Goal: Task Accomplishment & Management: Use online tool/utility

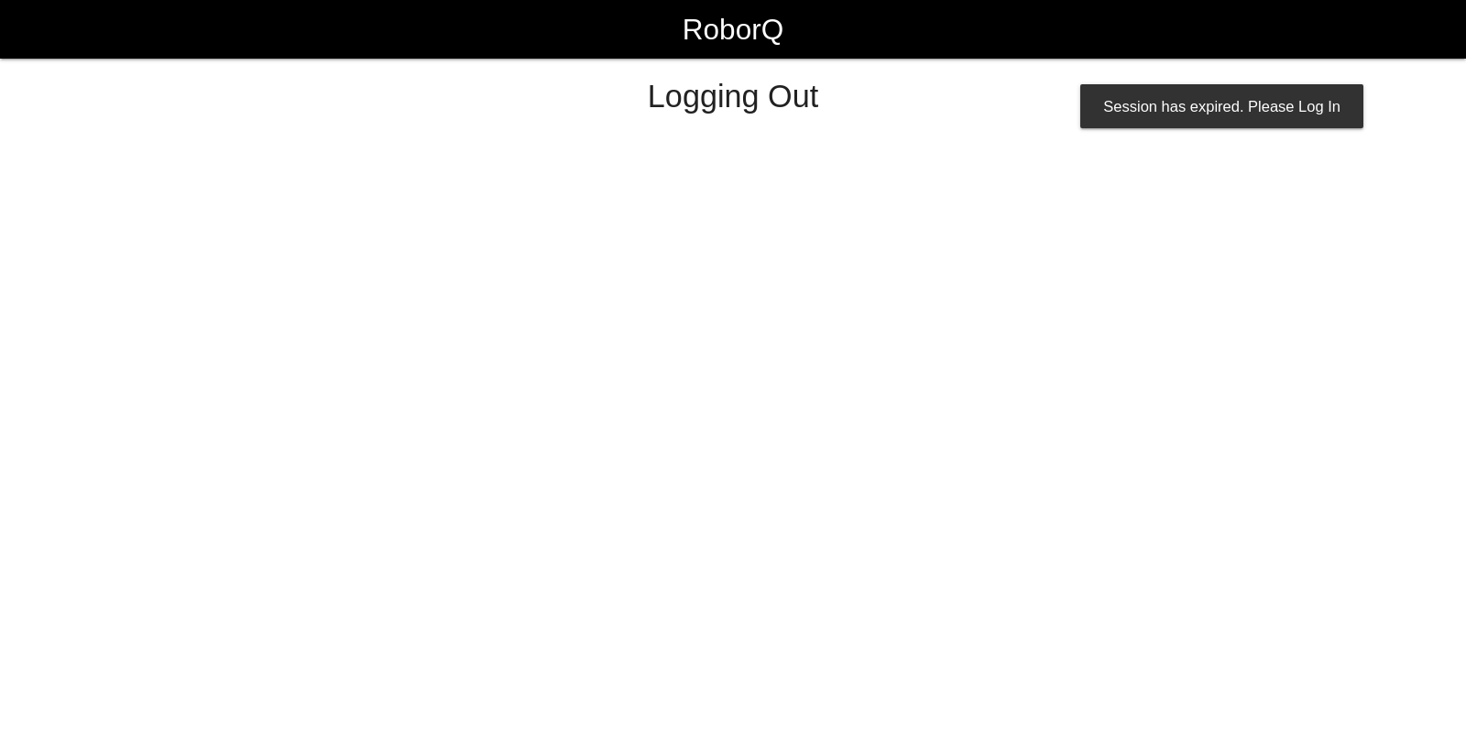
select select "Worker"
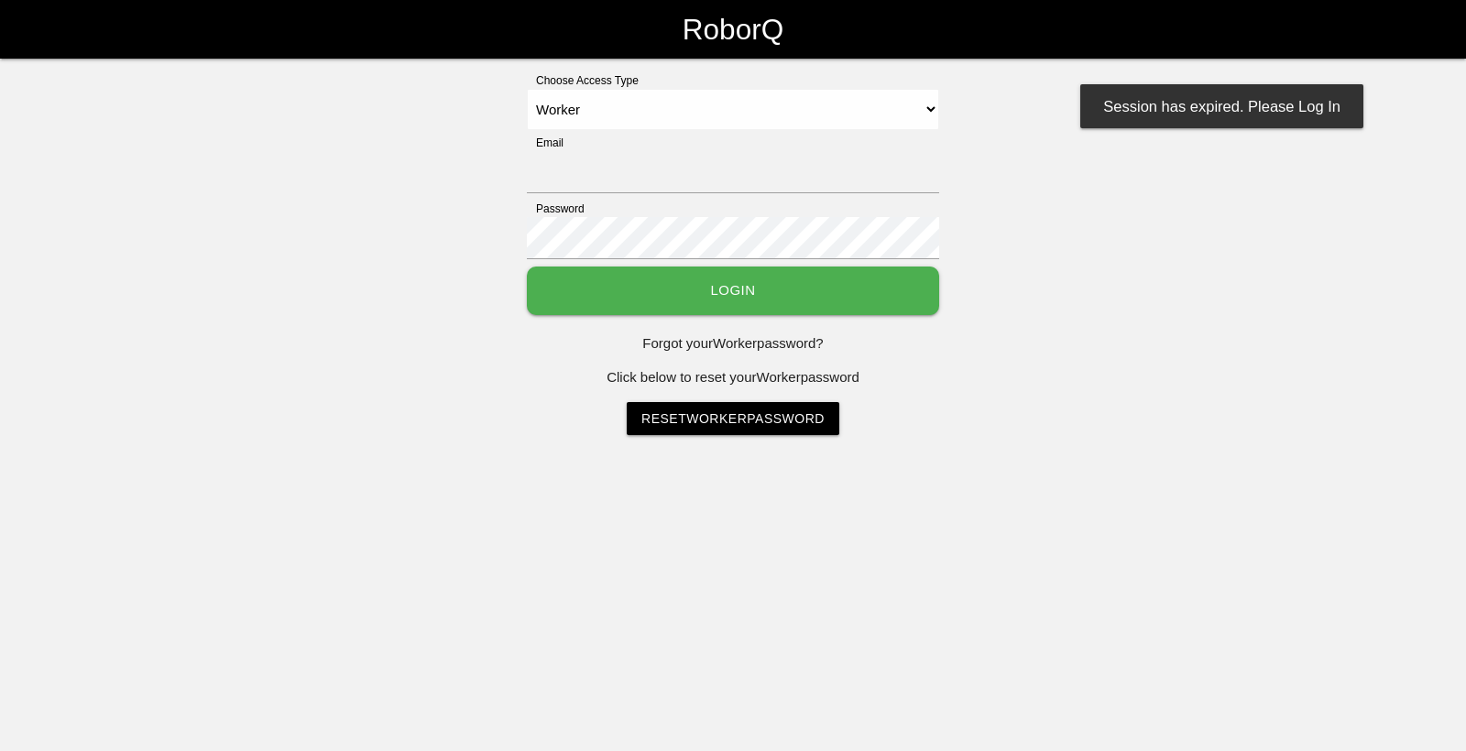
click at [682, 0] on link "RoborQ" at bounding box center [732, 29] width 101 height 59
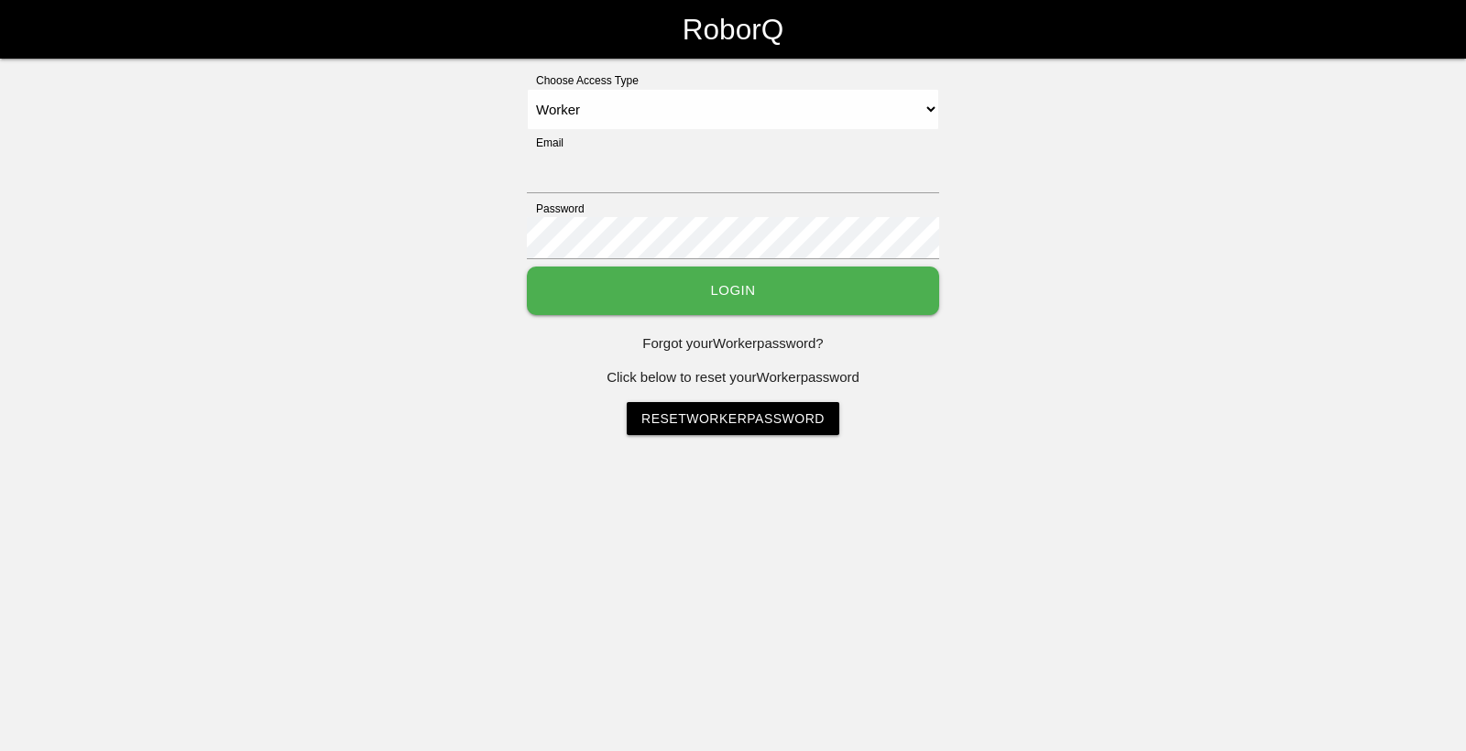
select select "Worker"
type input "sflamco@big3precision.com"
click at [663, 278] on button "Login" at bounding box center [733, 291] width 412 height 49
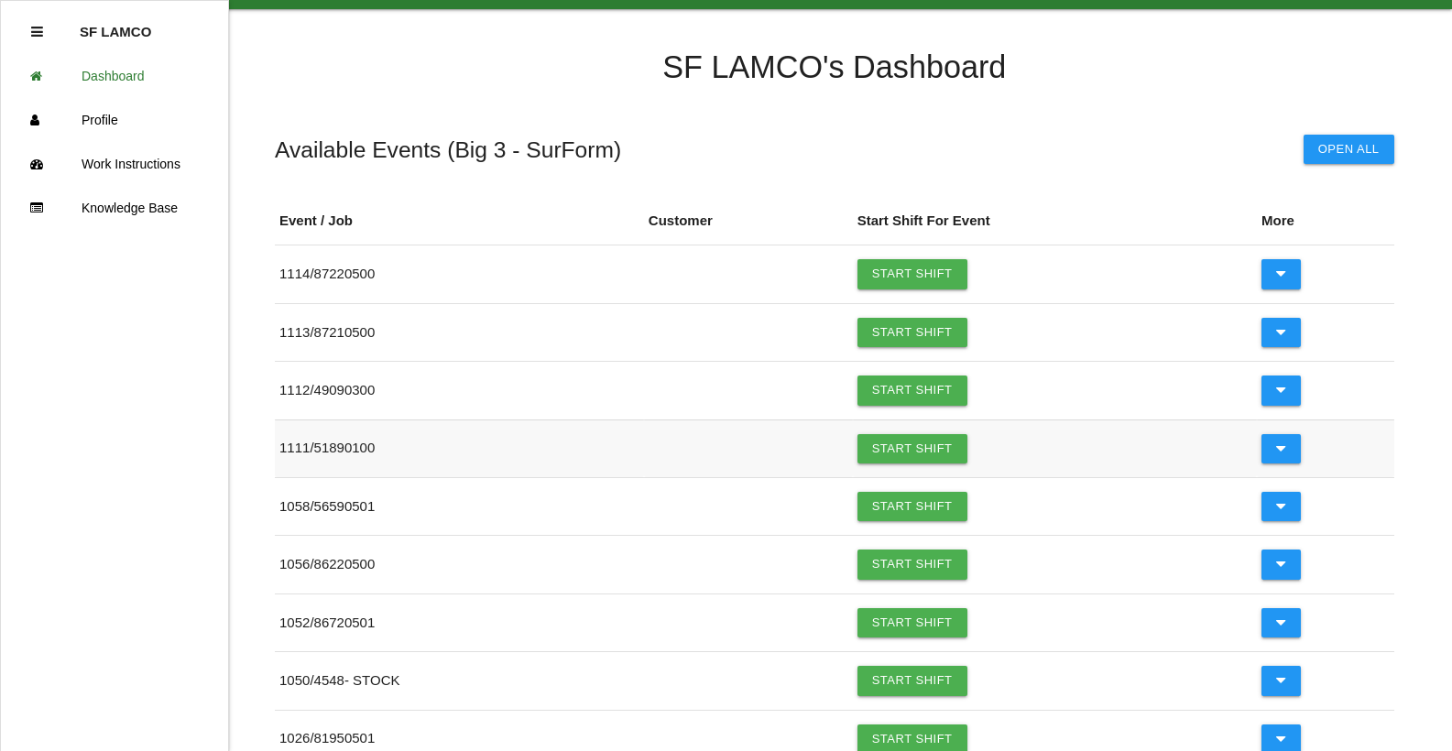
scroll to position [92, 0]
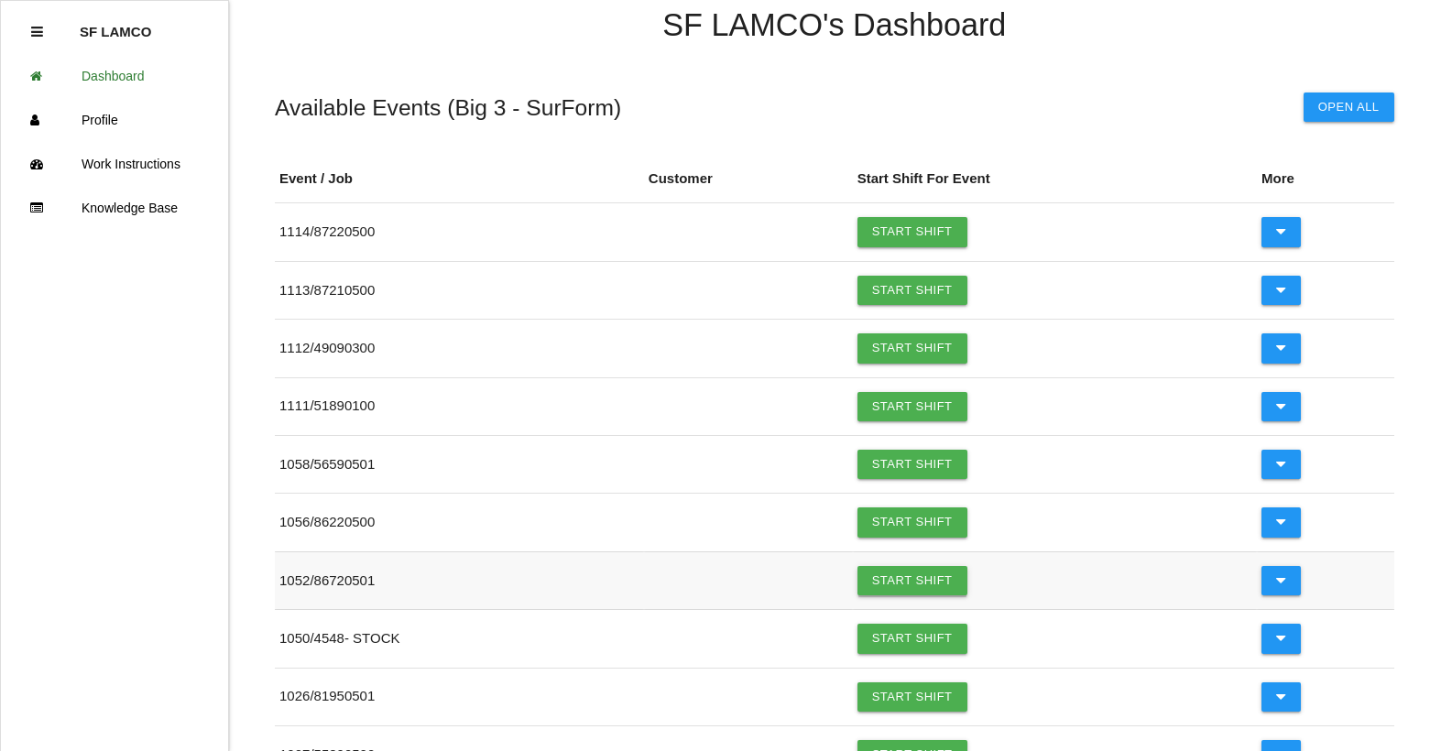
click at [868, 579] on link "Start Shift" at bounding box center [912, 580] width 110 height 29
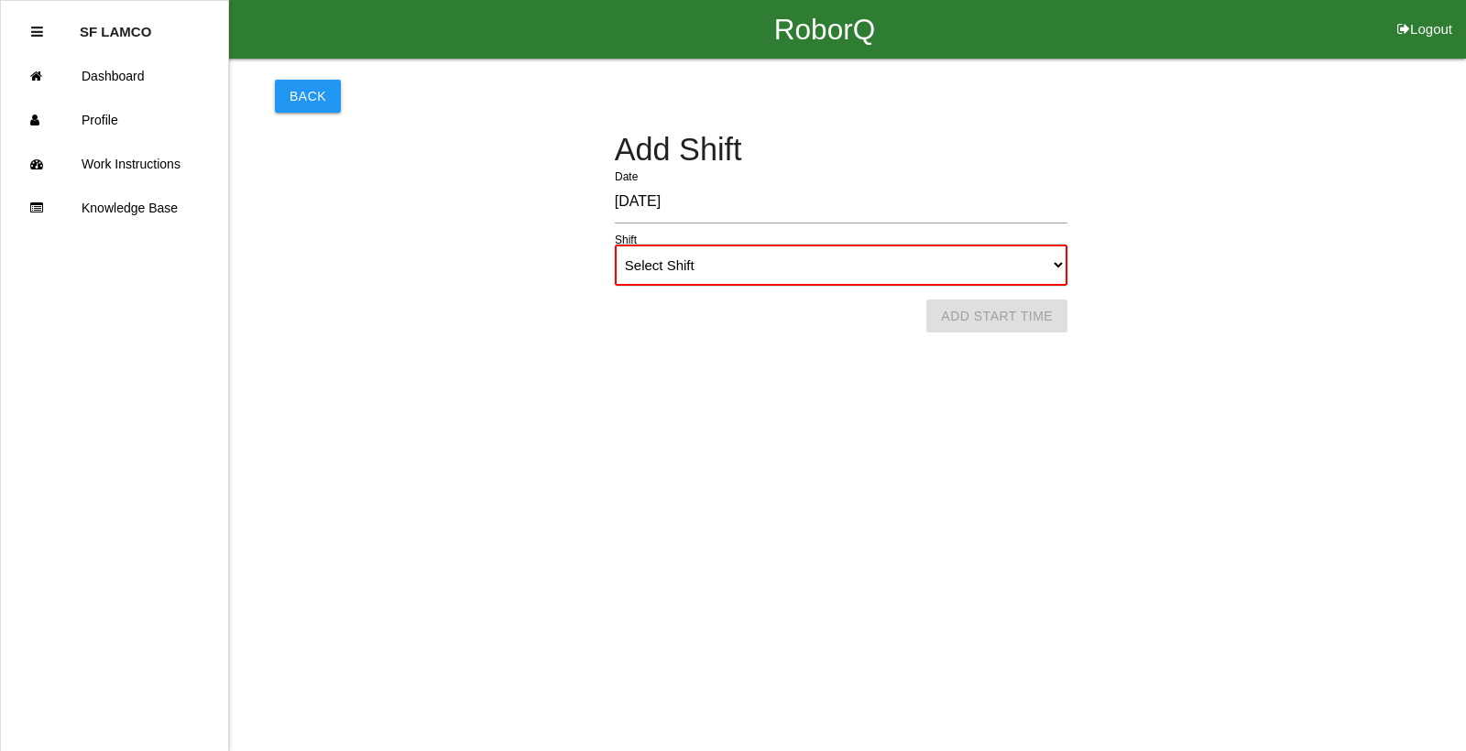
click at [1062, 267] on select "Select Shift 1st Shift 2nd Shift 3rd Shift 4th Shift" at bounding box center [841, 265] width 453 height 41
select select "1"
click at [615, 245] on select "Select Shift 1st Shift 2nd Shift 3rd Shift 4th Shift" at bounding box center [841, 265] width 453 height 41
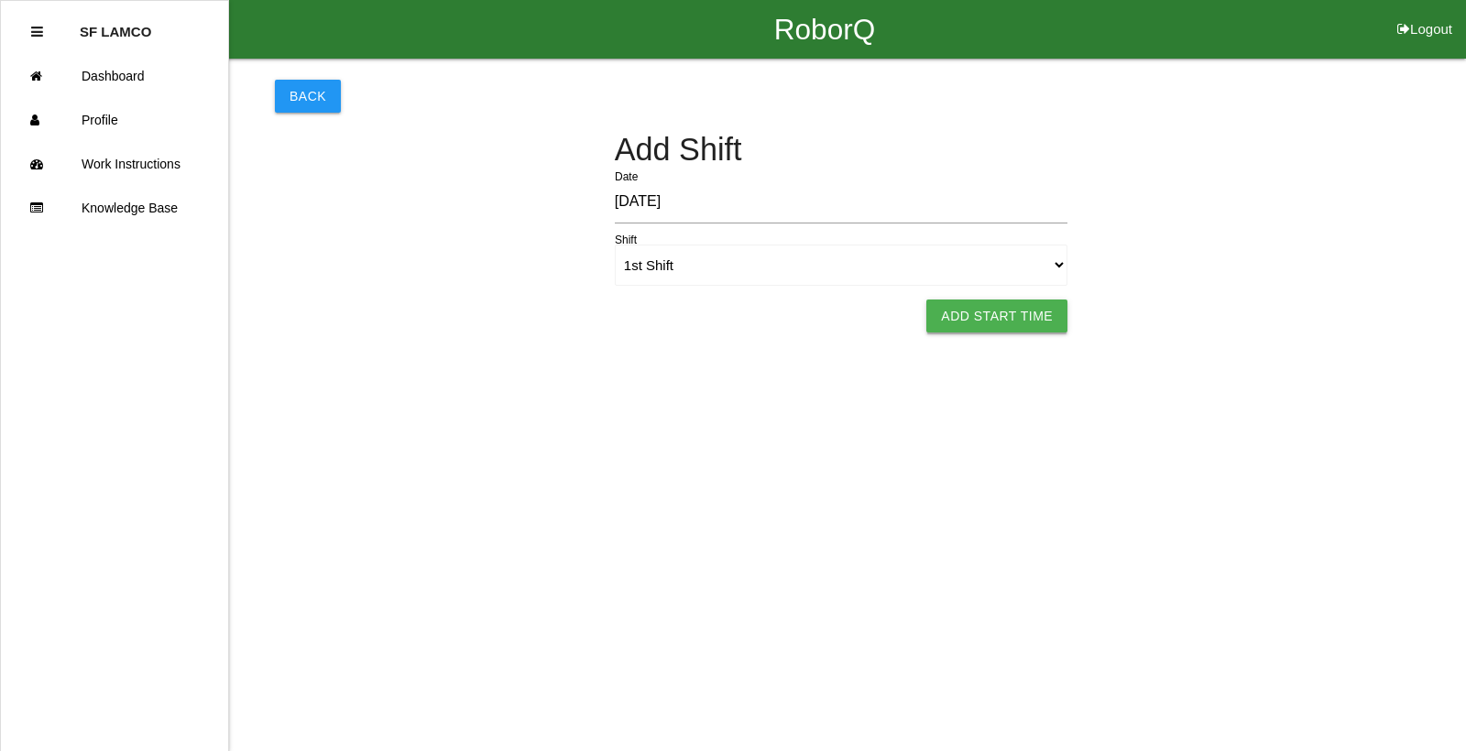
click at [1014, 322] on button "Add Start Time" at bounding box center [996, 316] width 141 height 33
select select "6"
select select "18"
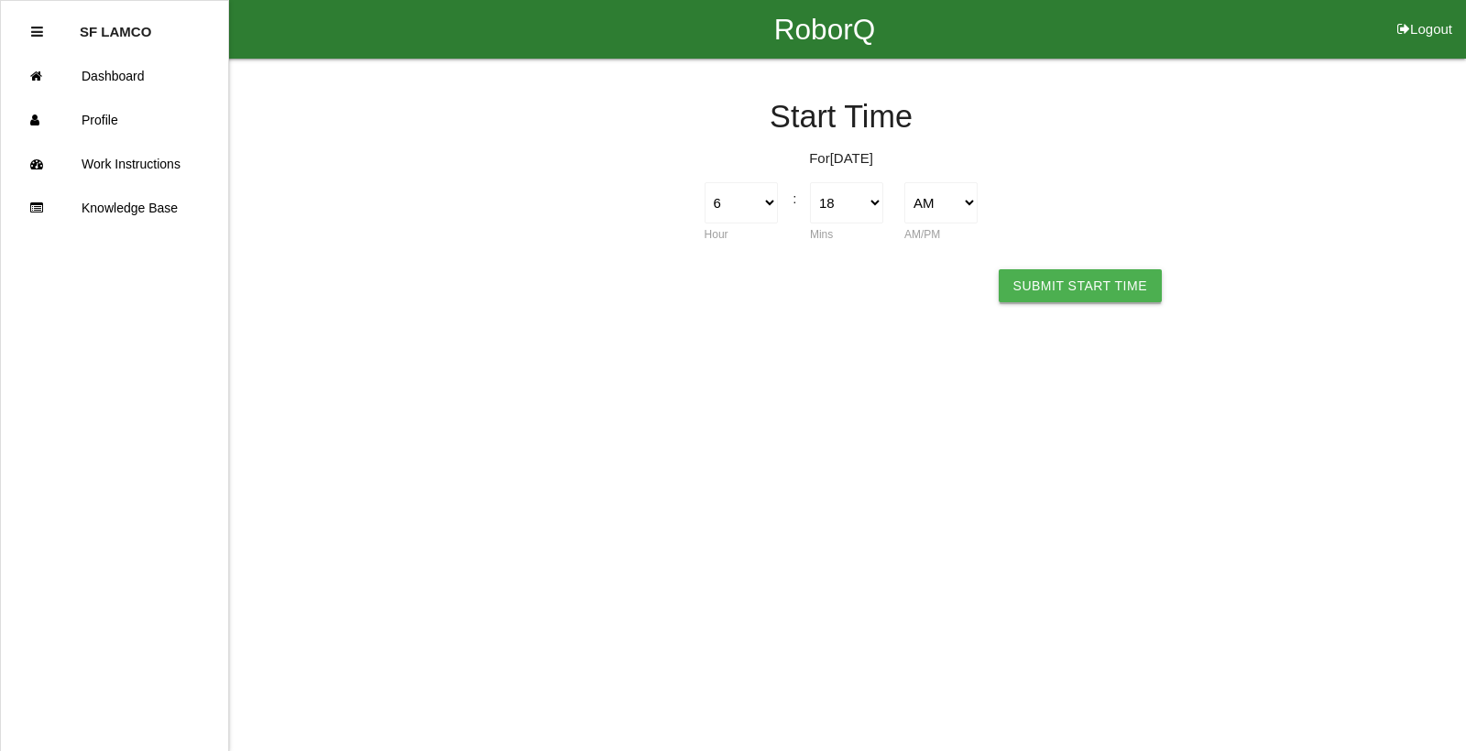
click at [1065, 294] on button "Submit Start Time" at bounding box center [1080, 285] width 163 height 33
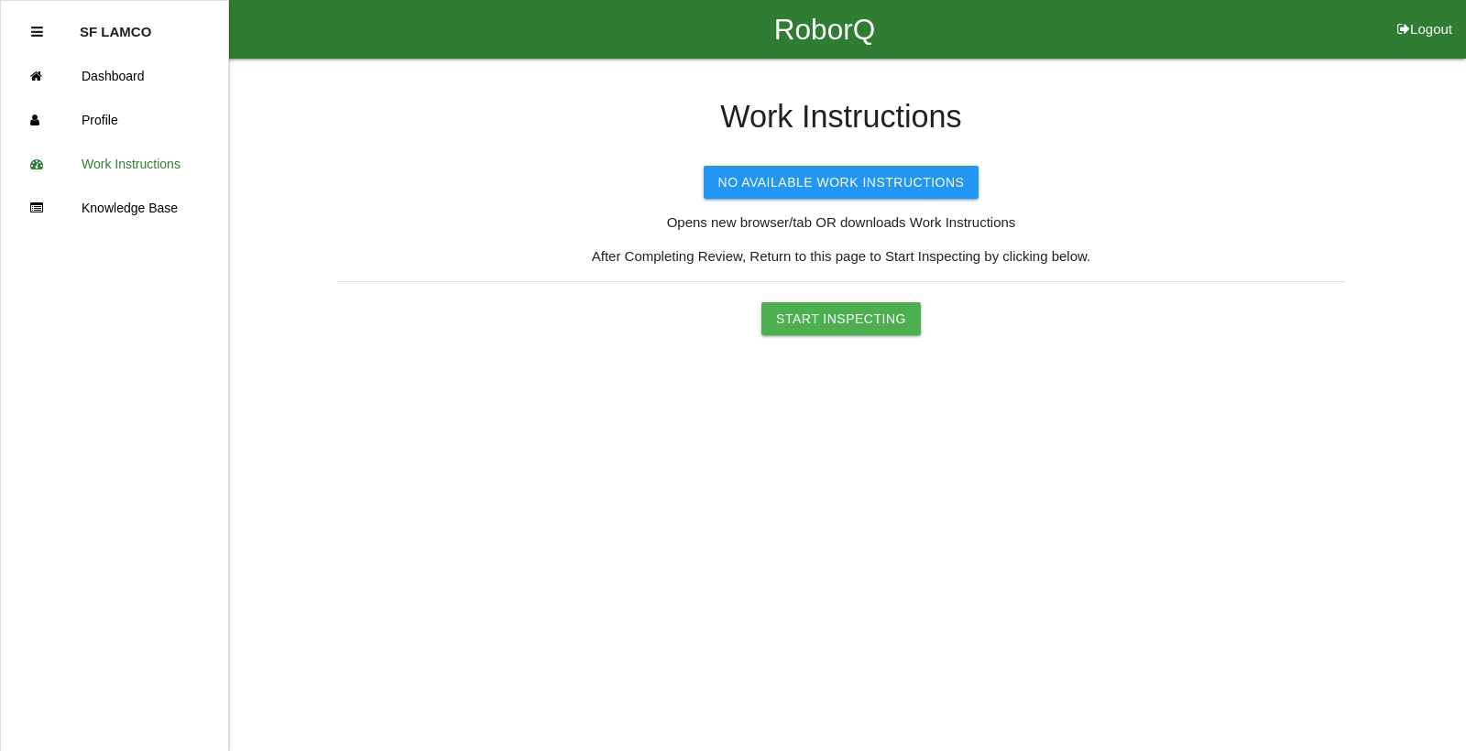
click at [901, 336] on html "RoborQ Logout SF LAMCO Dashboard Profile Work Instructions Knowledge Base Work …" at bounding box center [733, 213] width 1466 height 427
click at [868, 331] on button "Start Inspecting" at bounding box center [840, 318] width 159 height 33
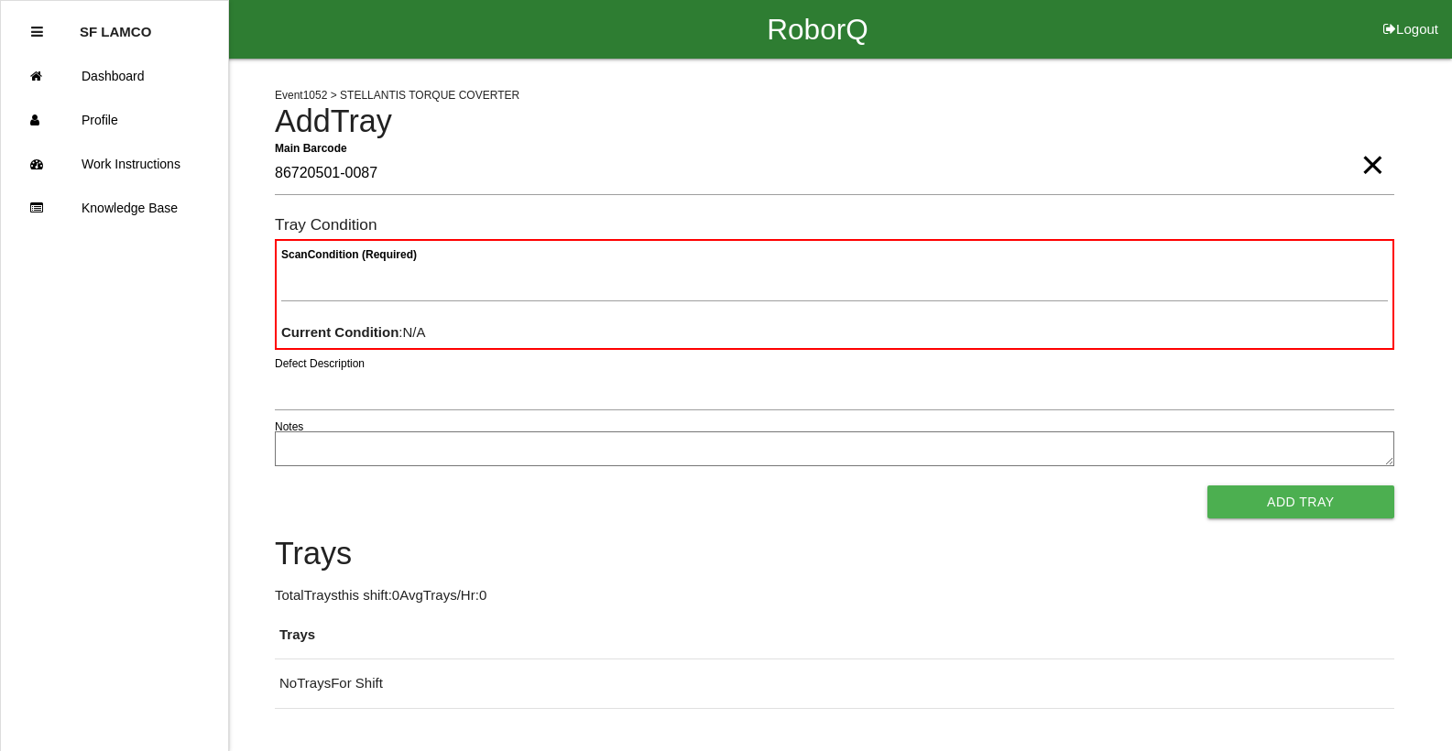
type Barcode "86720501-0087"
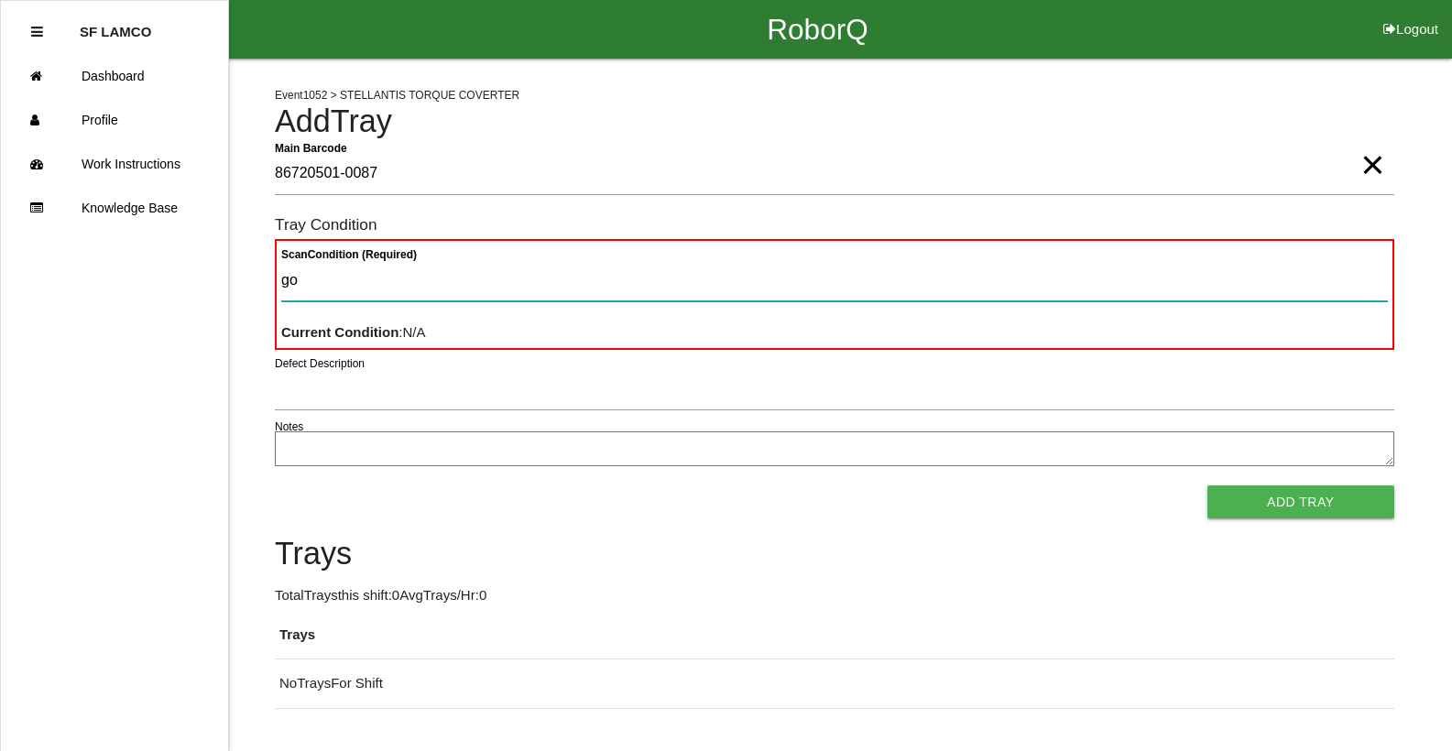
type Condition "goo"
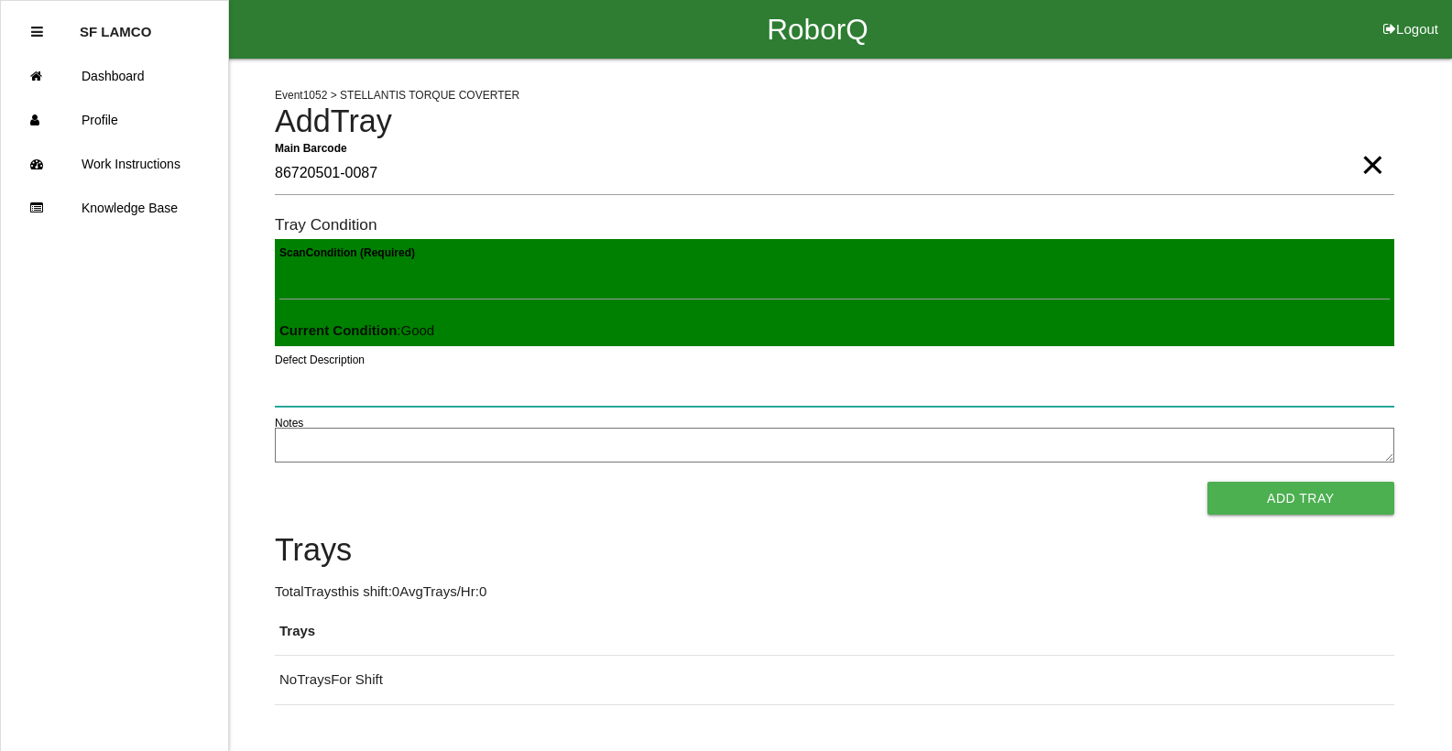
click at [1207, 482] on button "Add Tray" at bounding box center [1300, 498] width 187 height 33
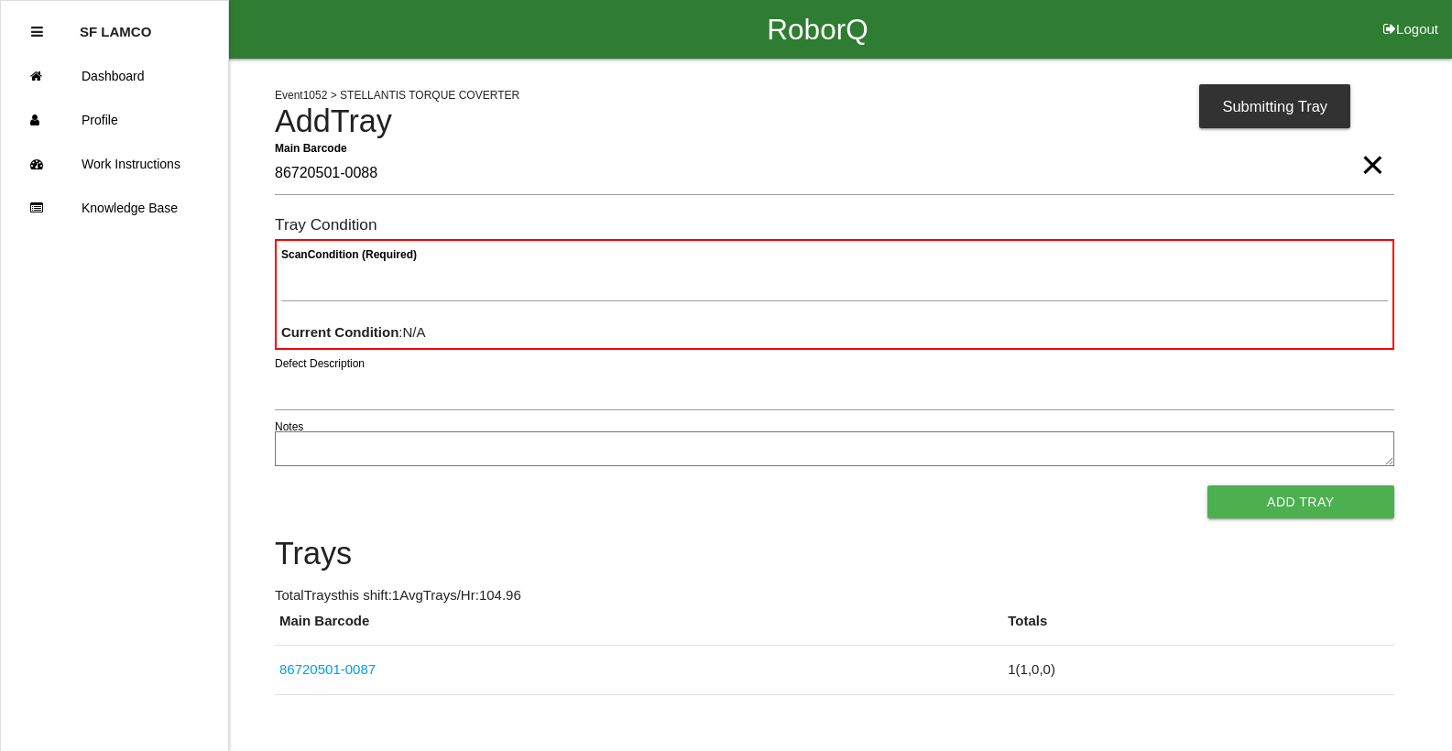
type Barcode "86720501-0088"
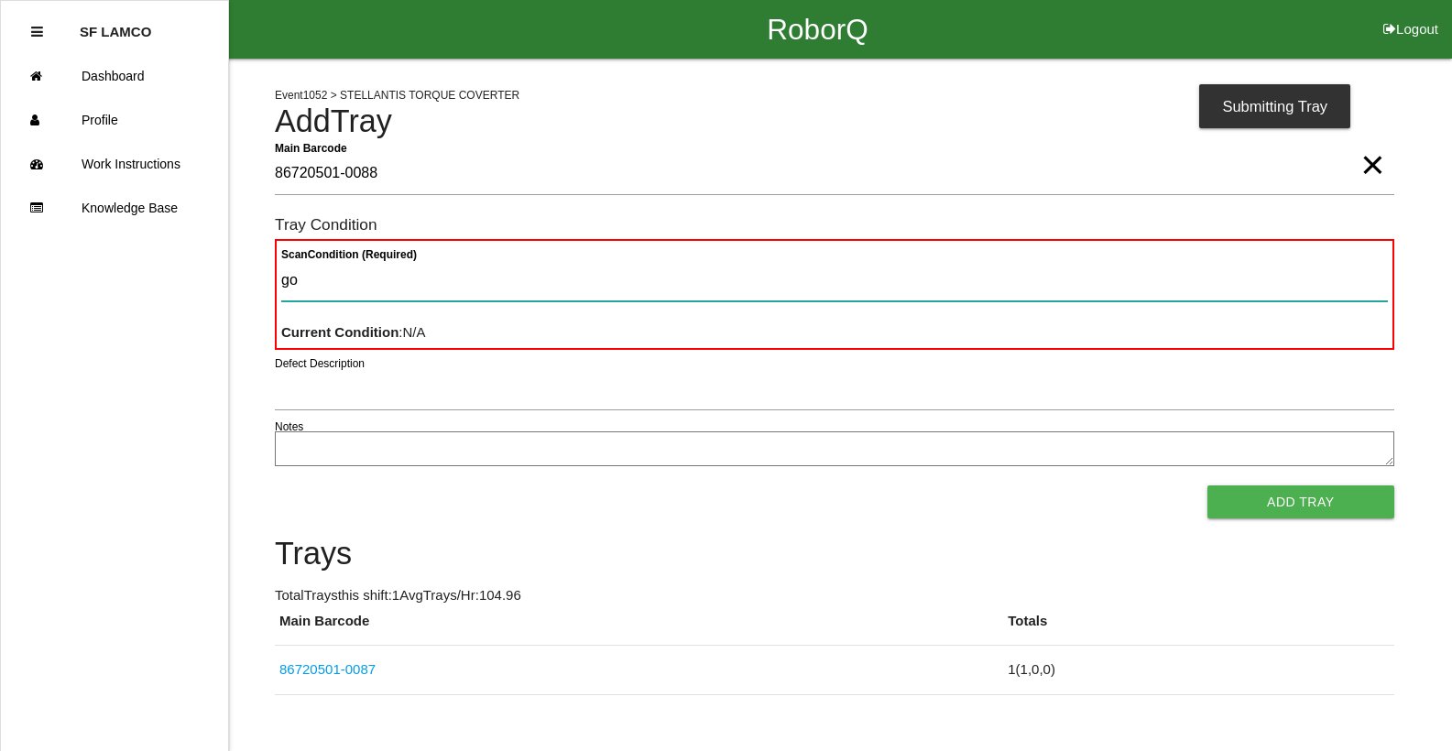
type Condition "goo"
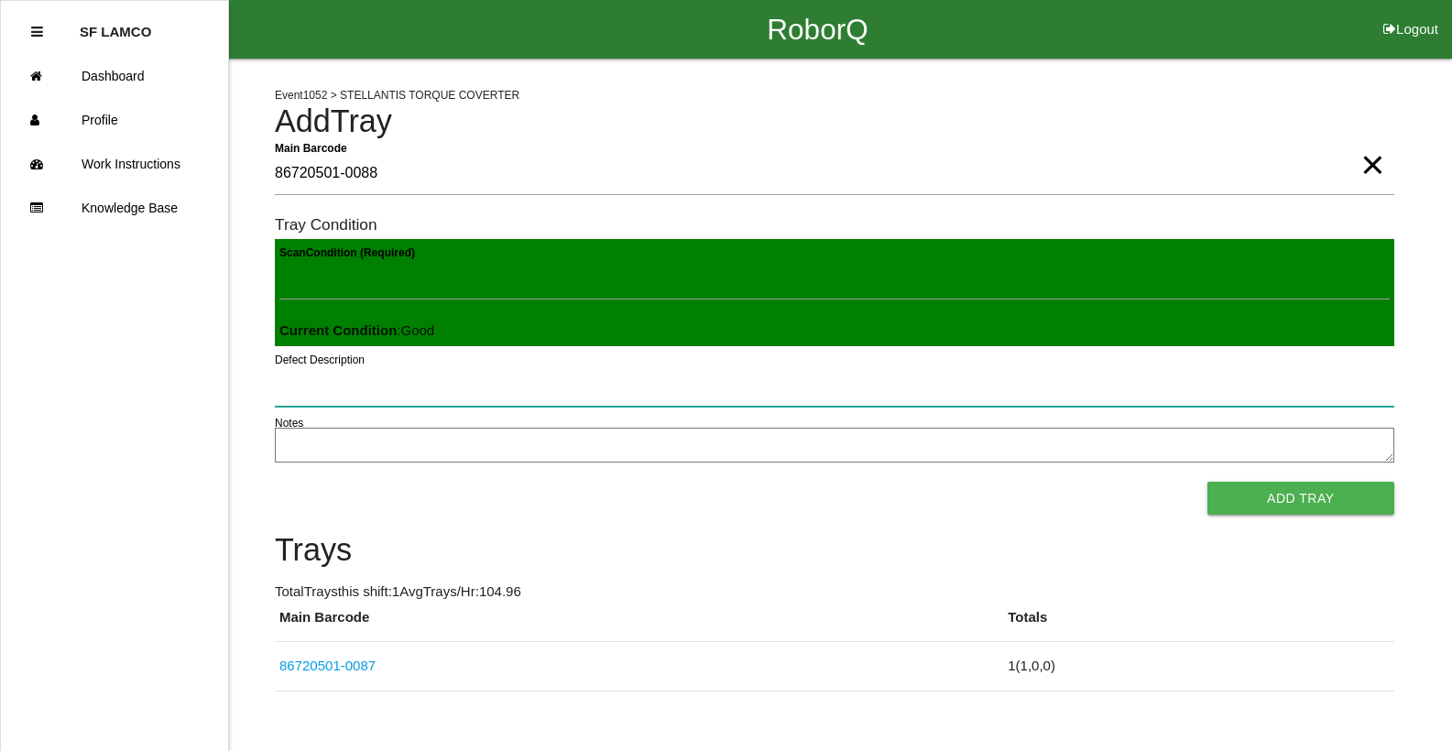
click at [1207, 482] on button "Add Tray" at bounding box center [1300, 498] width 187 height 33
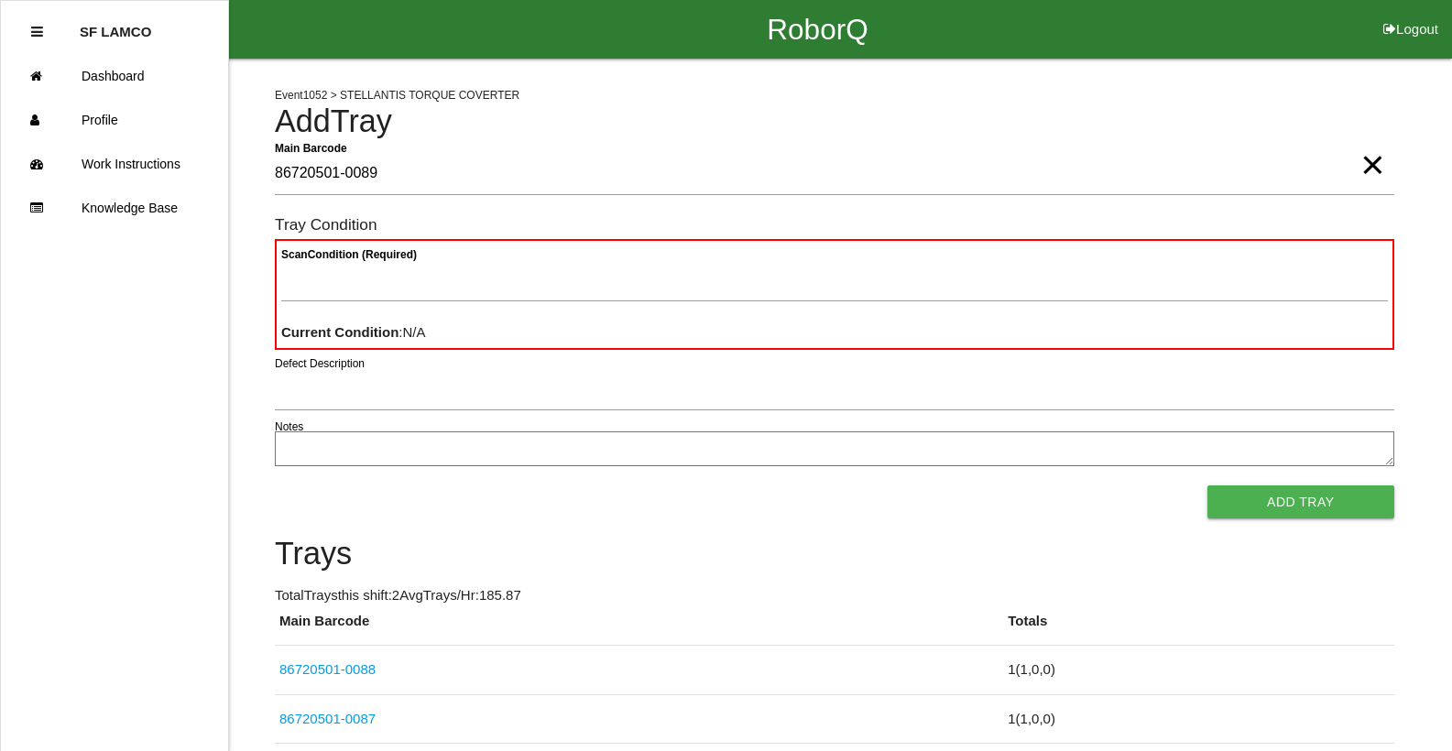
type Barcode "86720501-0089"
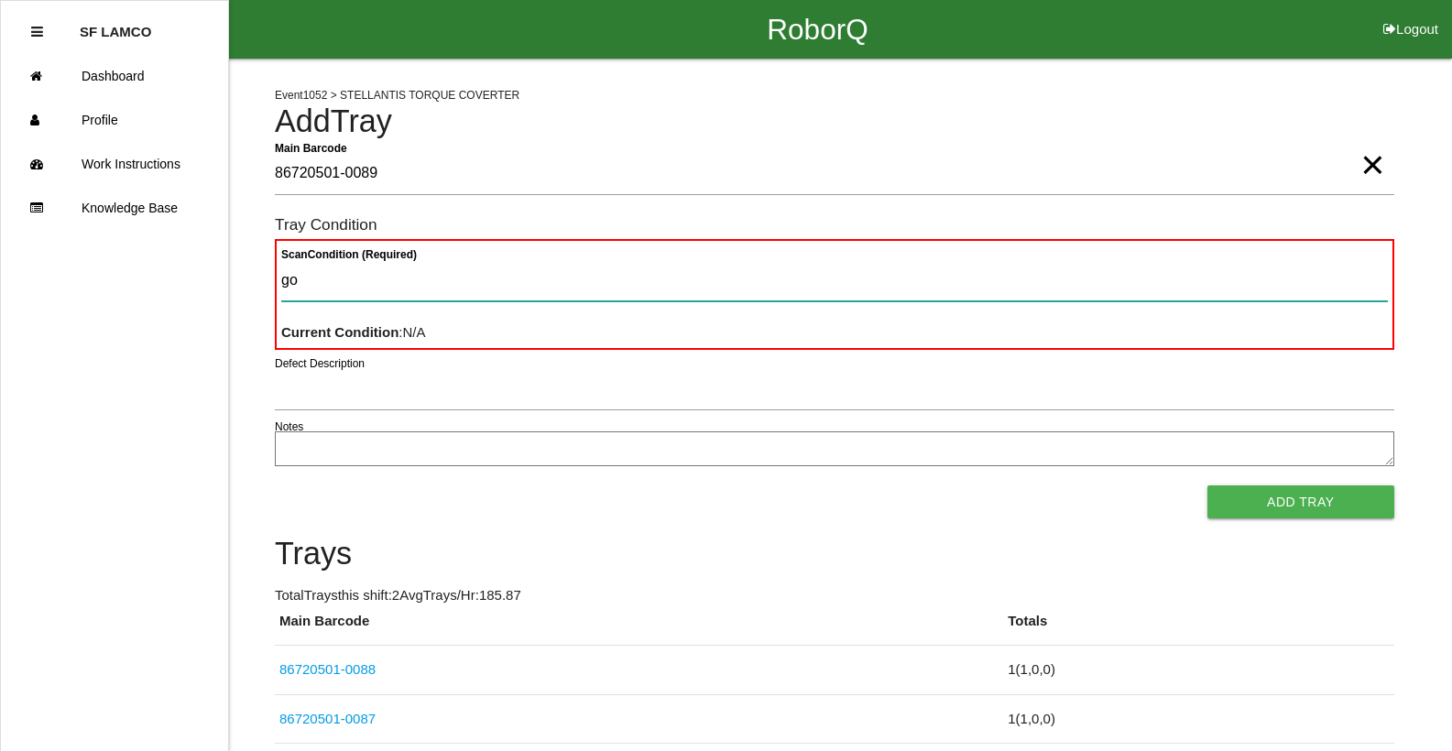
type Condition "goo"
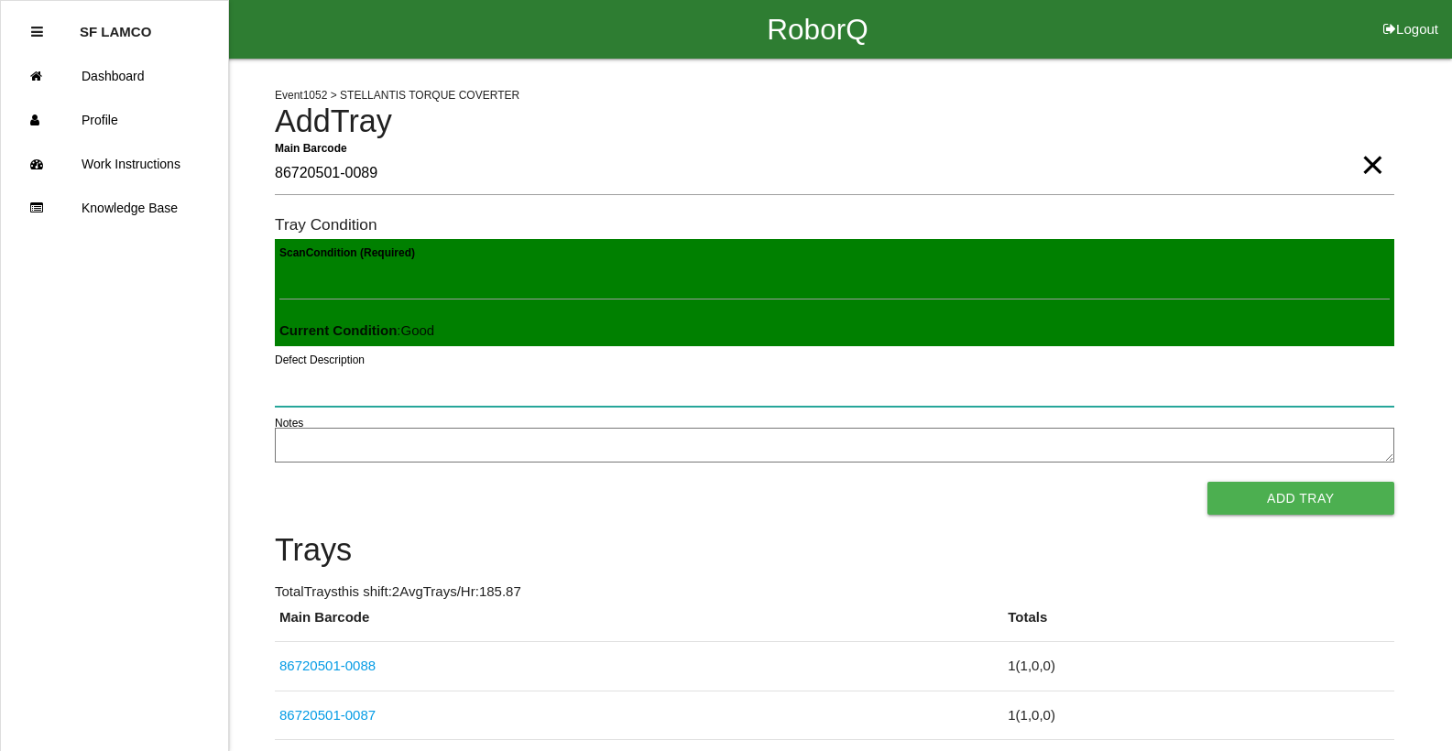
click at [1207, 482] on button "Add Tray" at bounding box center [1300, 498] width 187 height 33
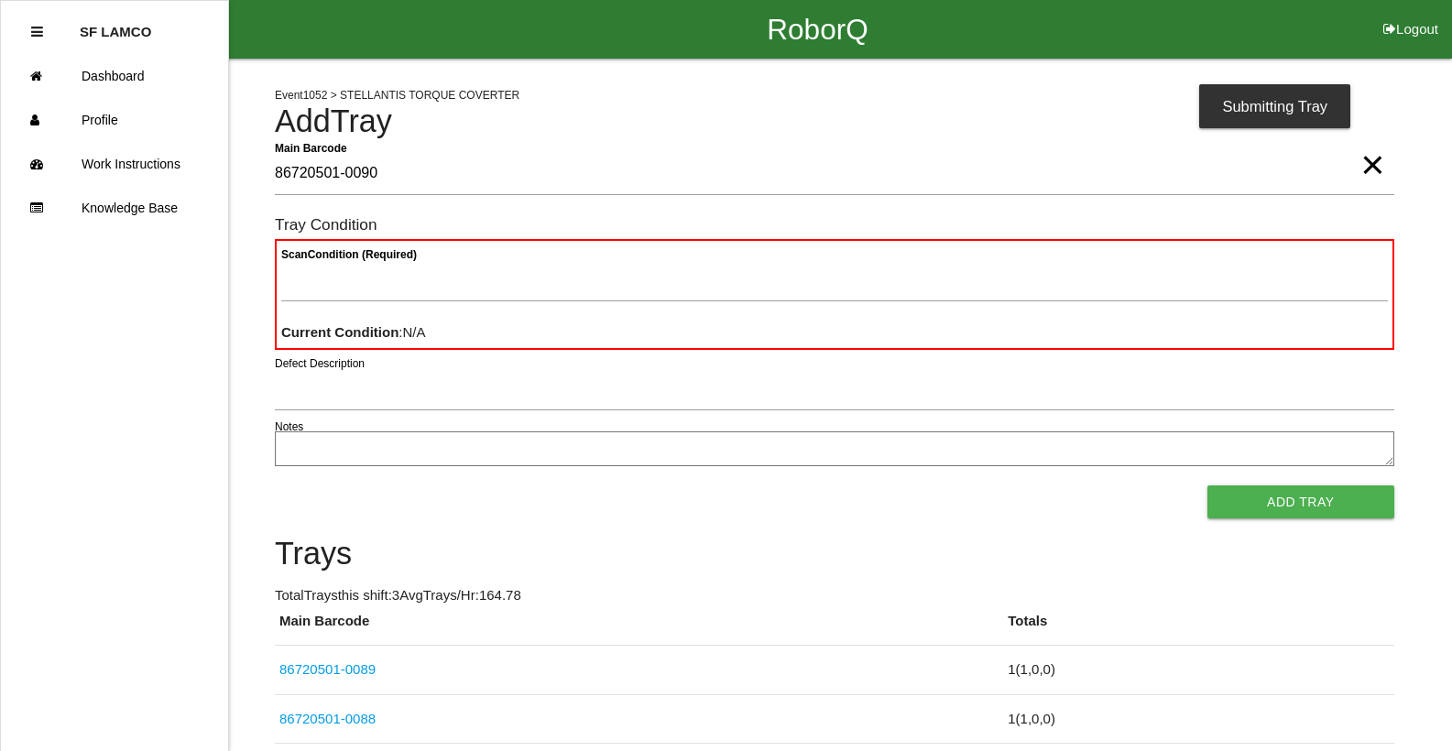
type Barcode "86720501-0090"
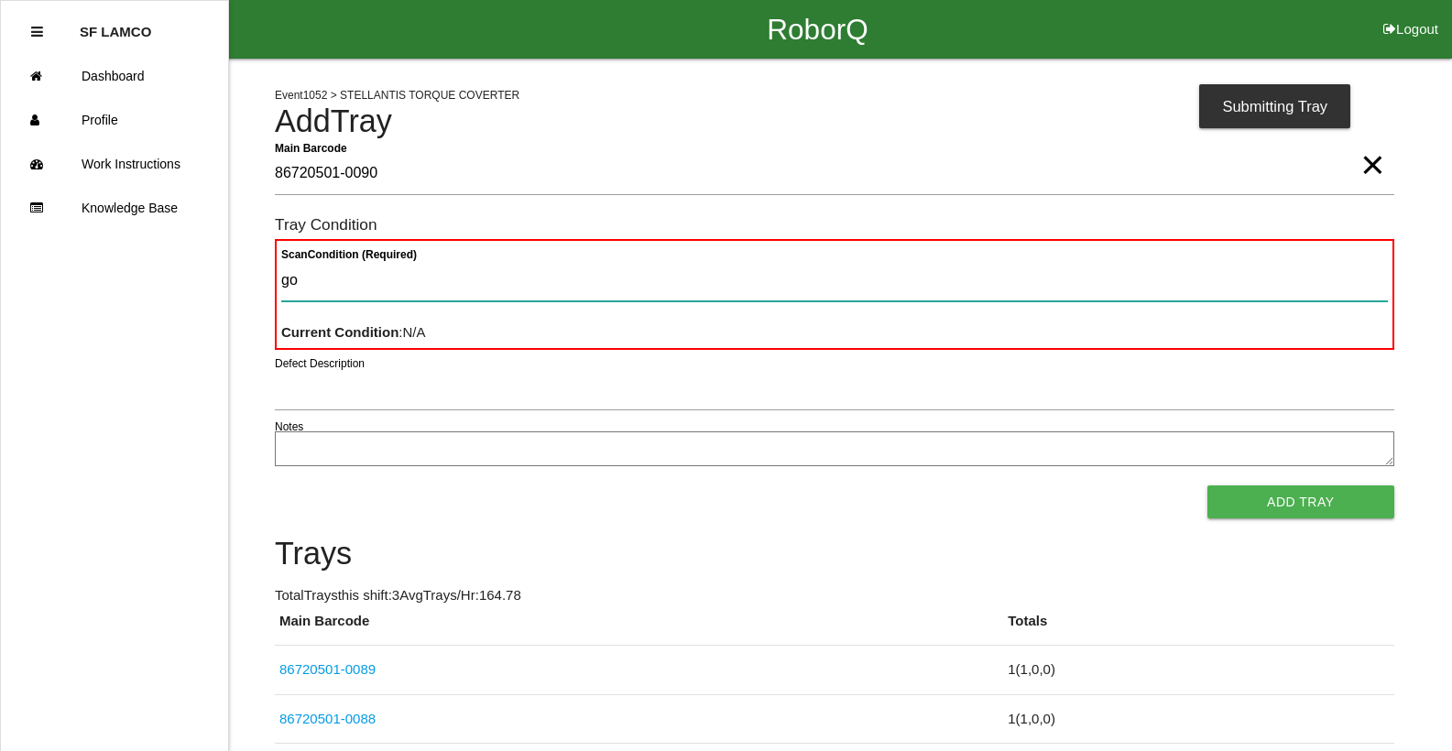
type Condition "goo"
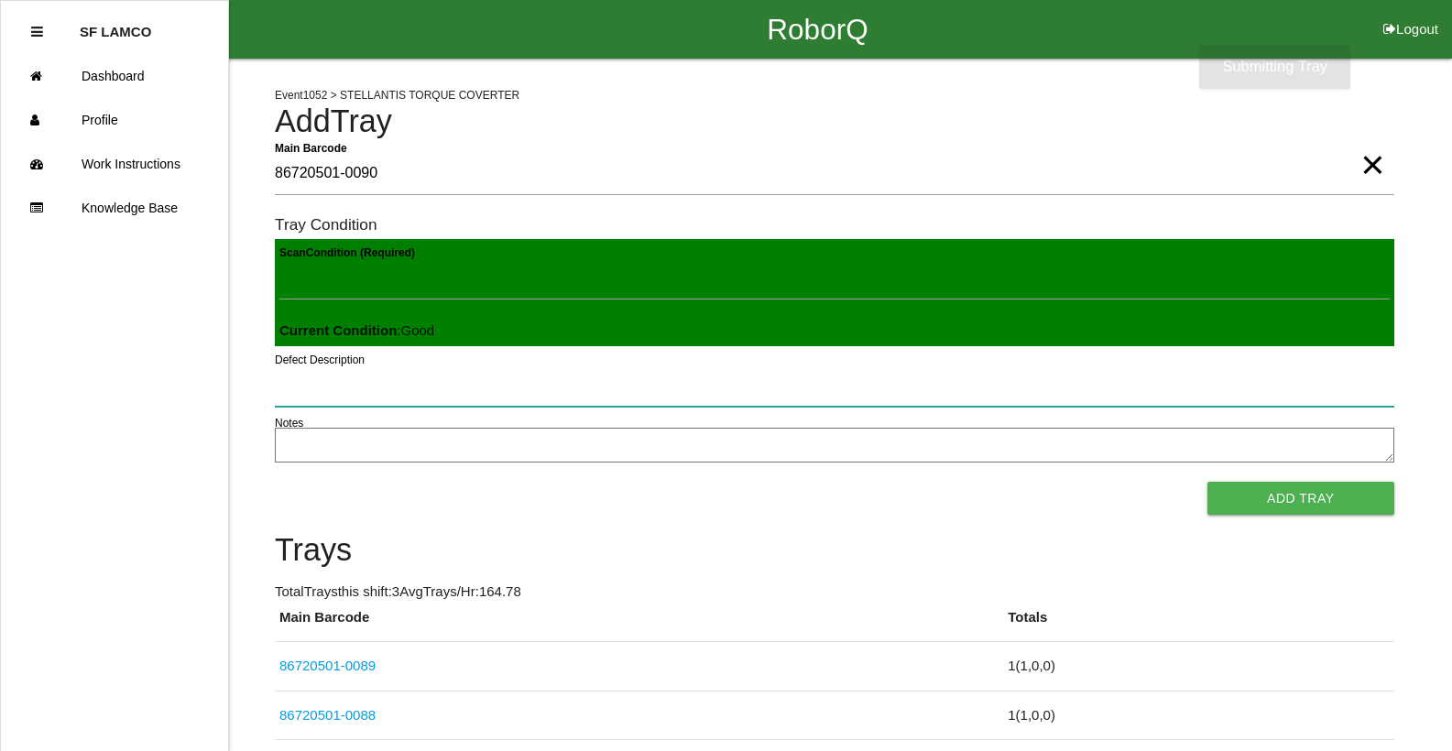
click at [1207, 482] on button "Add Tray" at bounding box center [1300, 498] width 187 height 33
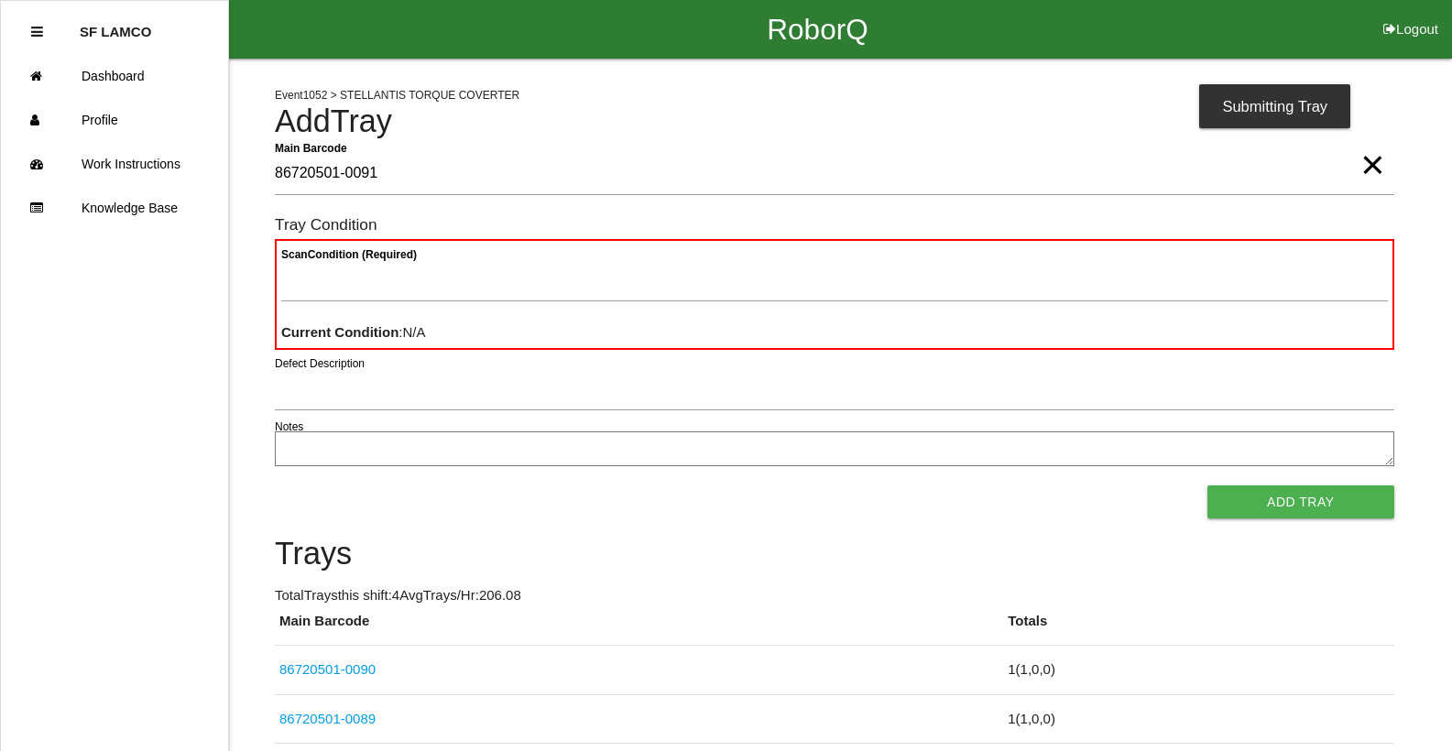
type Barcode "86720501-0091"
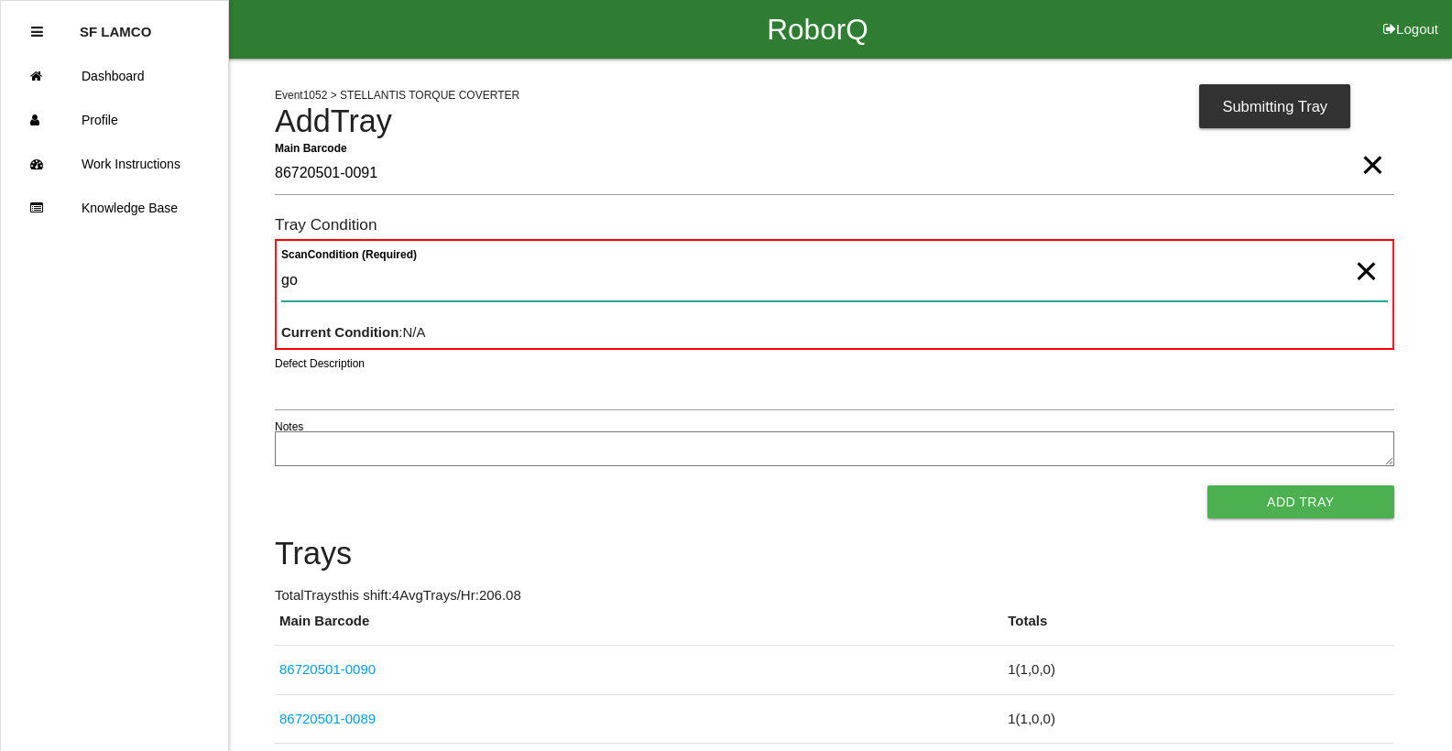
type Condition "goo"
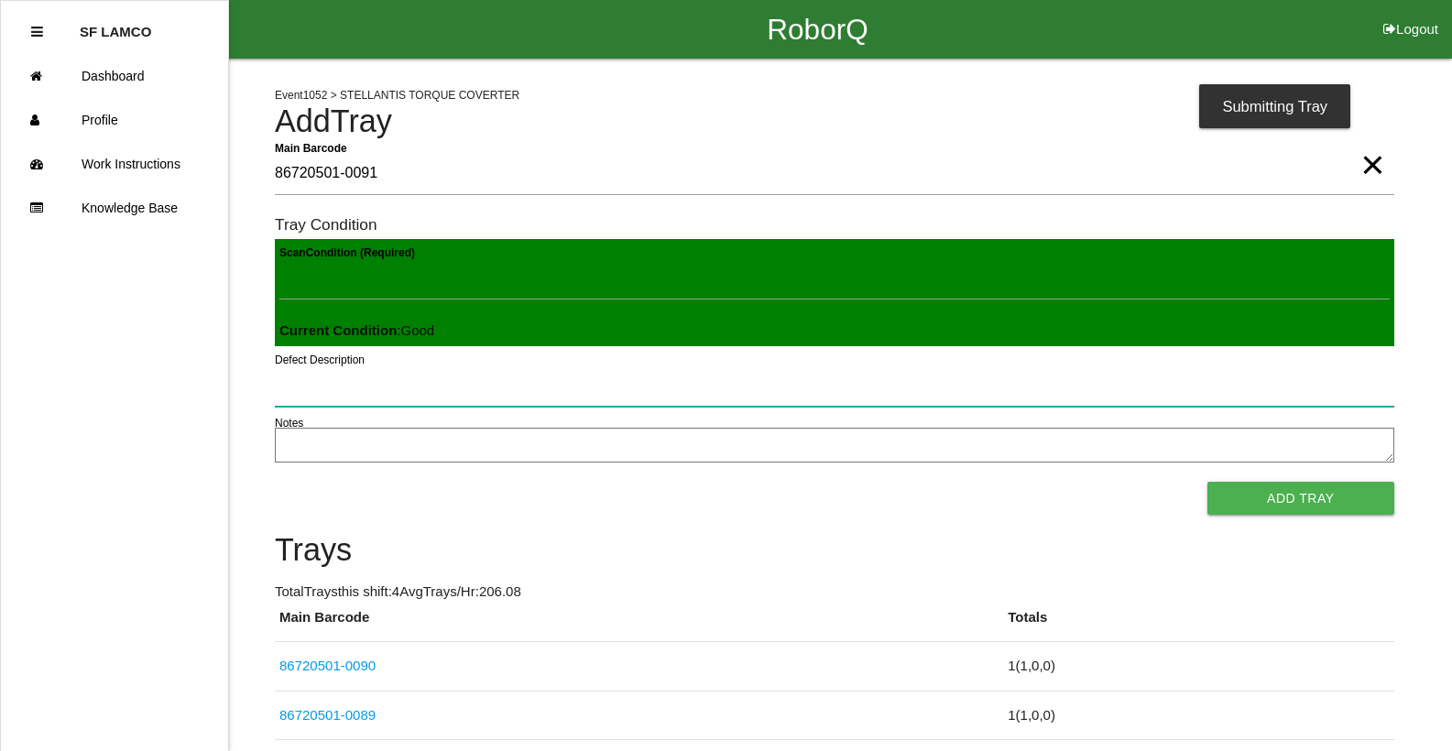
click at [1207, 482] on button "Add Tray" at bounding box center [1300, 498] width 187 height 33
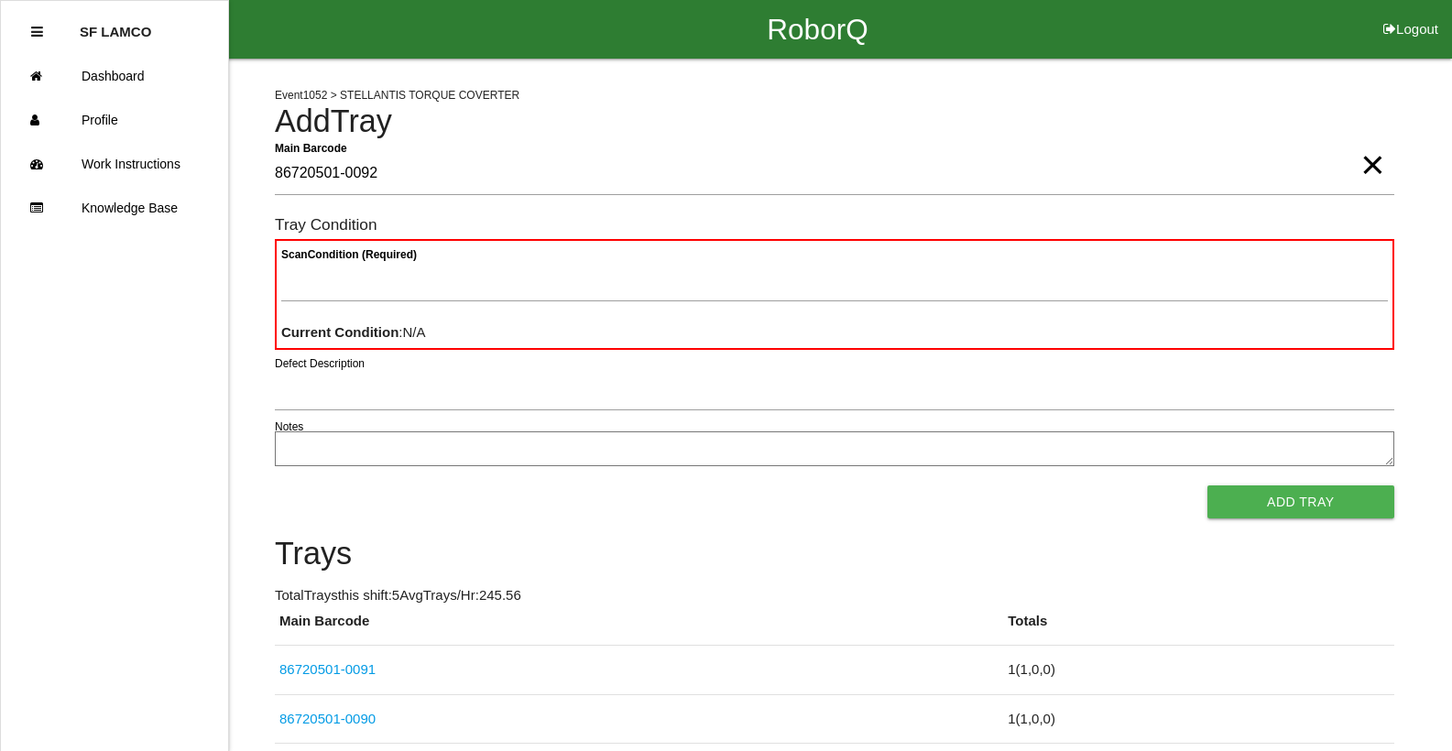
type Barcode "86720501-0092"
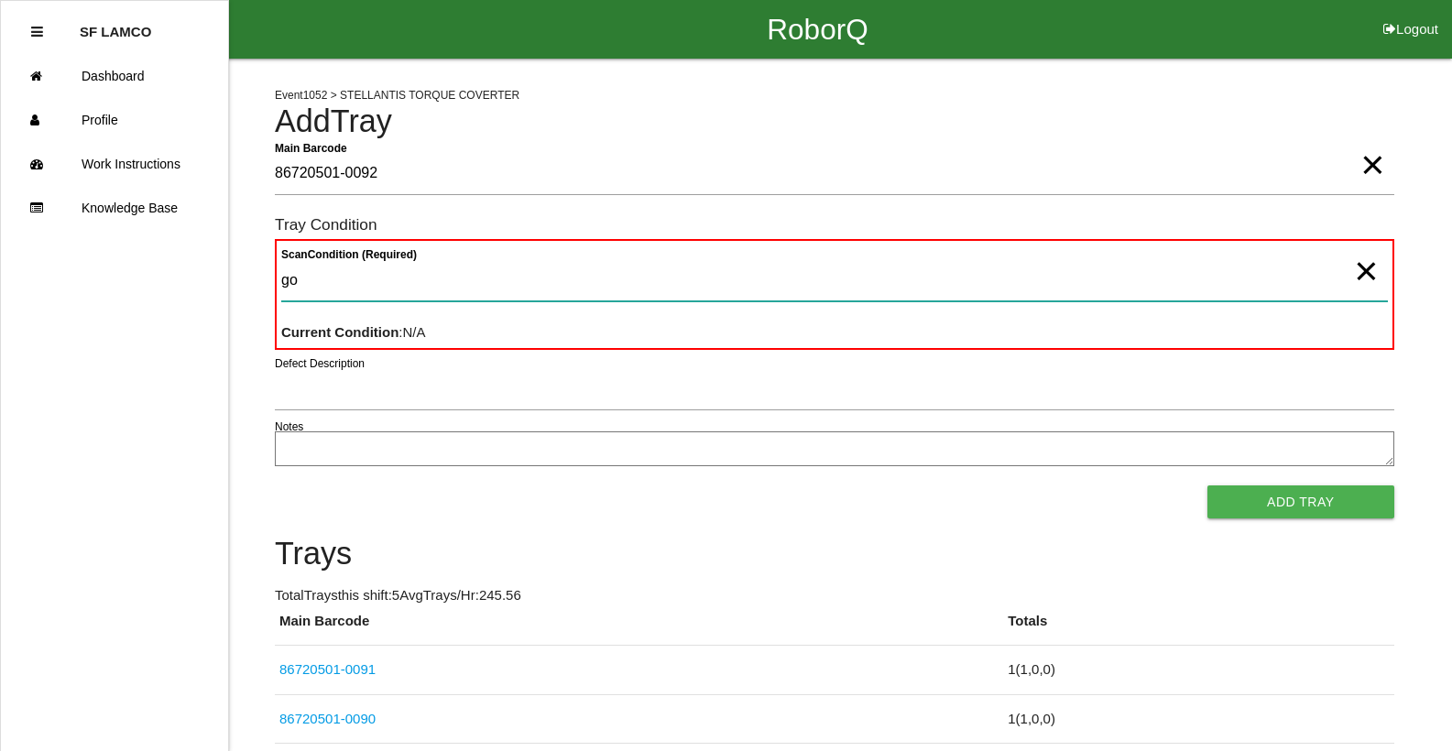
type Condition "goo"
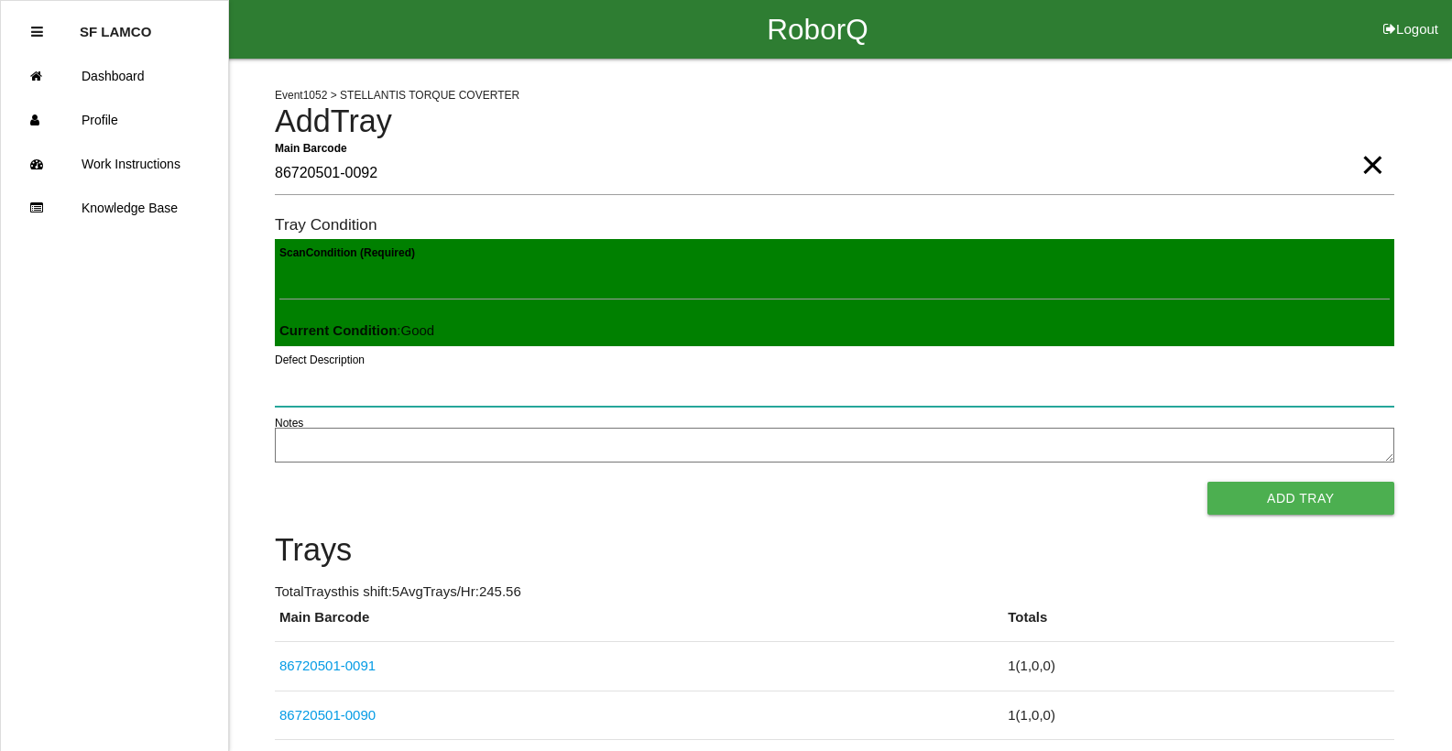
click at [1207, 482] on button "Add Tray" at bounding box center [1300, 498] width 187 height 33
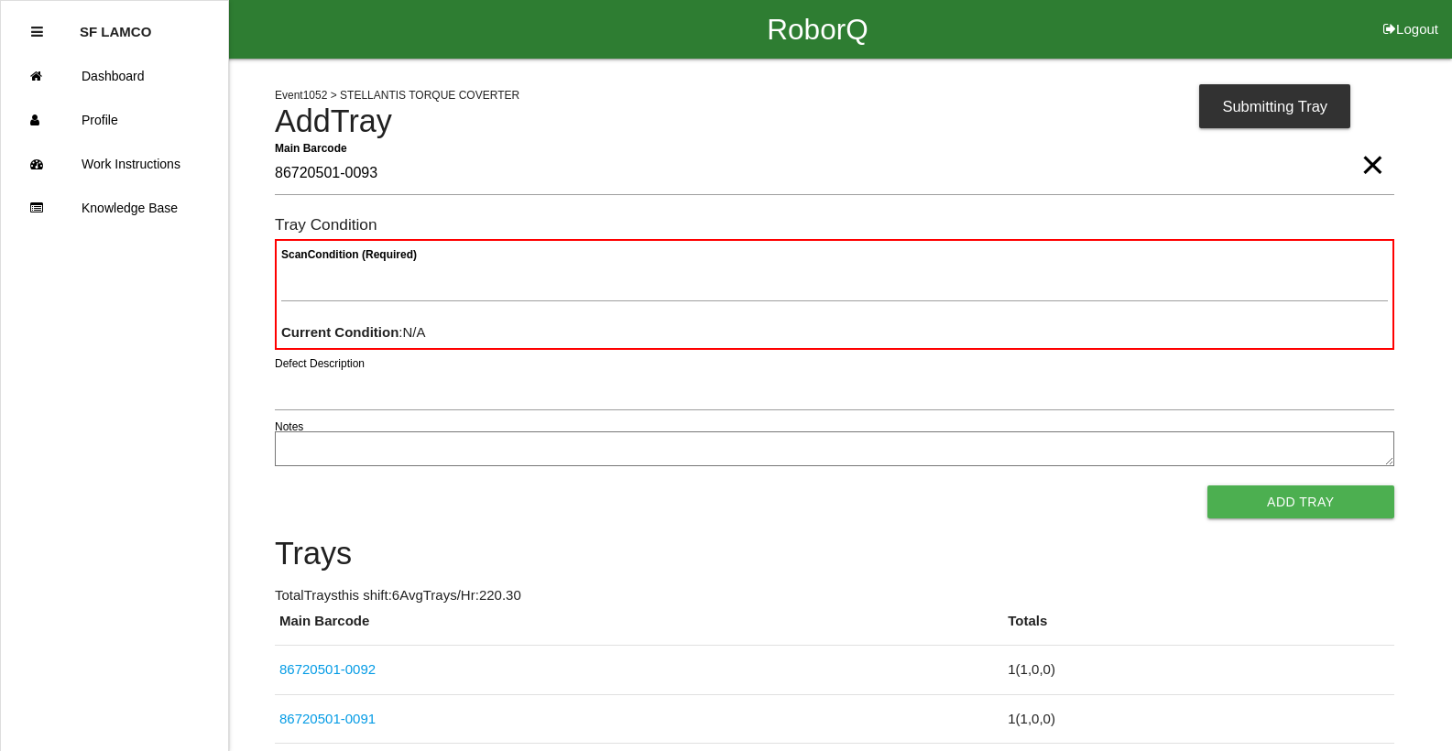
type Barcode "86720501-0093"
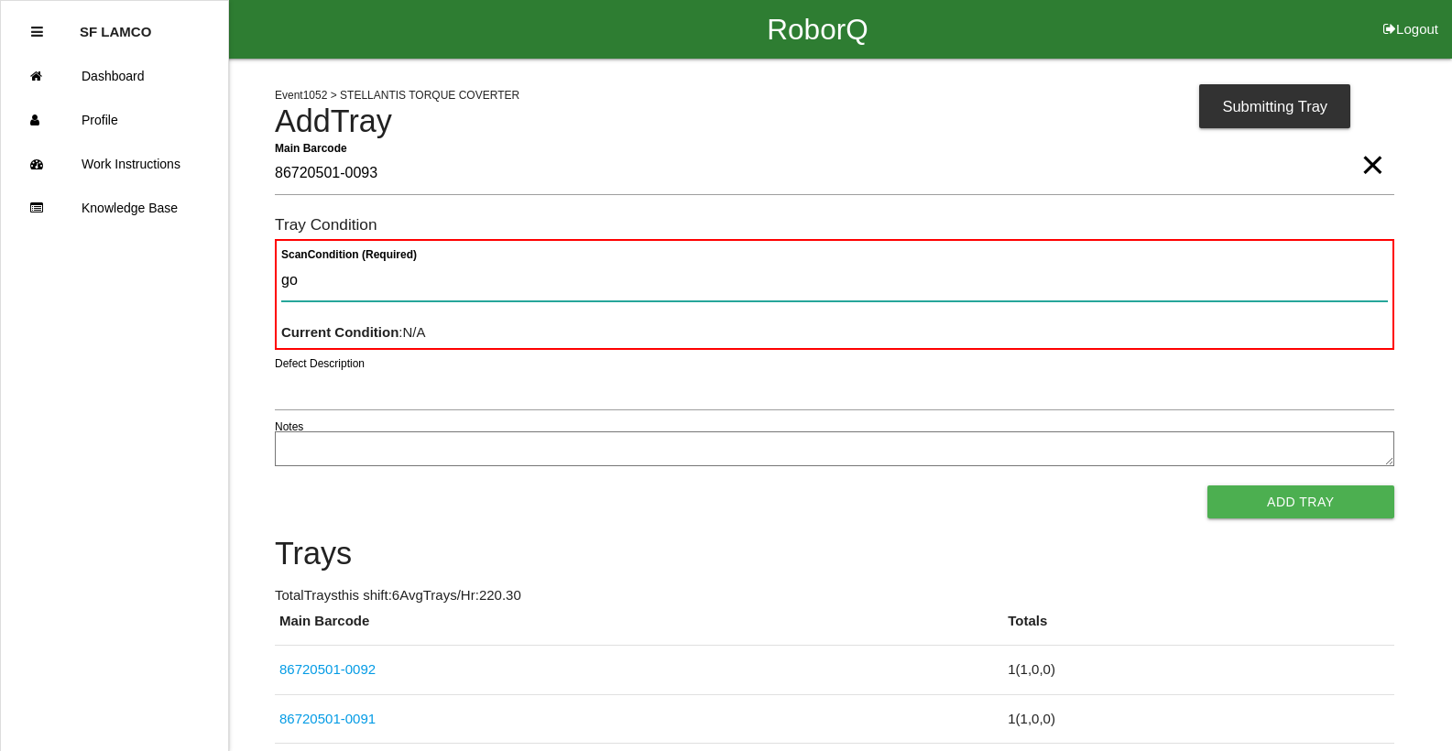
type Condition "goo"
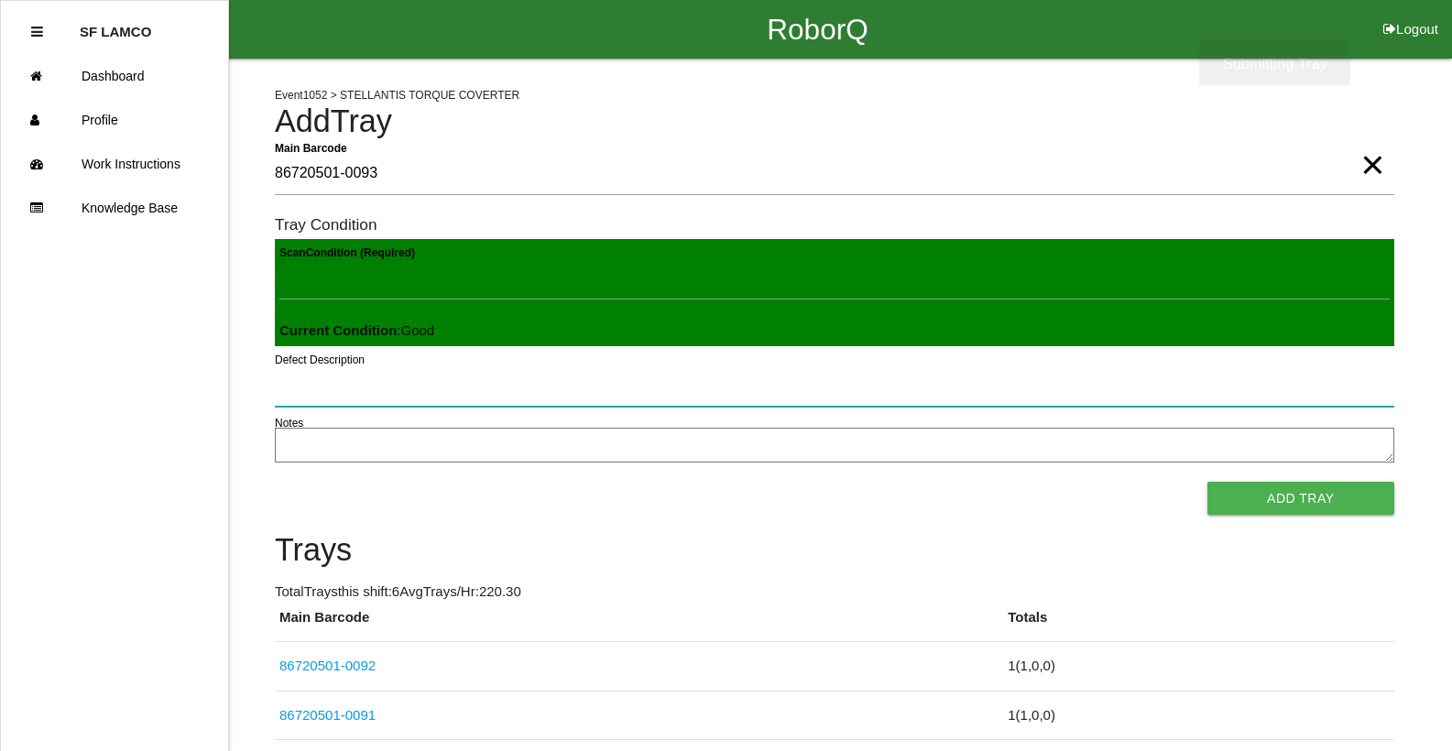
click button "Add Tray" at bounding box center [1300, 498] width 187 height 33
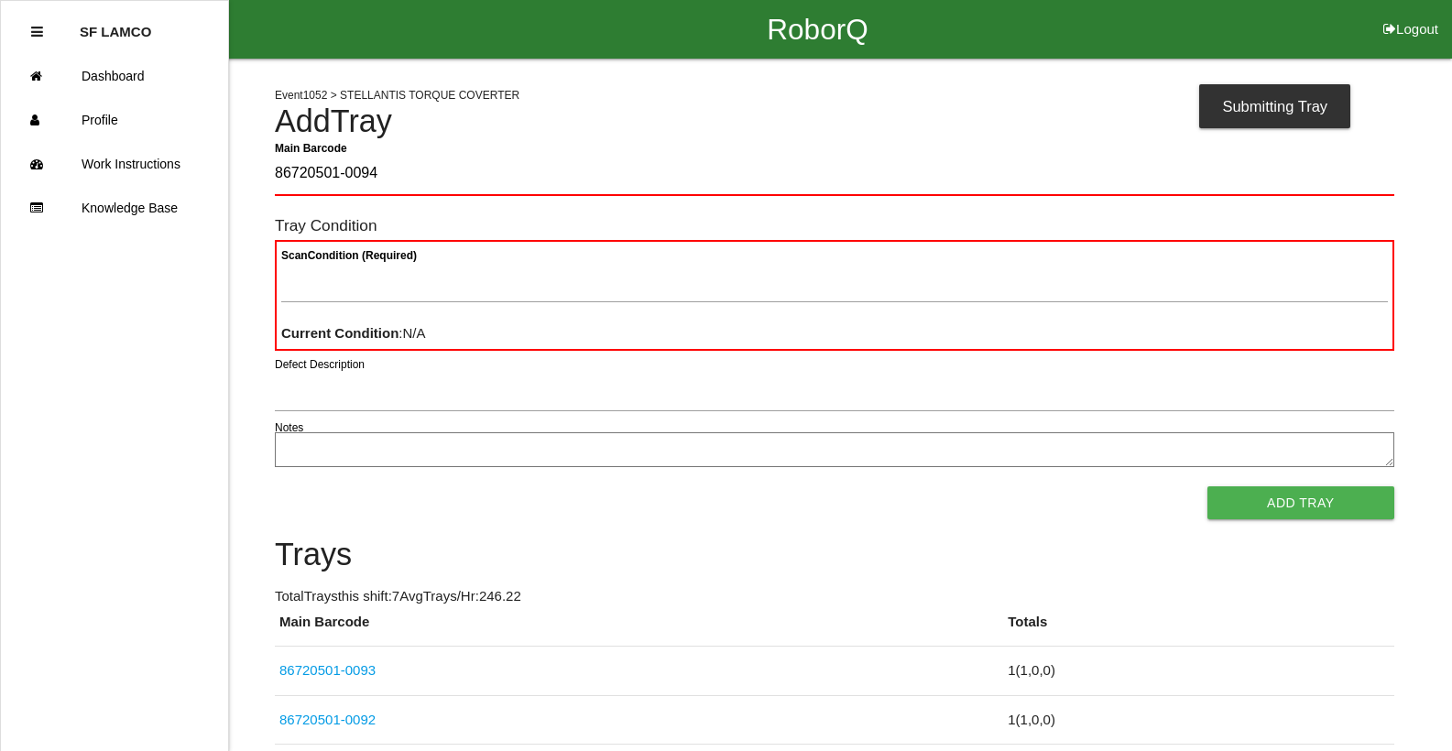
type Barcode "86720501-0094"
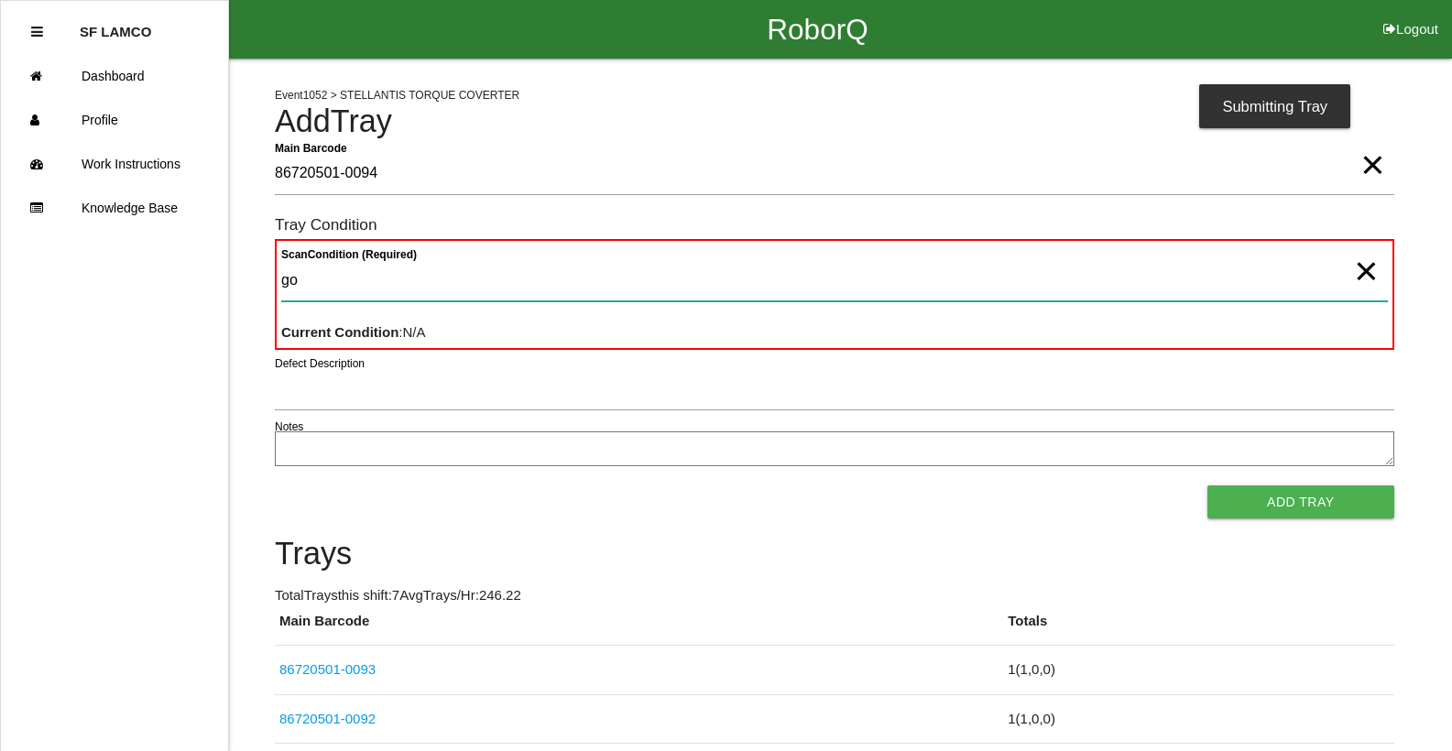
type Condition "goo"
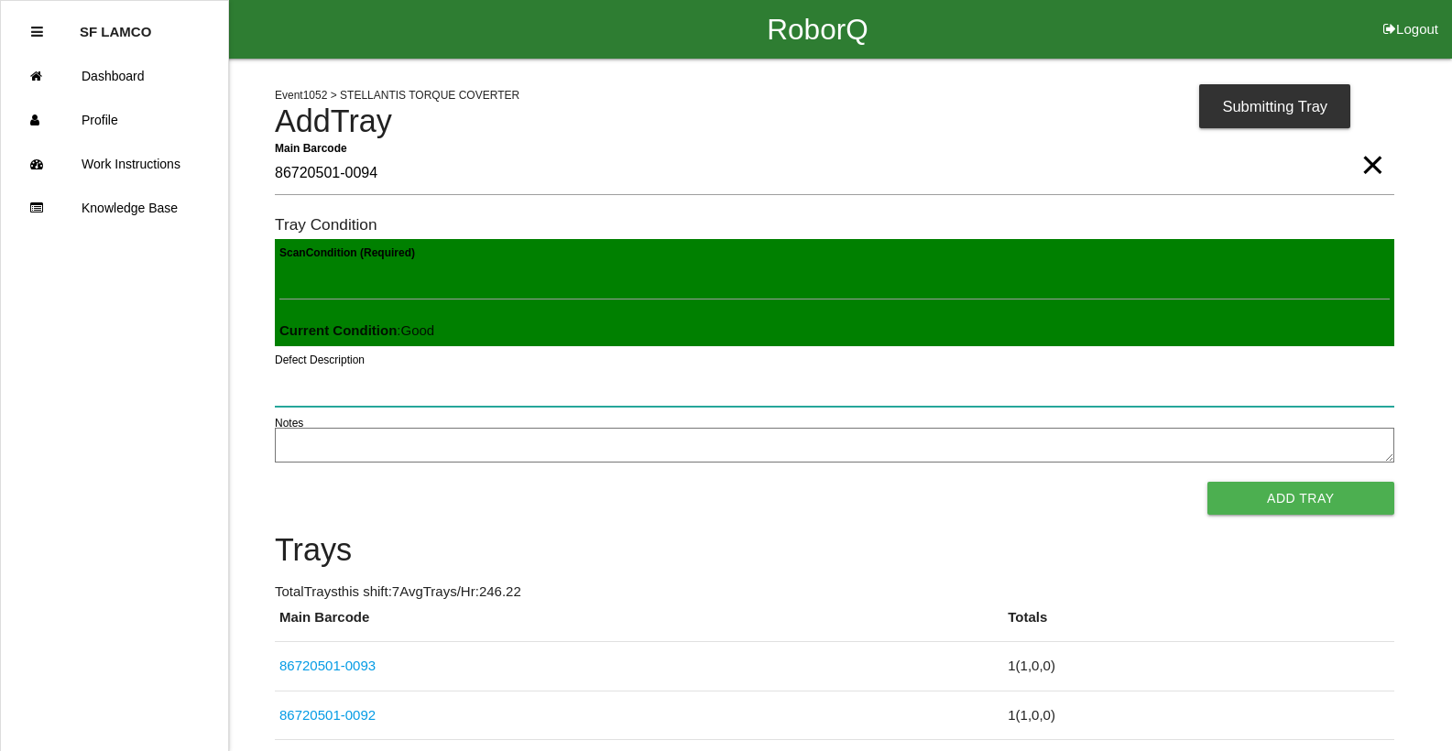
click at [1207, 482] on button "Add Tray" at bounding box center [1300, 498] width 187 height 33
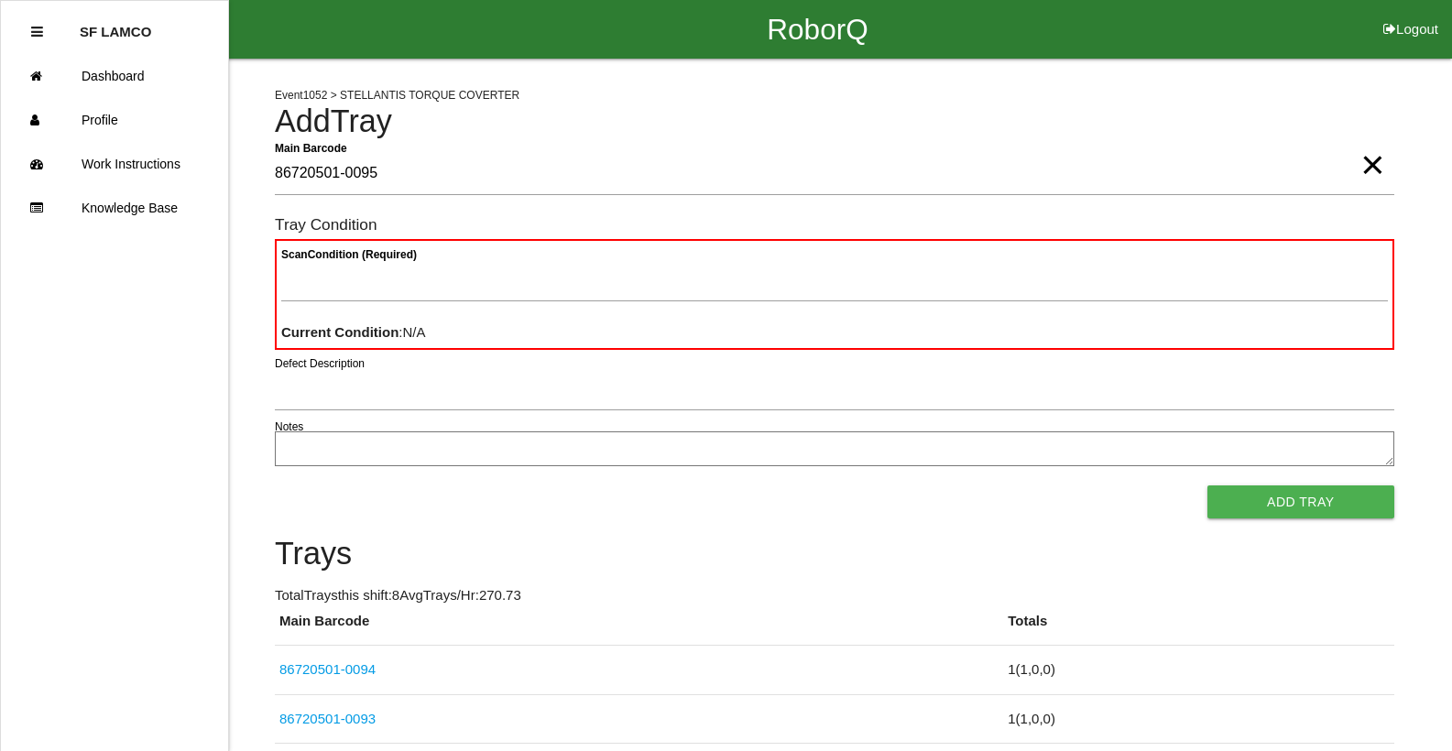
type Barcode "86720501-0095"
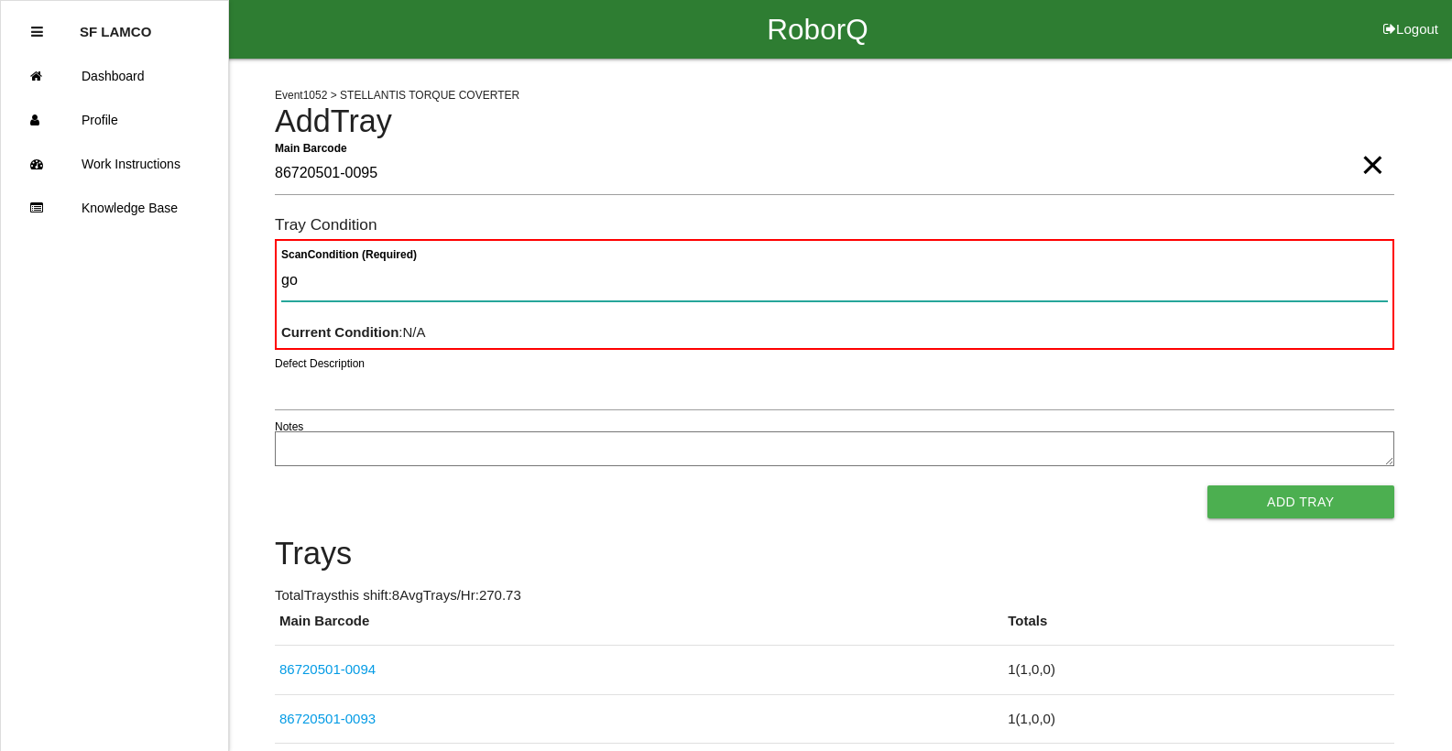
type Condition "goo"
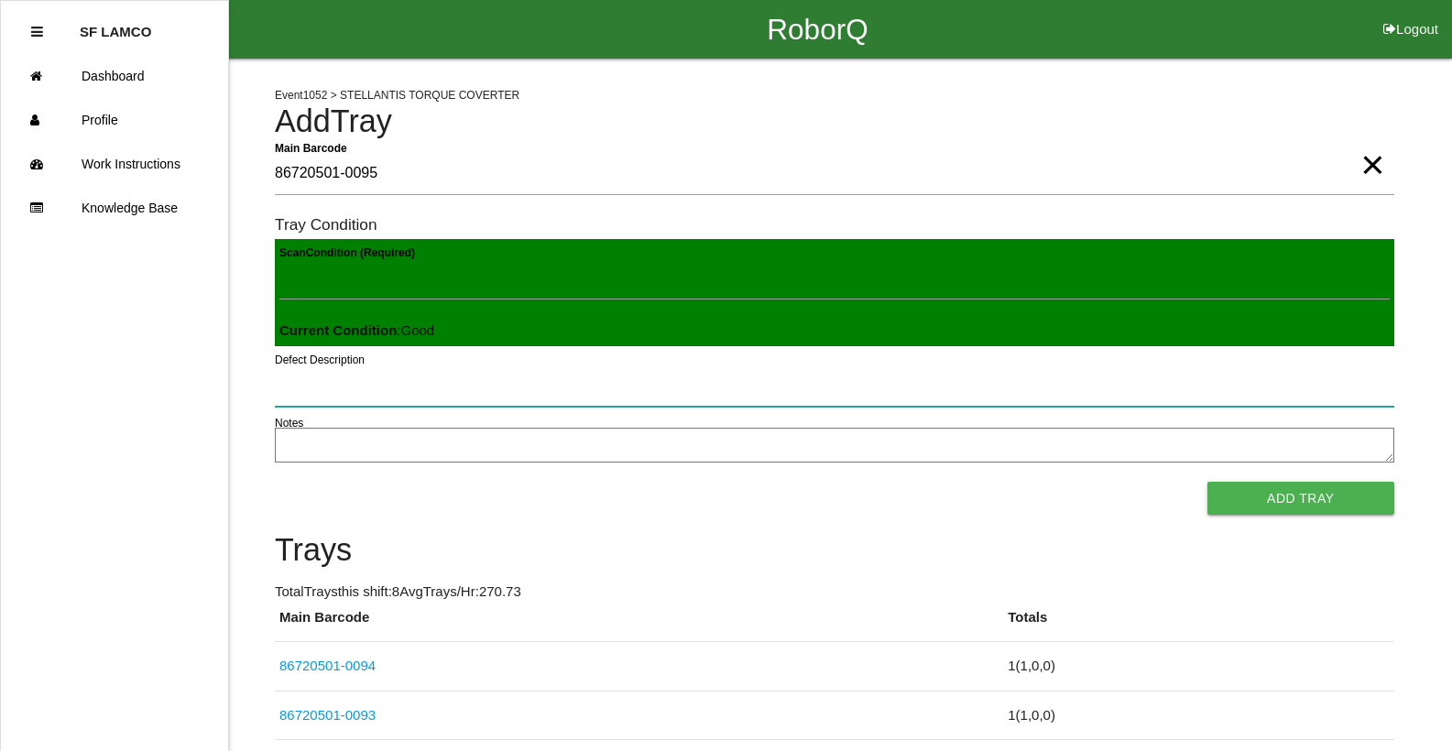
click at [1207, 482] on button "Add Tray" at bounding box center [1300, 498] width 187 height 33
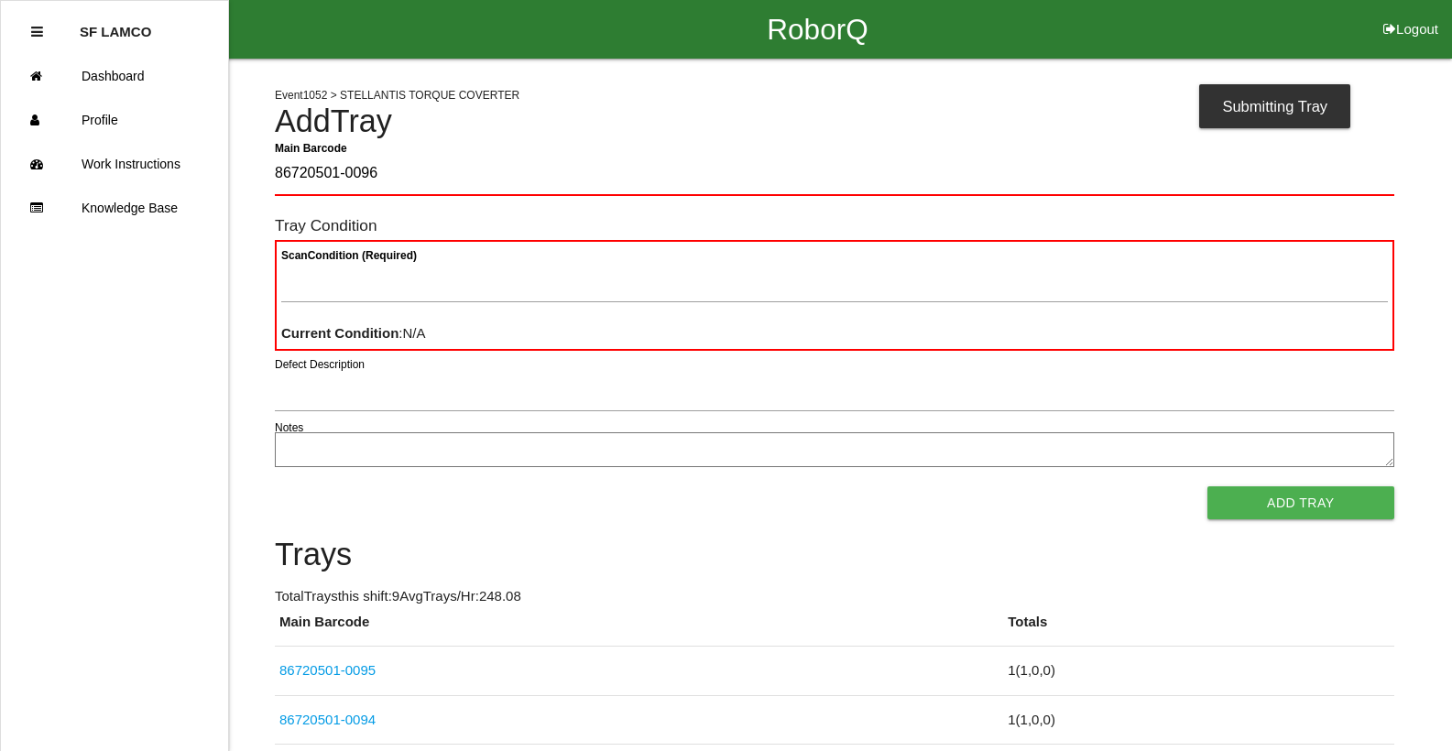
type Barcode "86720501-0096"
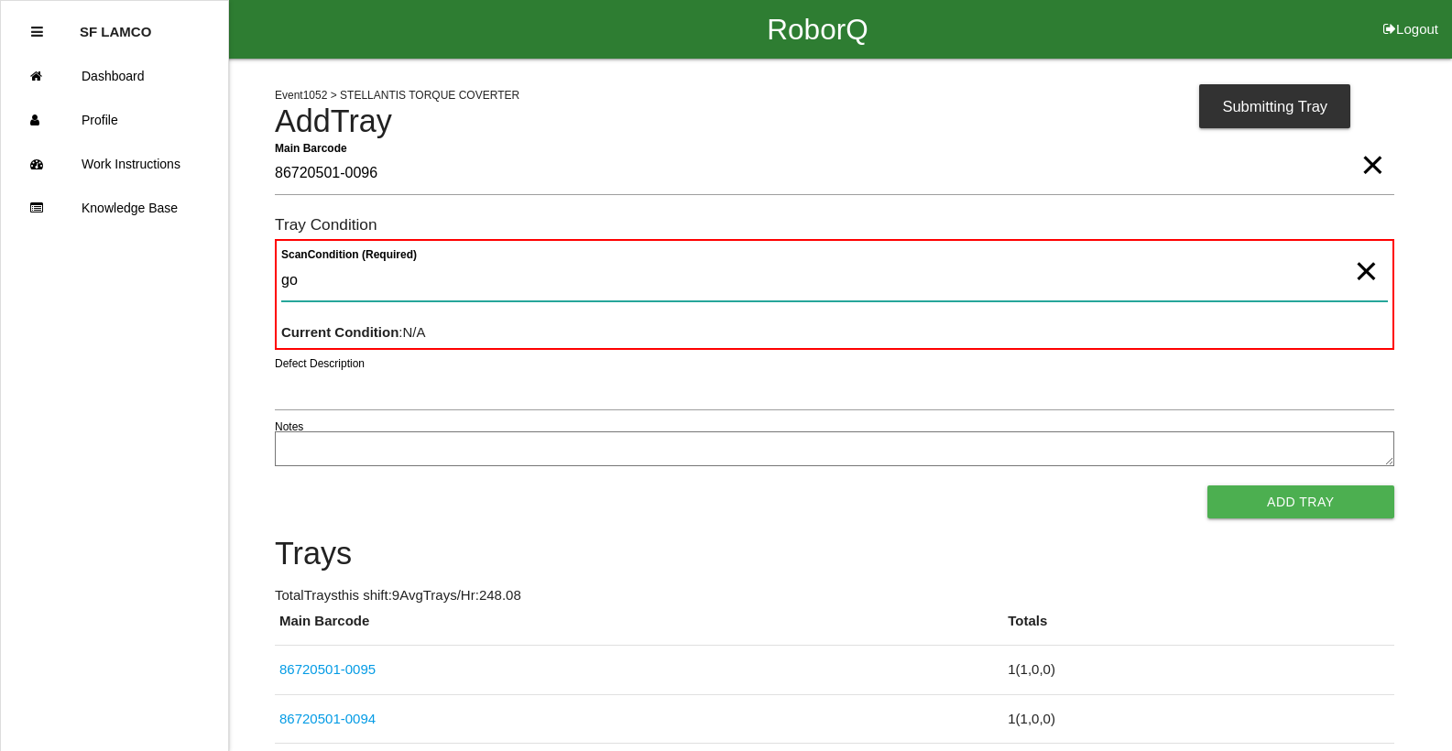
type Condition "goo"
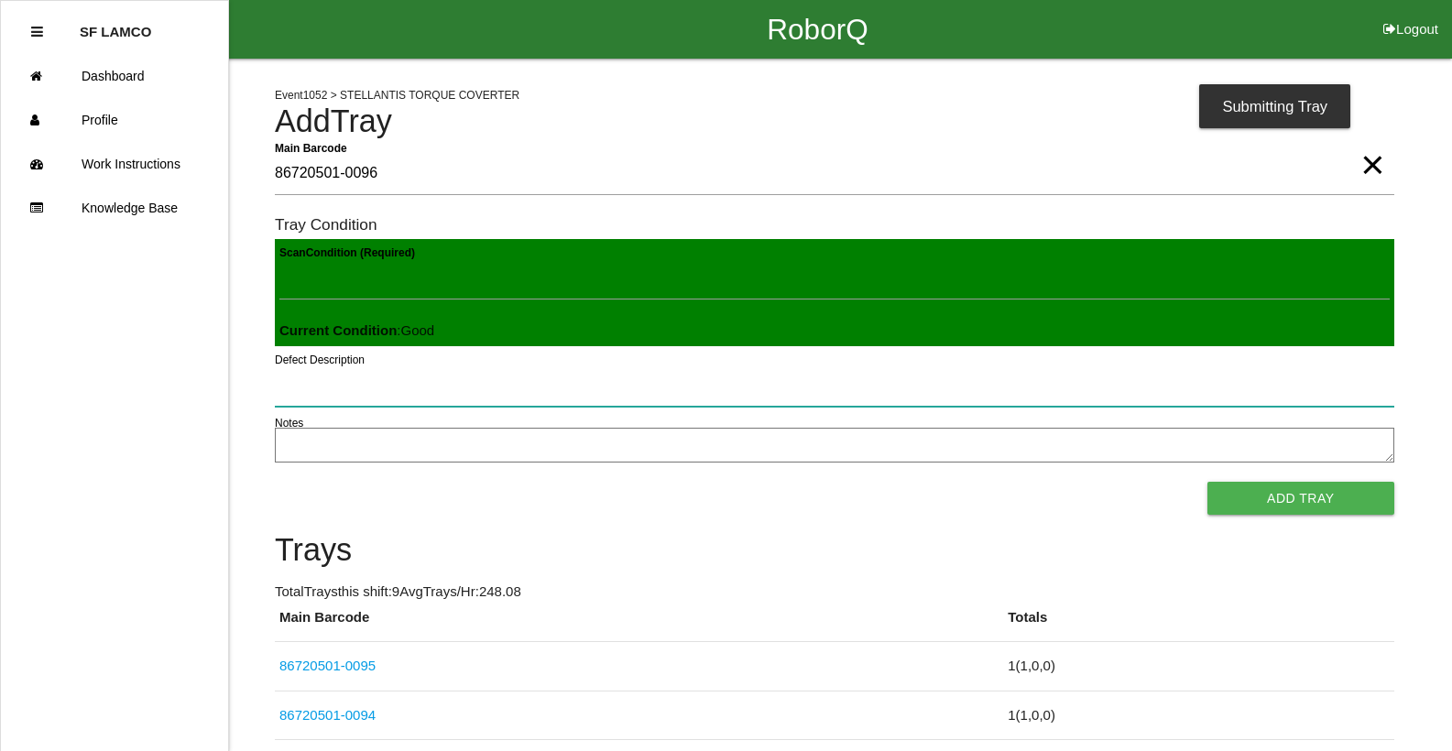
click at [1207, 482] on button "Add Tray" at bounding box center [1300, 498] width 187 height 33
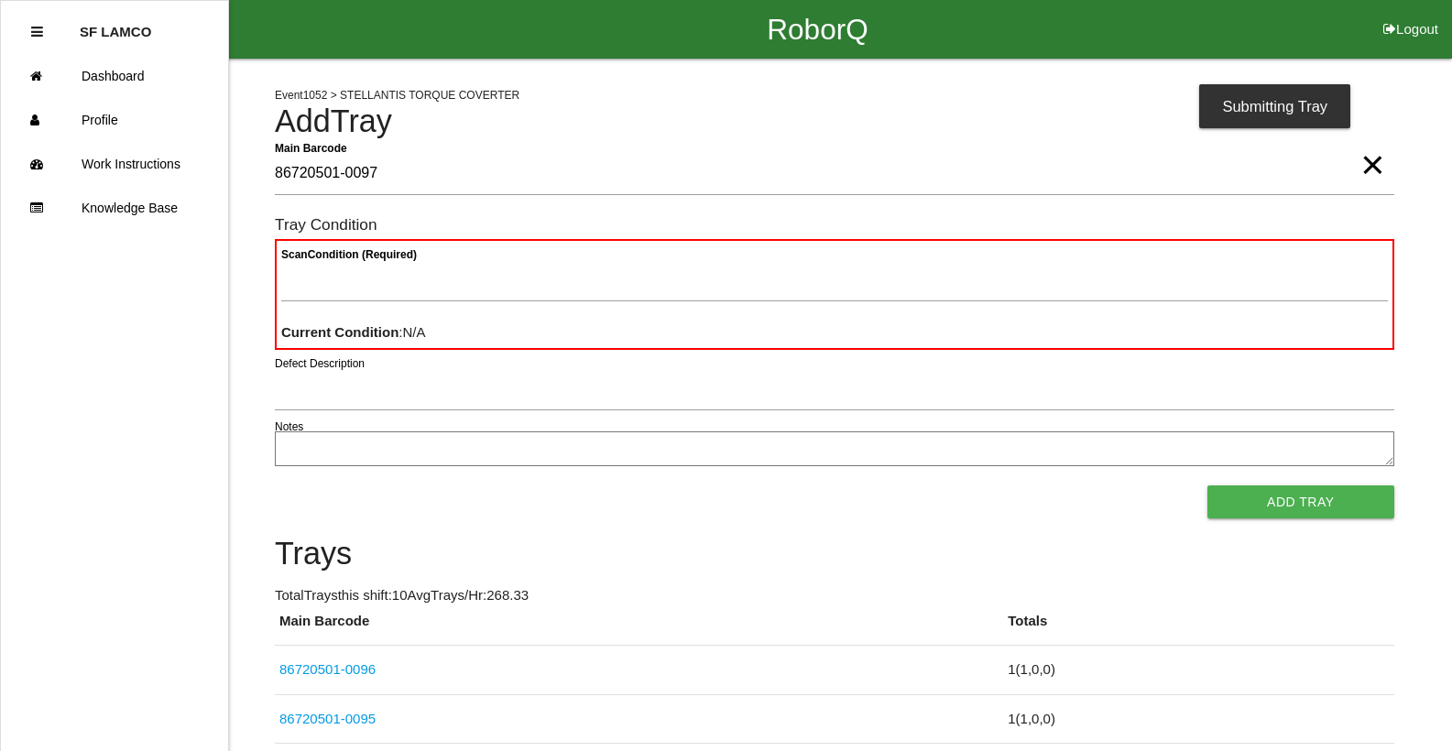
type Barcode "86720501-0097"
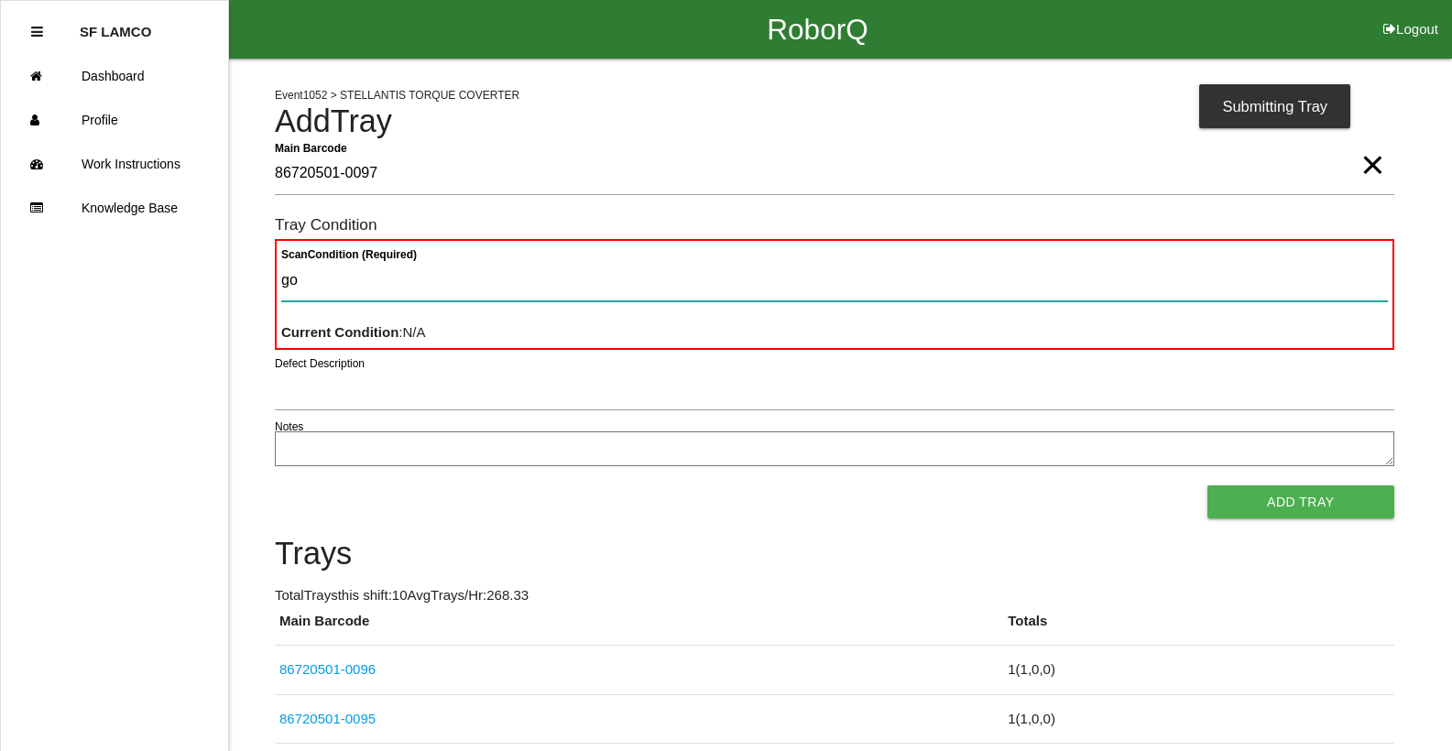
type Condition "goo"
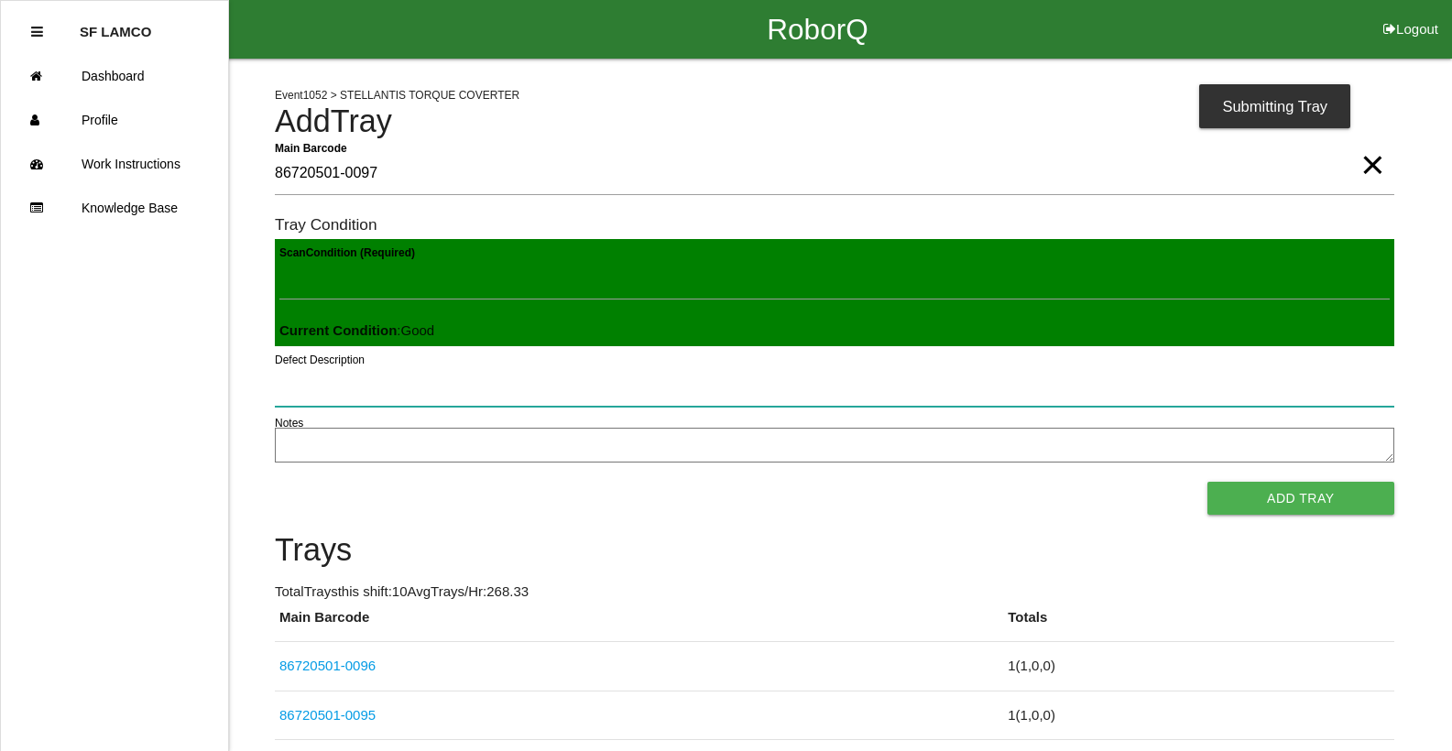
click at [1207, 482] on button "Add Tray" at bounding box center [1300, 498] width 187 height 33
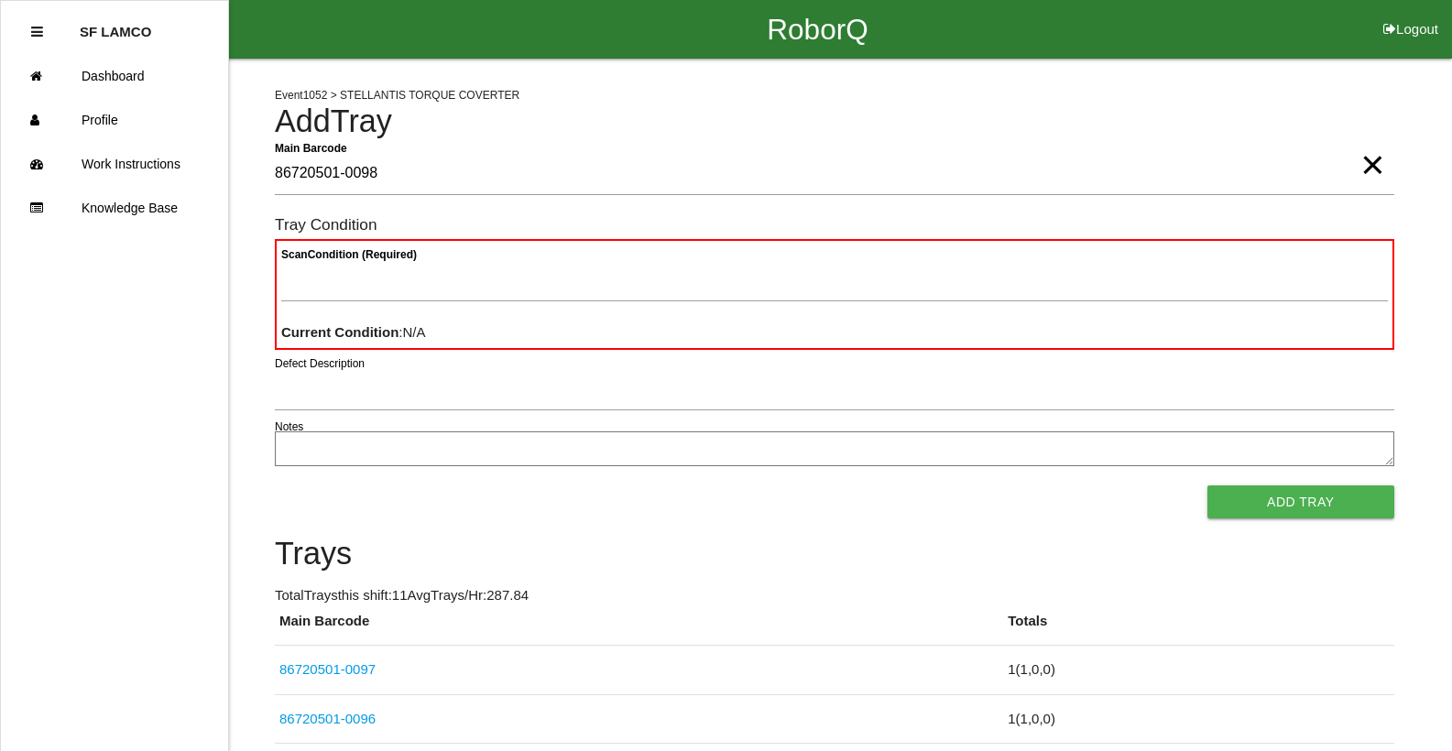
type Barcode "86720501-0098"
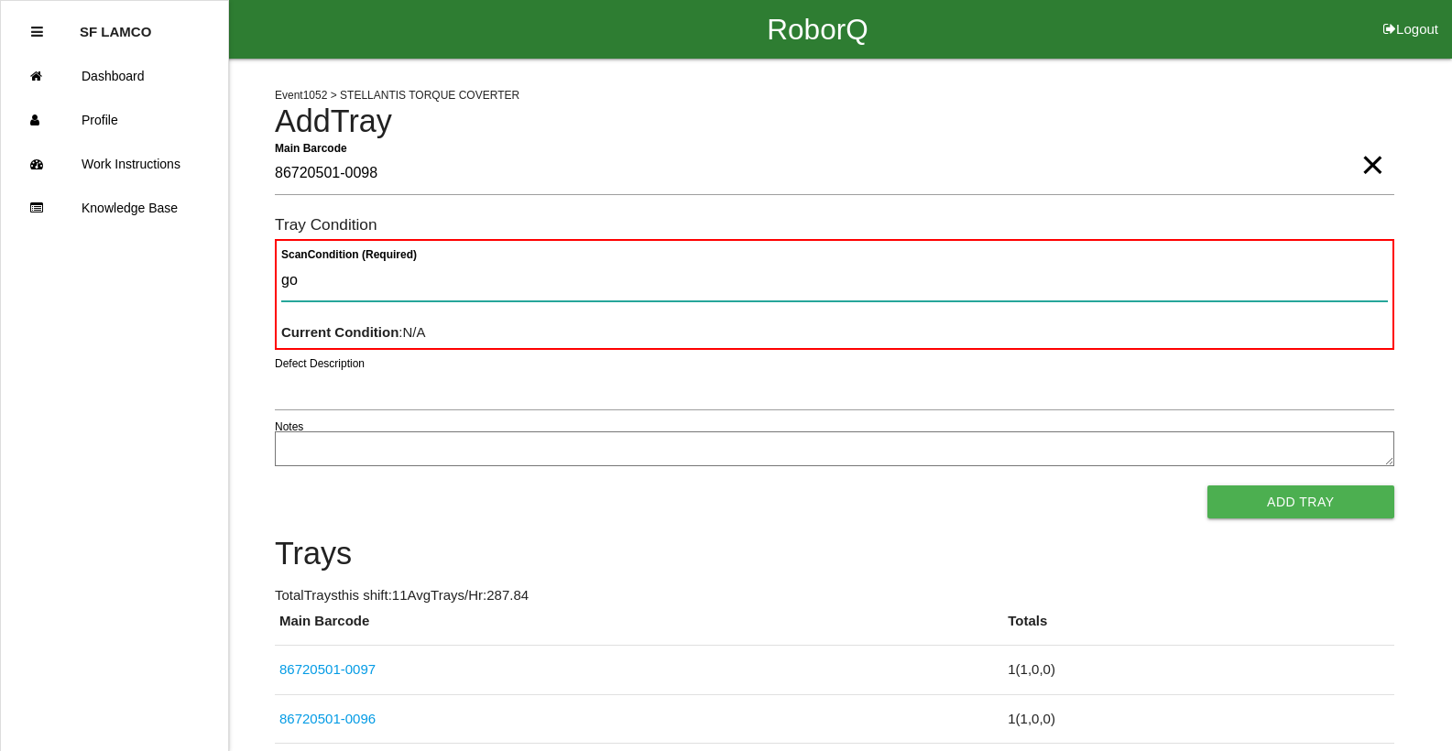
type Condition "goo"
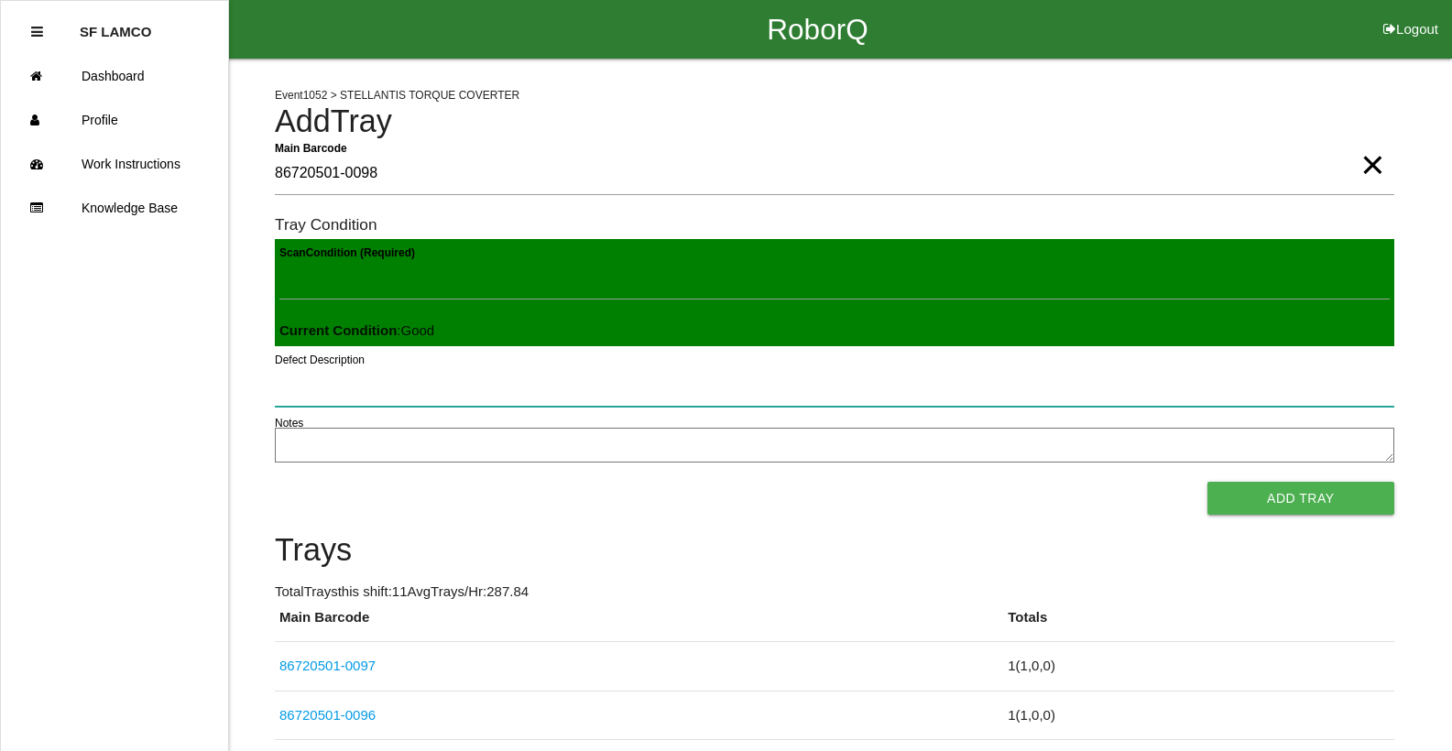
click at [1207, 482] on button "Add Tray" at bounding box center [1300, 498] width 187 height 33
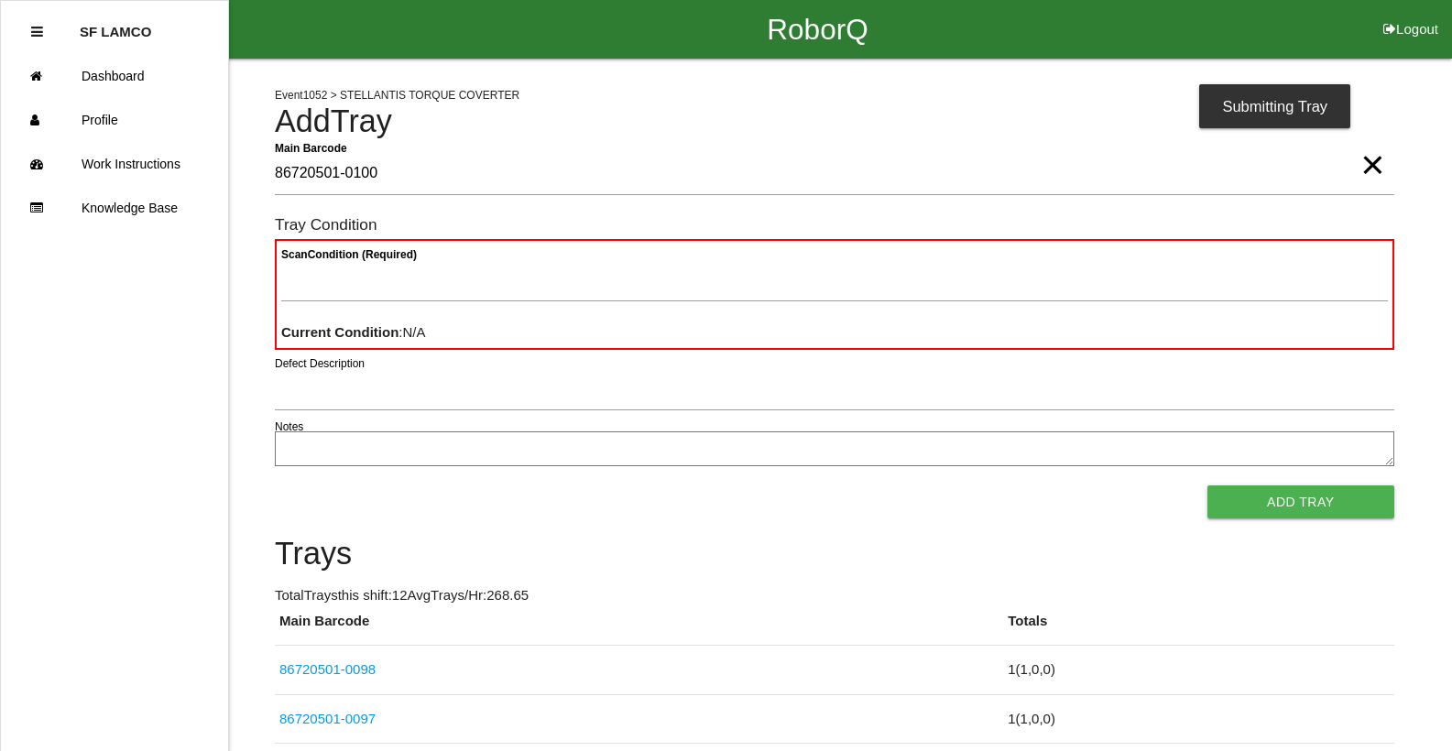
type Barcode "86720501-0100"
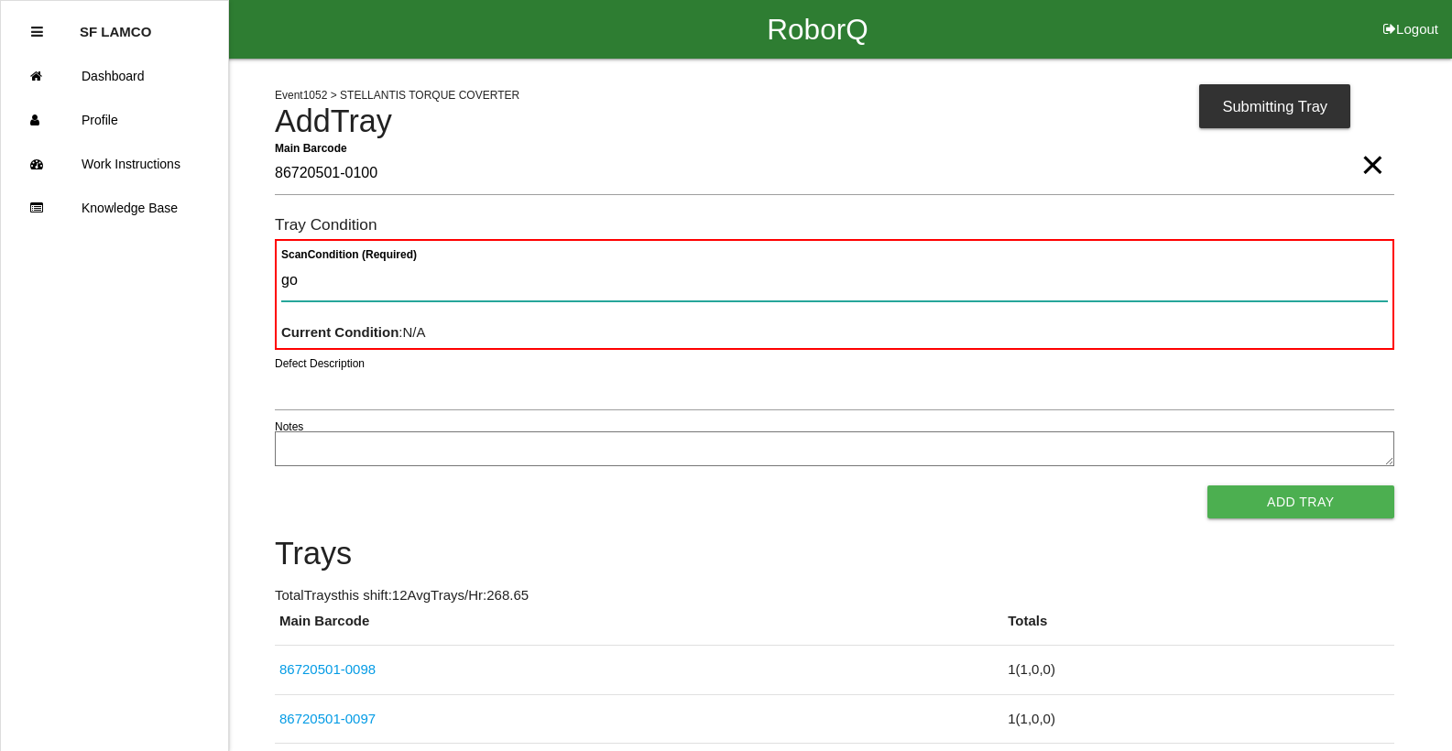
type Condition "goo"
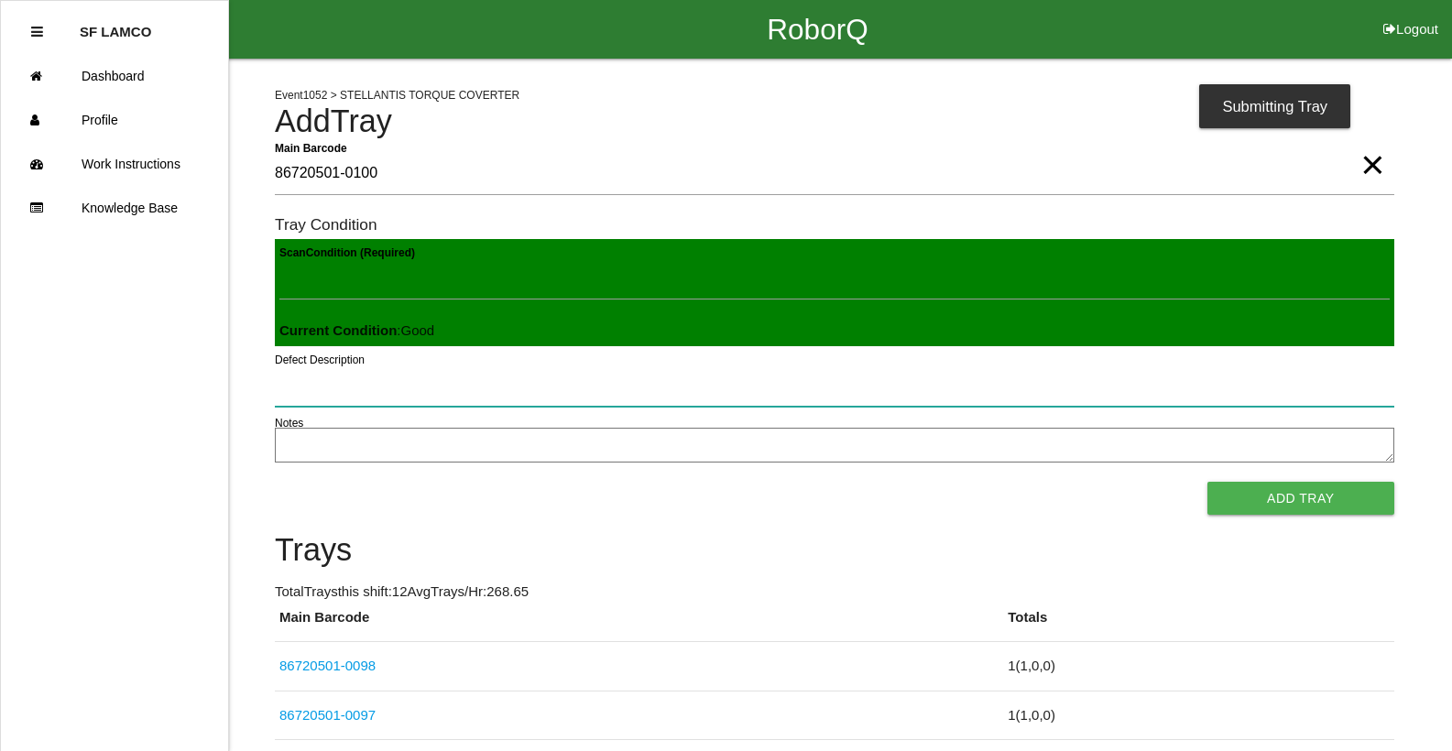
click at [1207, 482] on button "Add Tray" at bounding box center [1300, 498] width 187 height 33
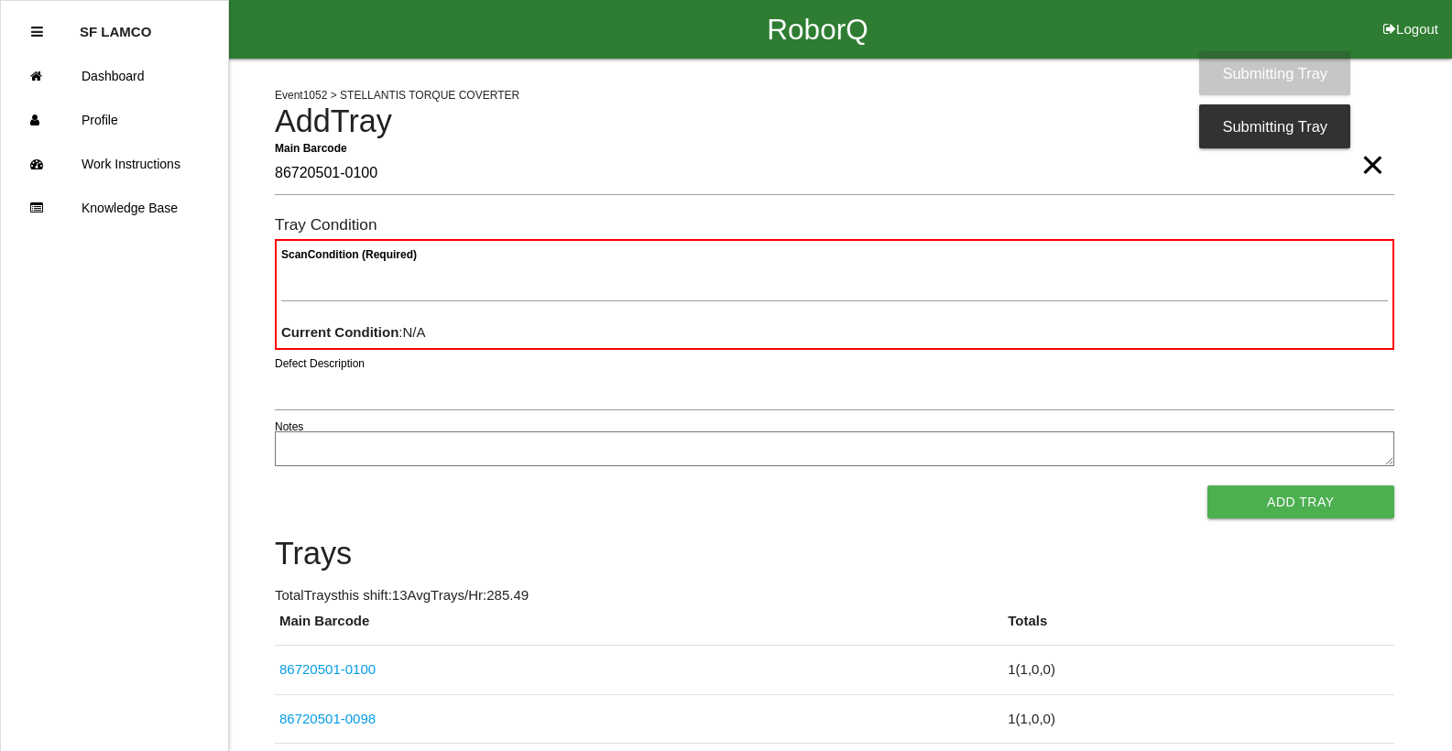
type Barcode "86720501-0100"
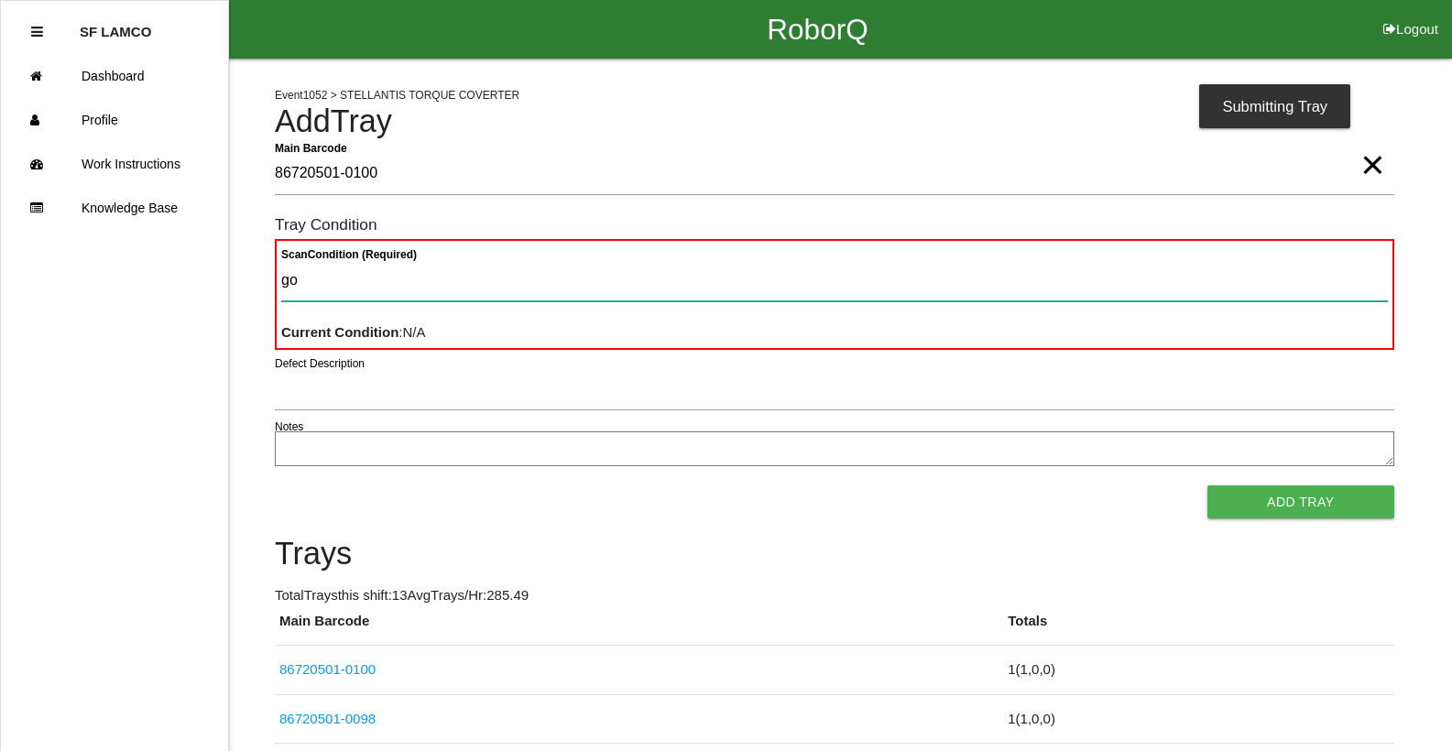
type Condition "goo"
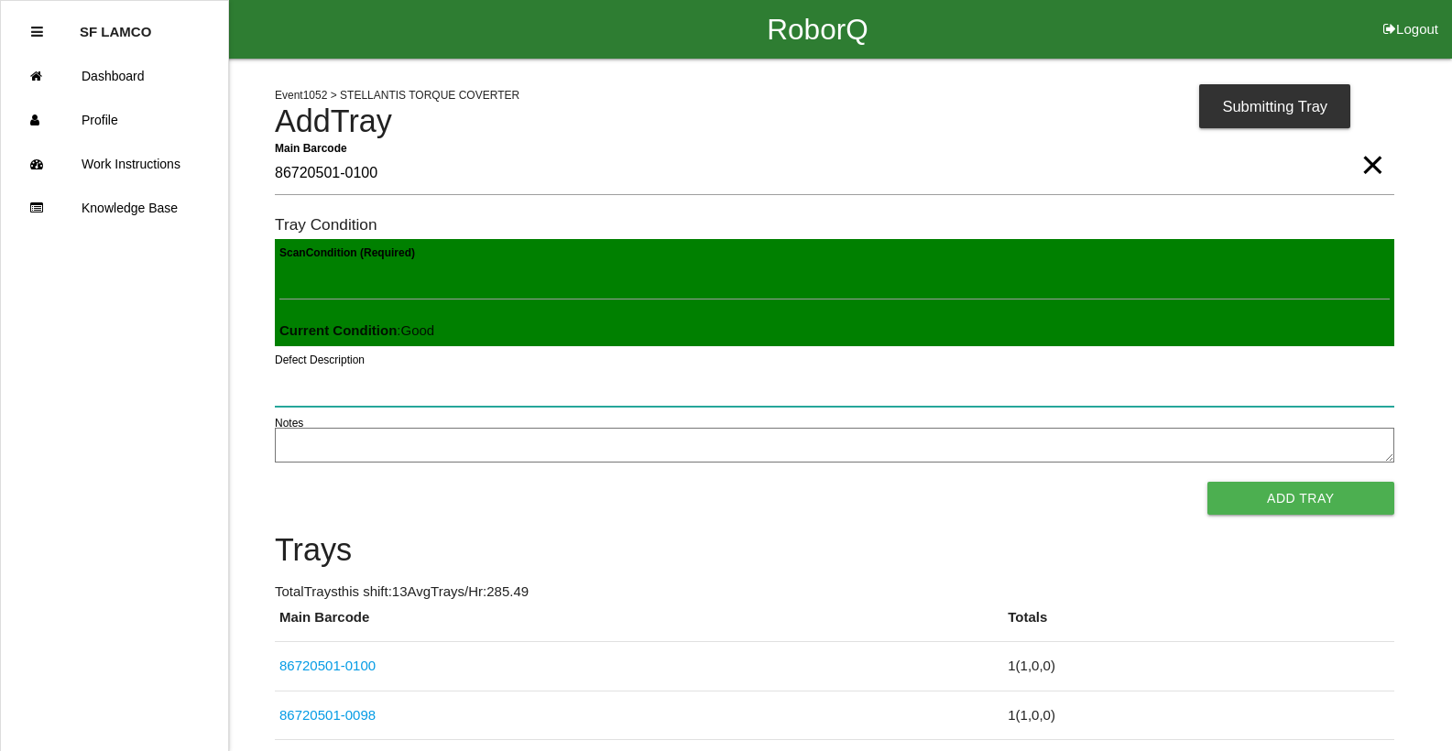
click at [1207, 482] on button "Add Tray" at bounding box center [1300, 498] width 187 height 33
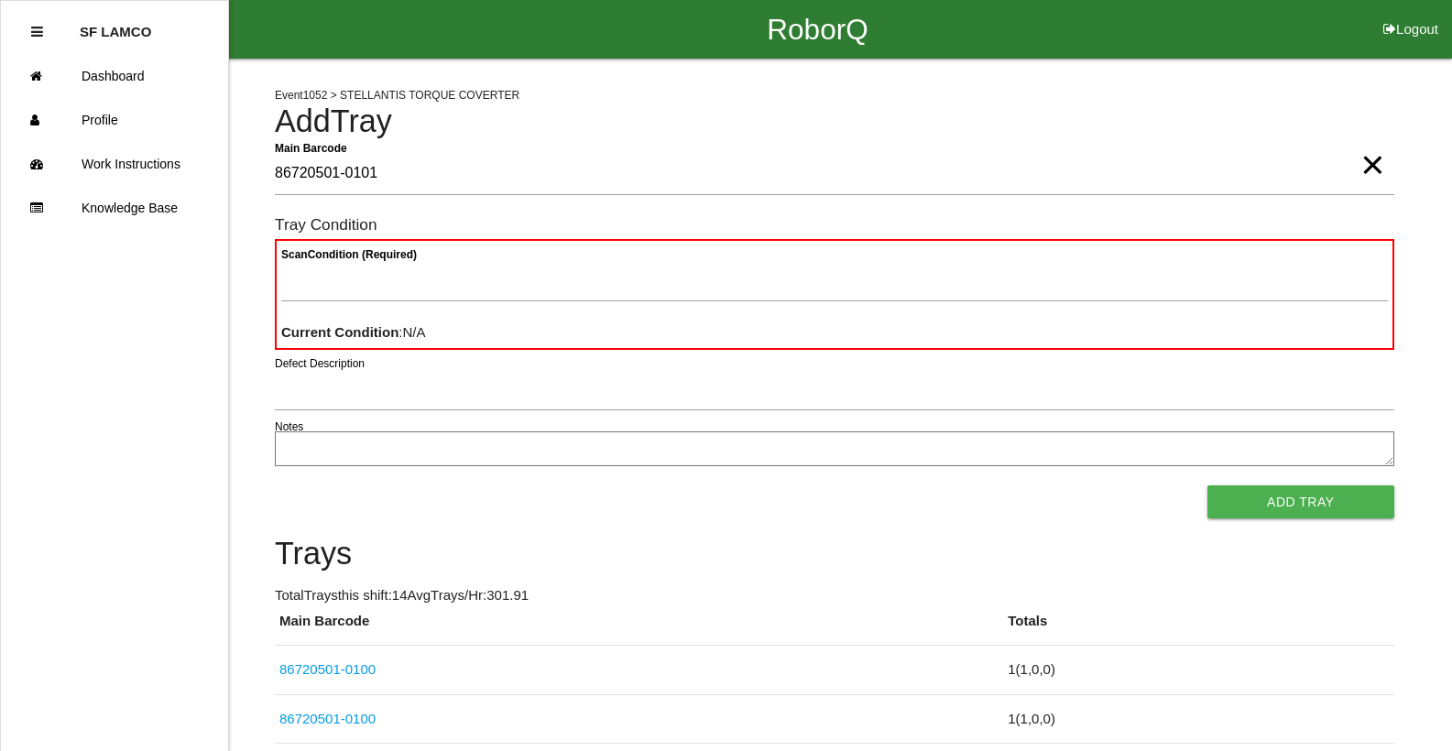
type Barcode "86720501-0101"
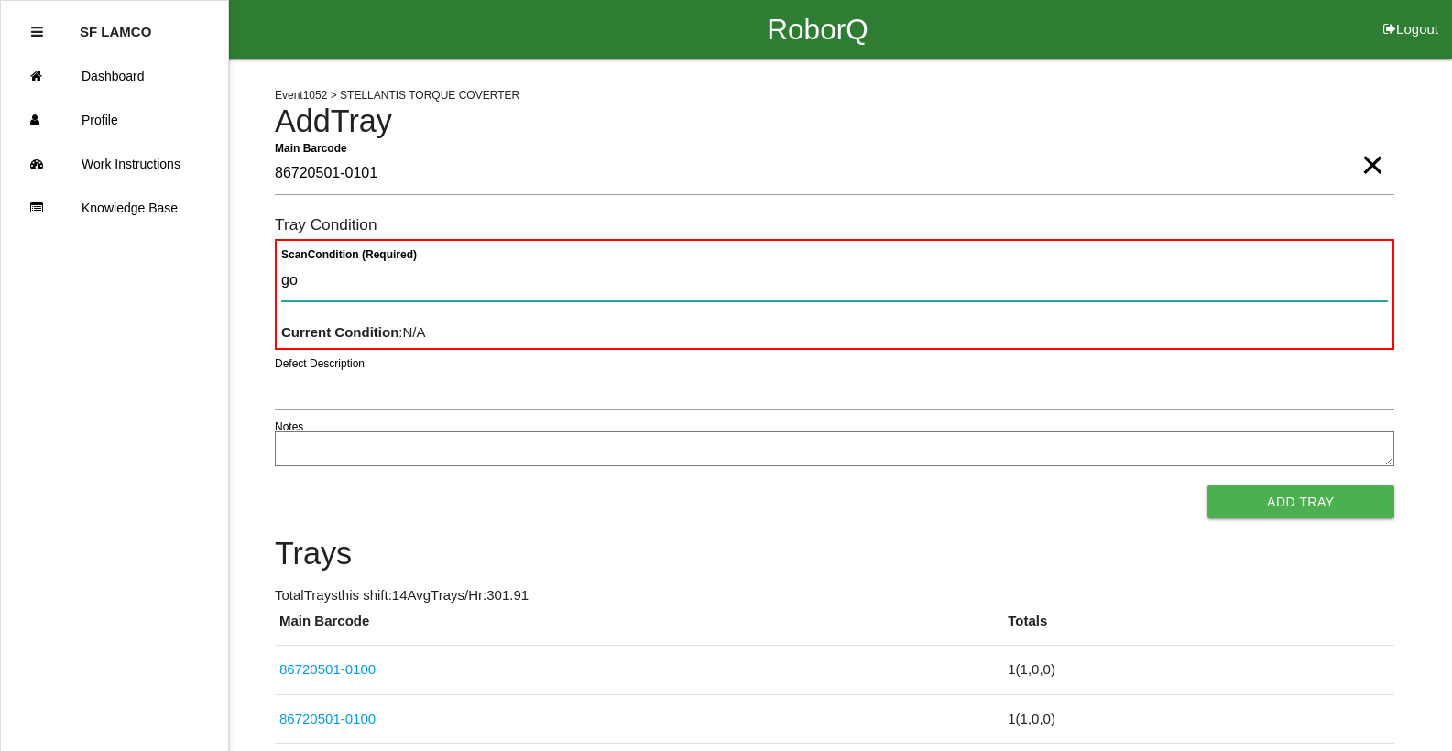
type Condition "goo"
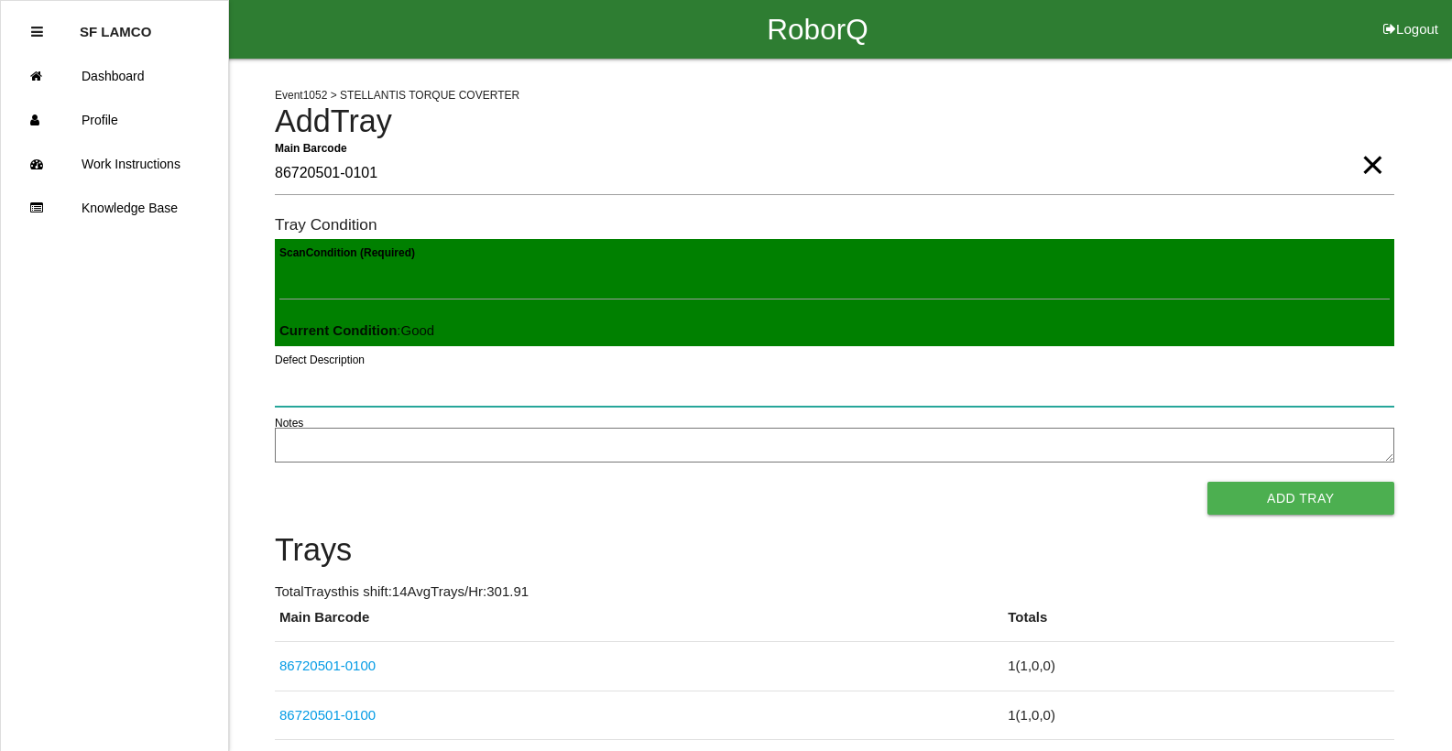
click at [1207, 482] on button "Add Tray" at bounding box center [1300, 498] width 187 height 33
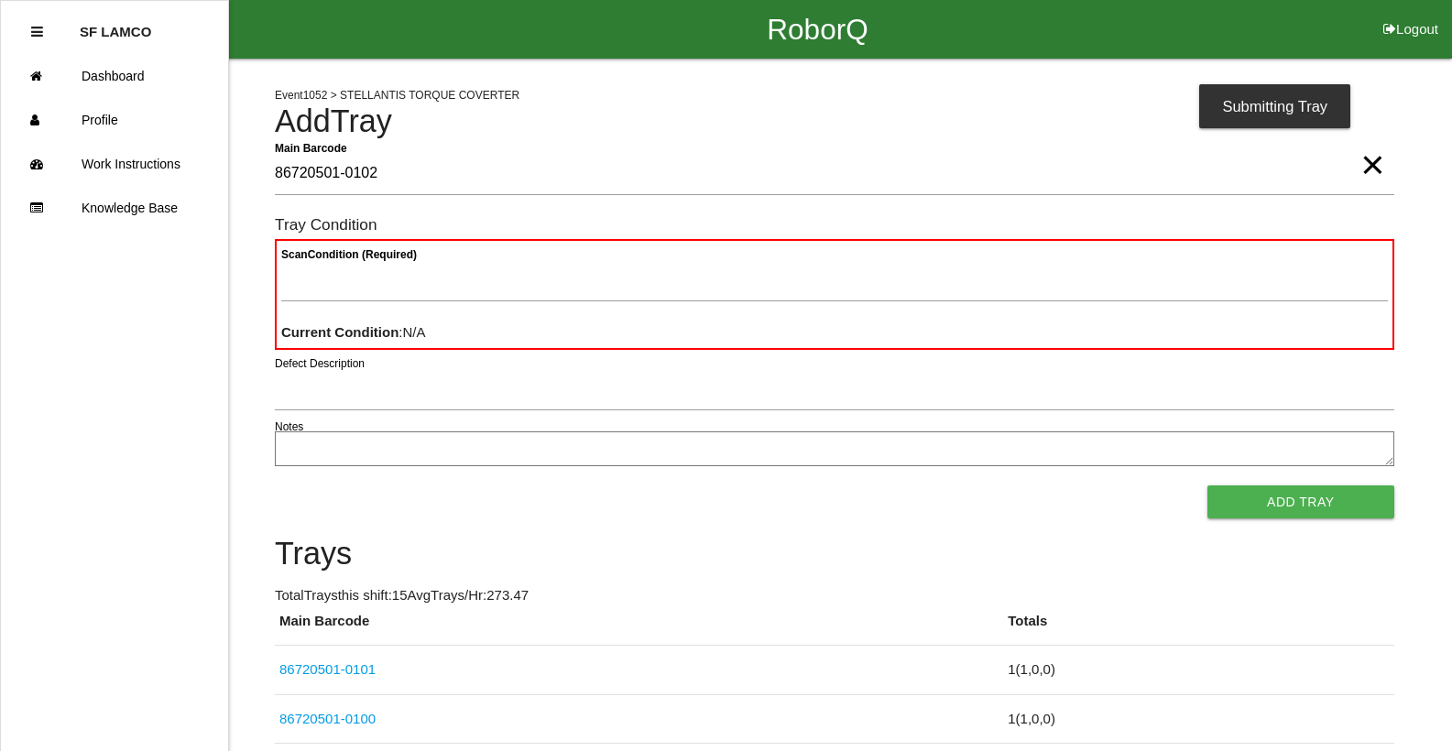
type Barcode "86720501-0102"
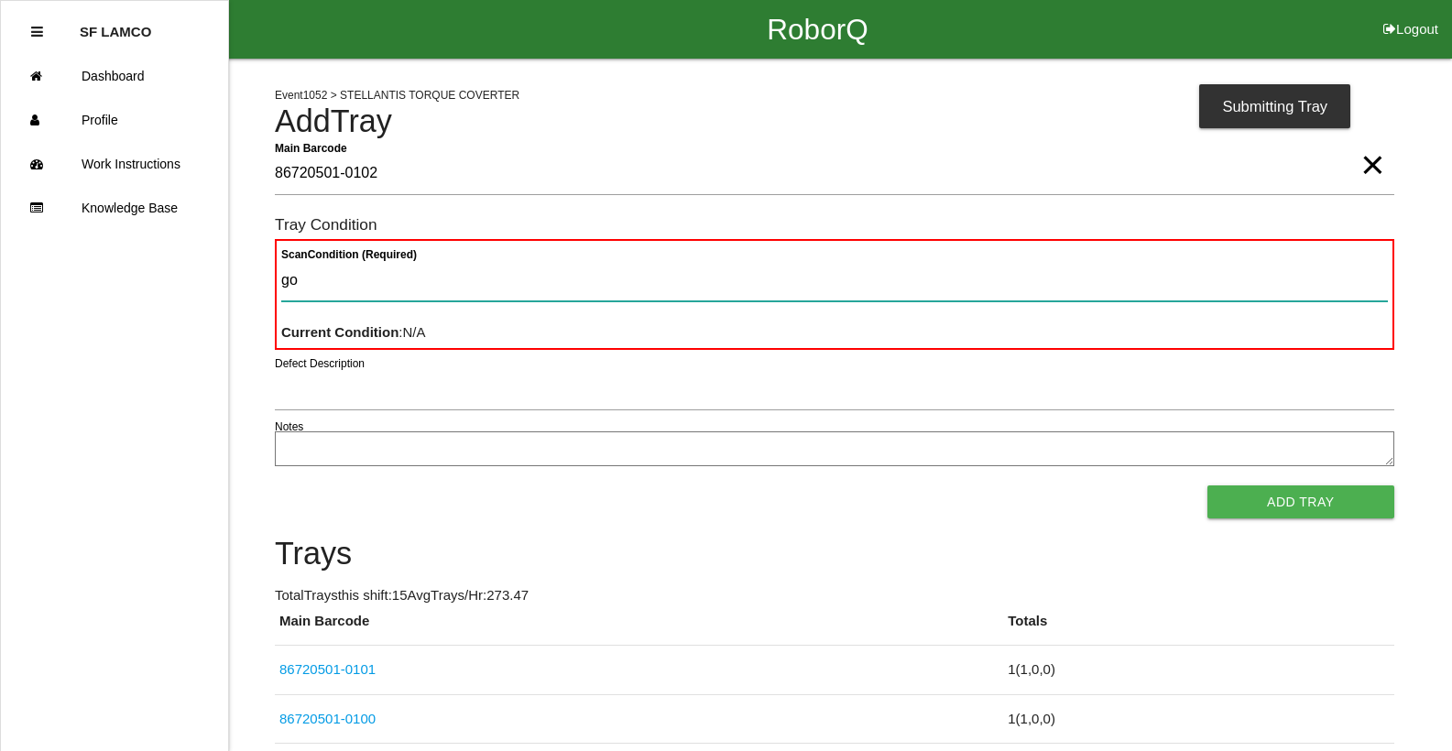
type Condition "goo"
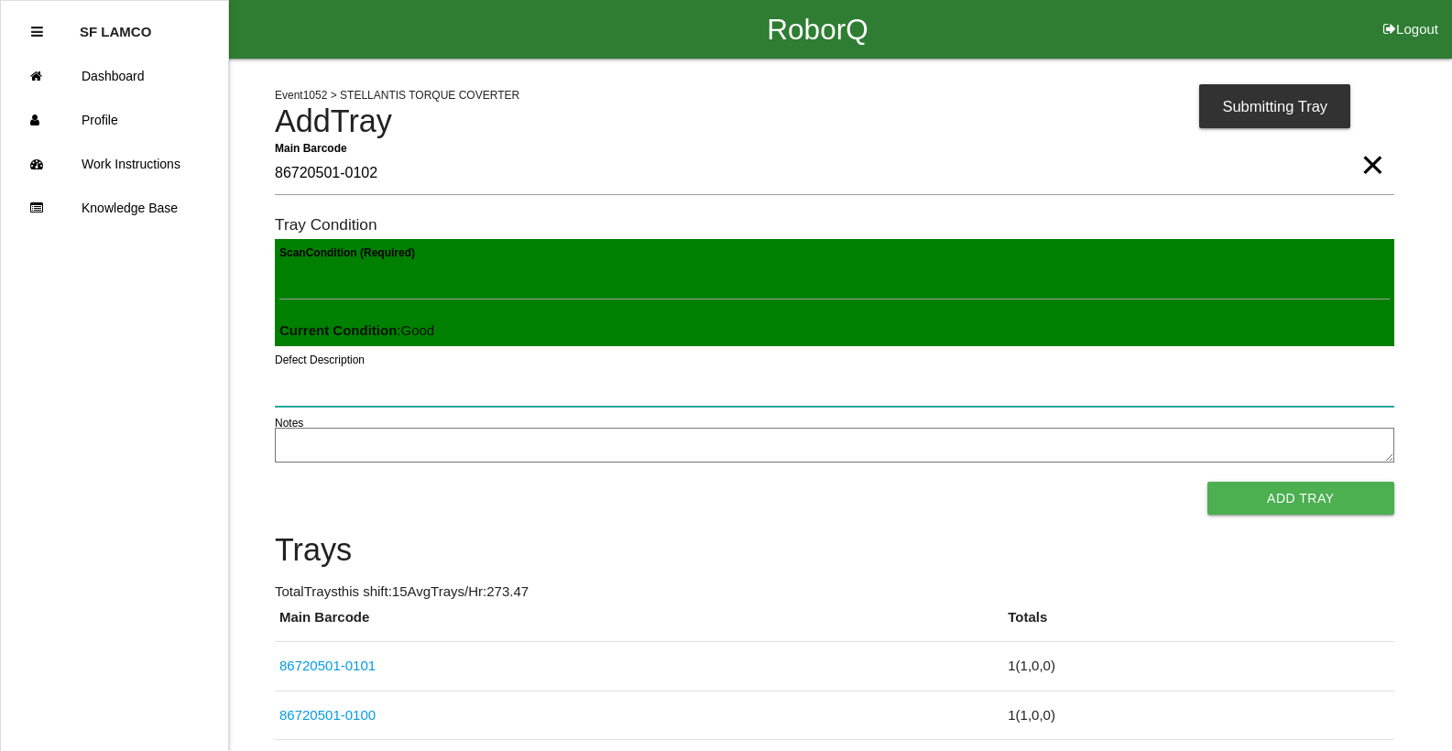
click at [1207, 482] on button "Add Tray" at bounding box center [1300, 498] width 187 height 33
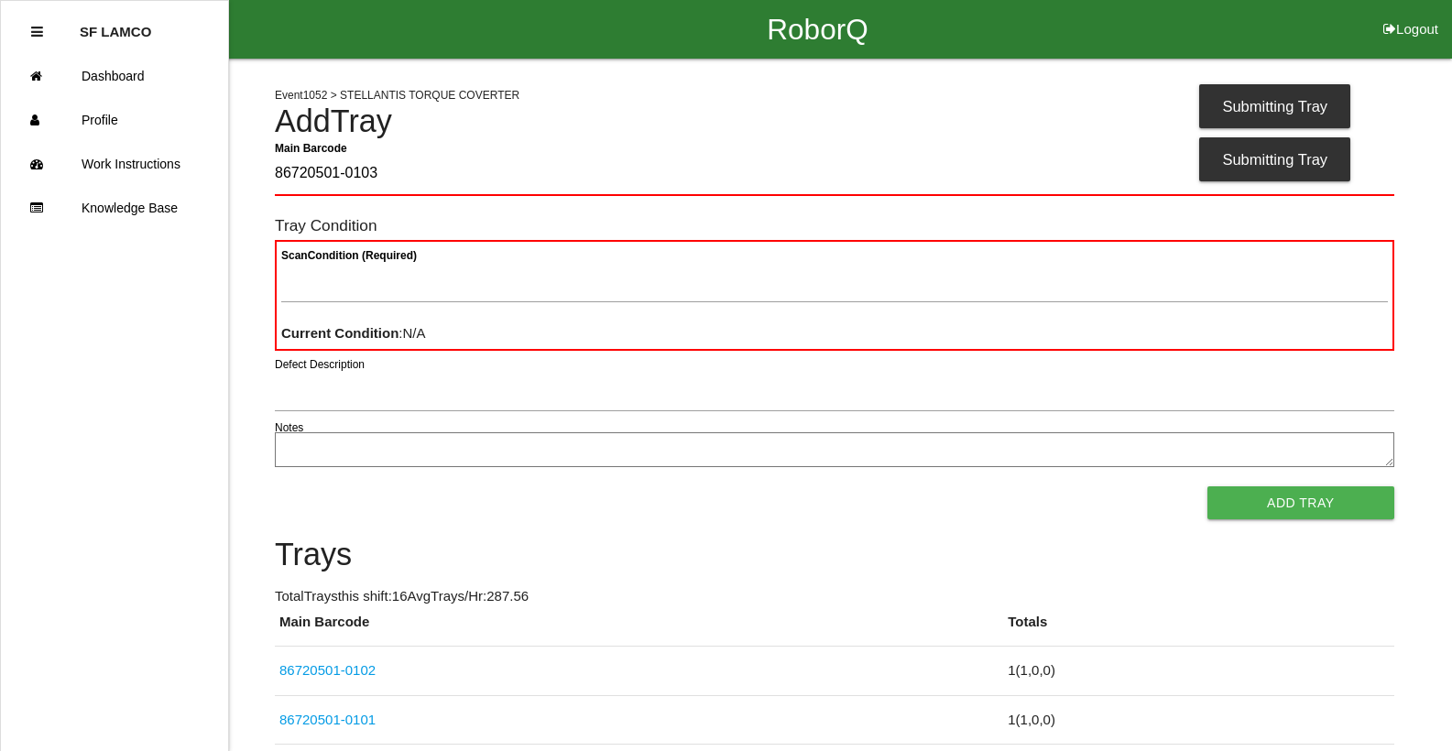
type Barcode "86720501-0103"
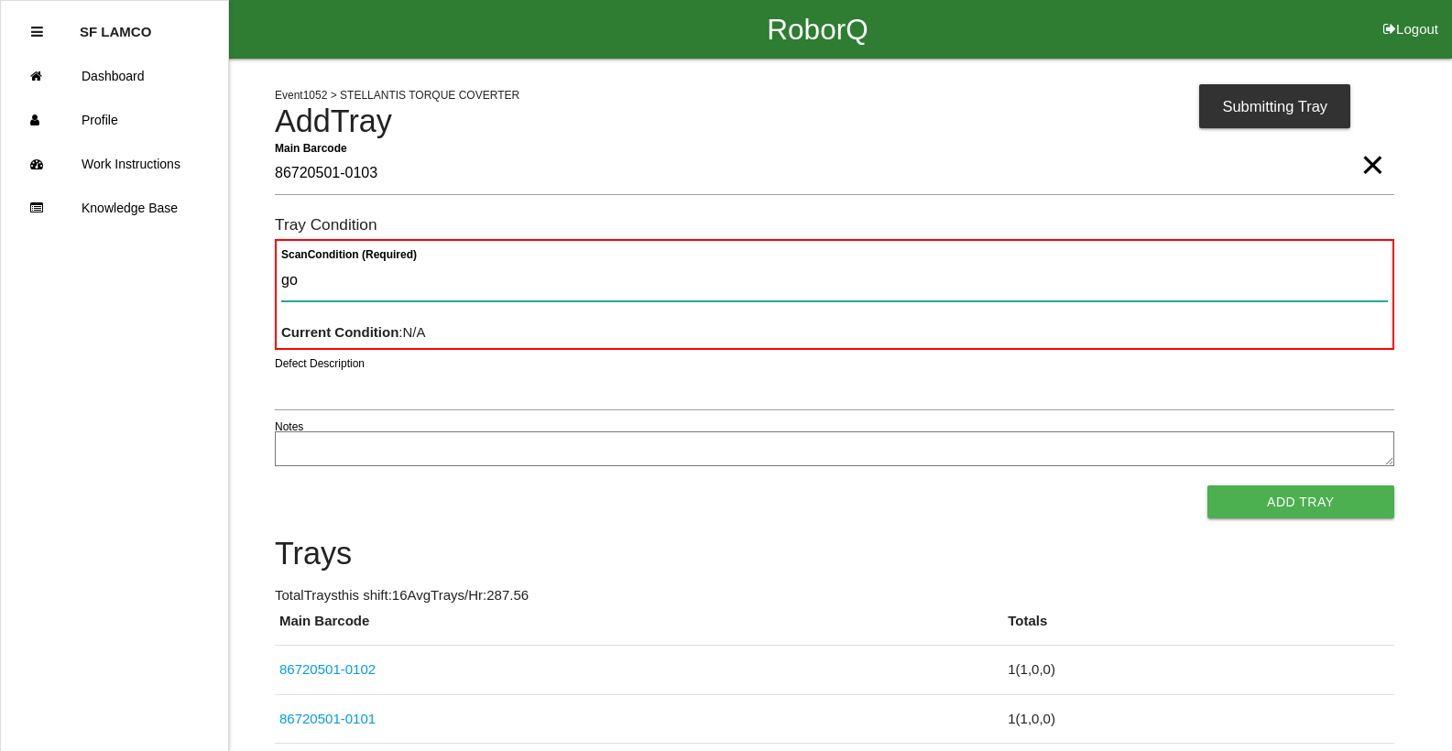
type Condition "goo"
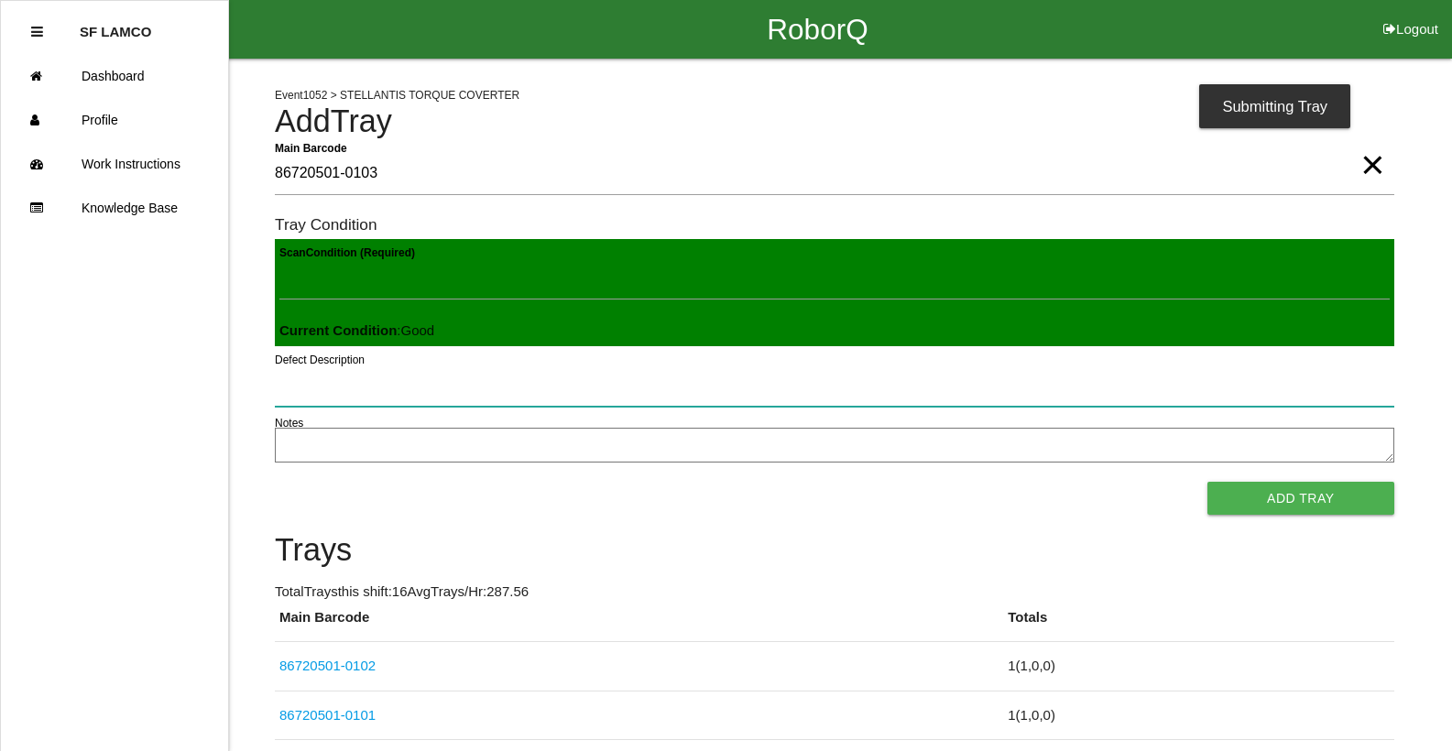
click at [1207, 482] on button "Add Tray" at bounding box center [1300, 498] width 187 height 33
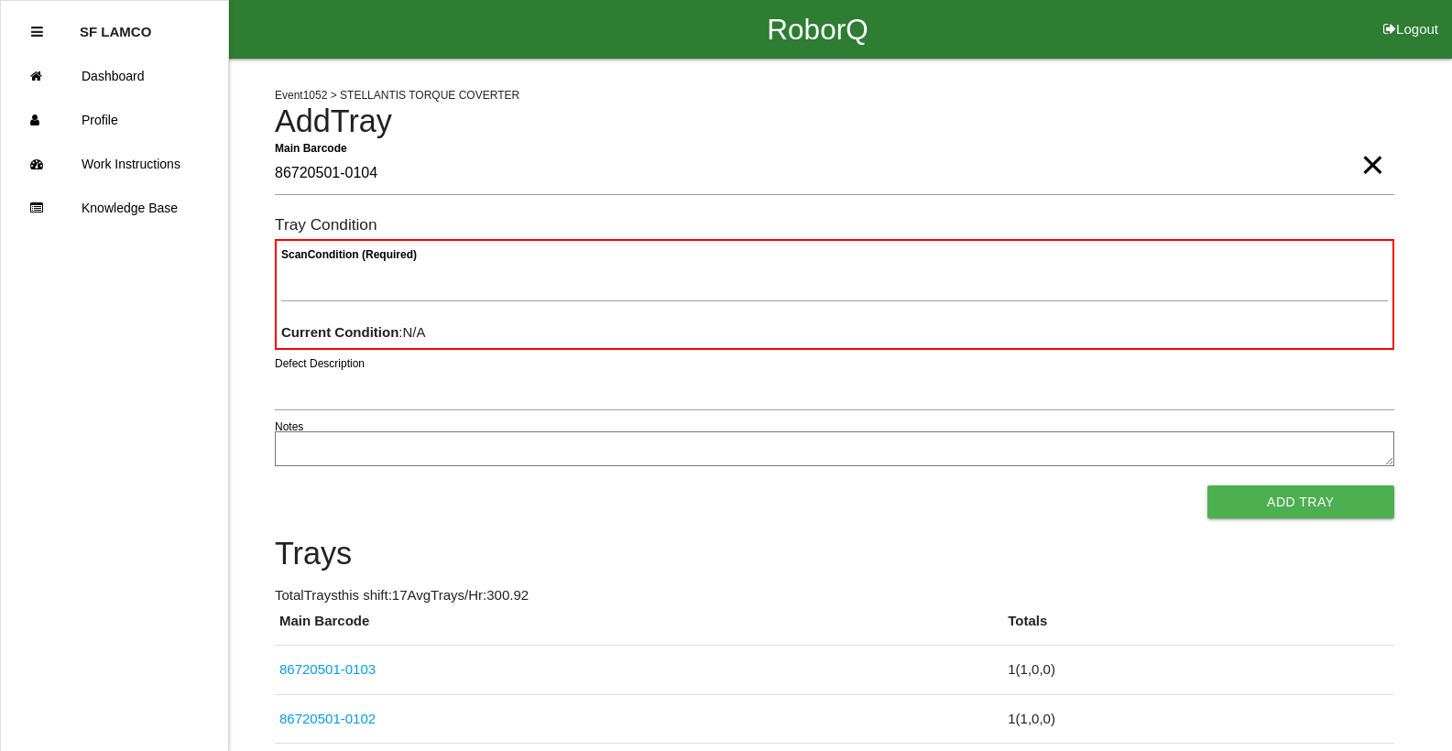
type Barcode "86720501-0104"
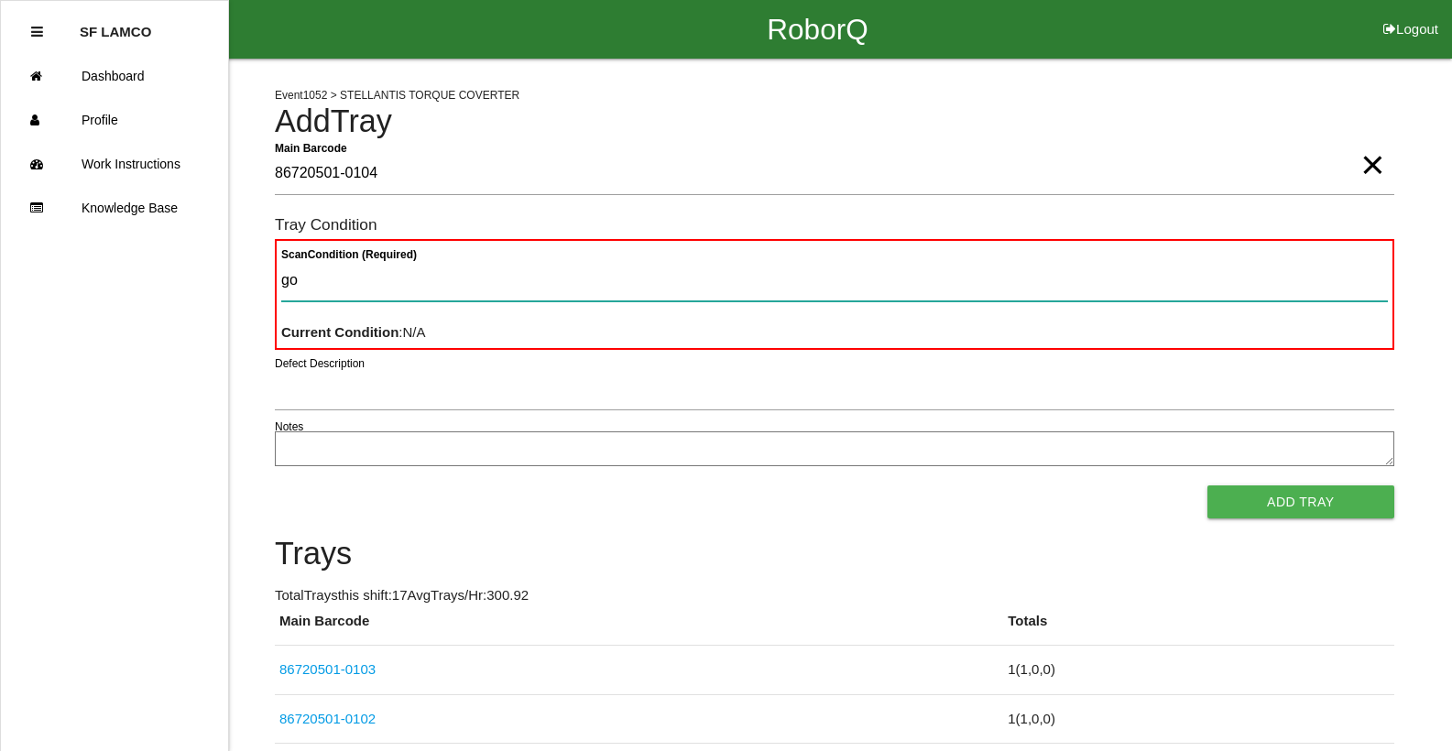
type Condition "goo"
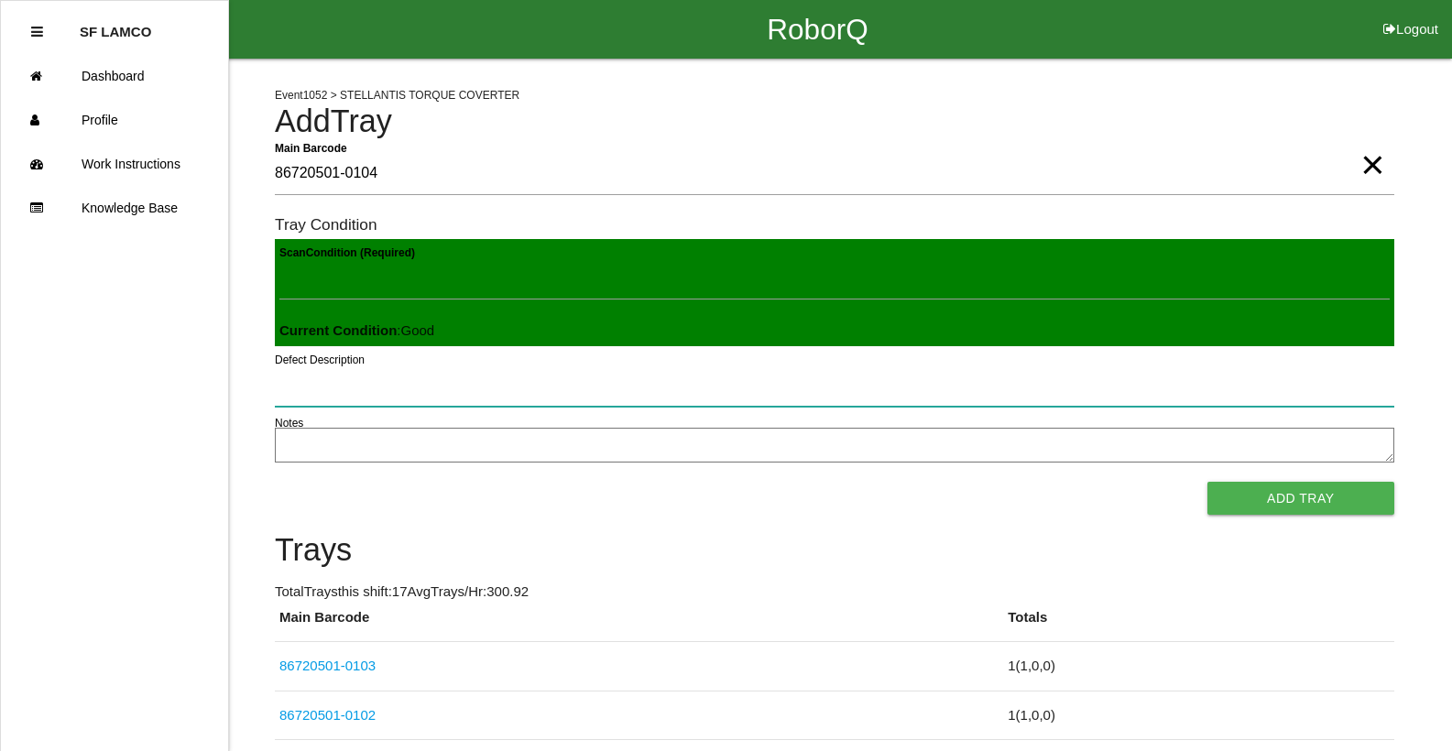
click at [1207, 482] on button "Add Tray" at bounding box center [1300, 498] width 187 height 33
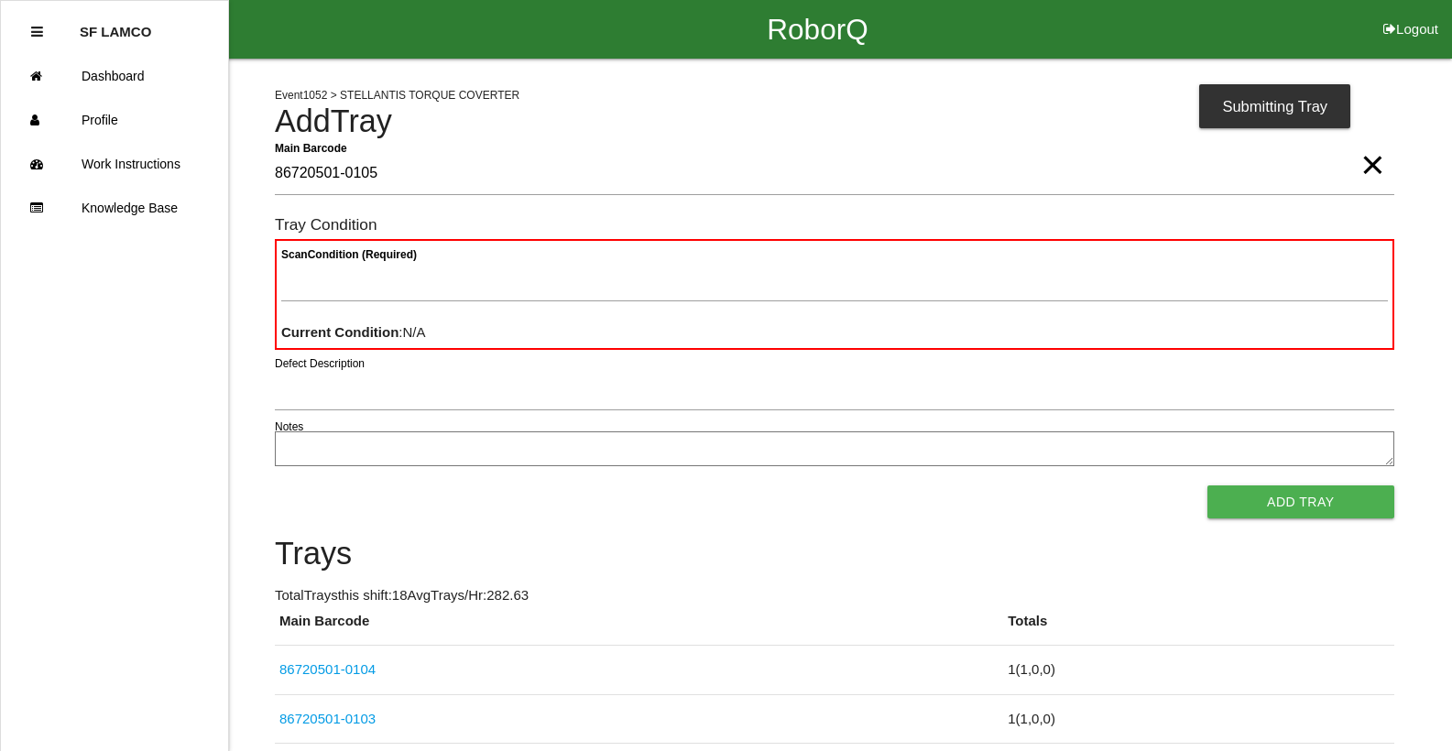
type Barcode "86720501-0105"
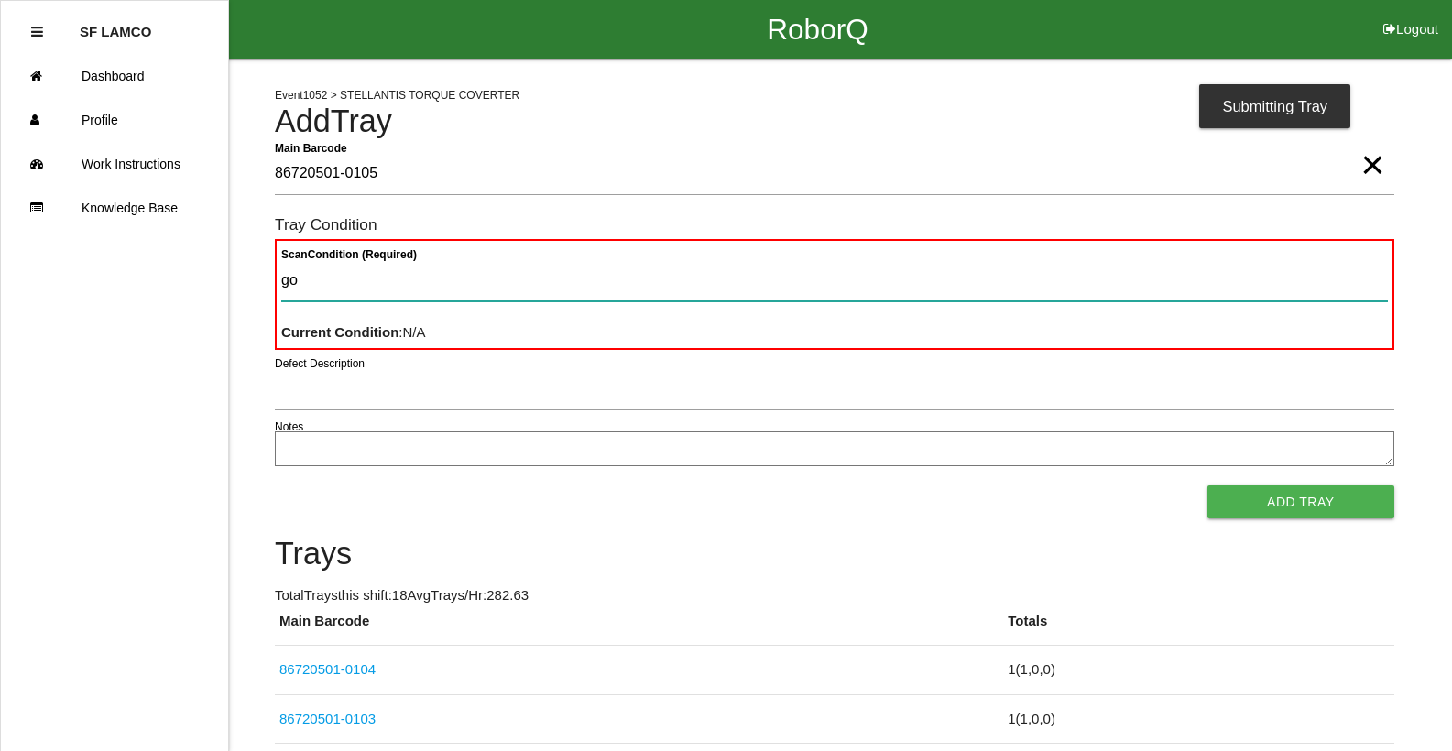
type Condition "goo"
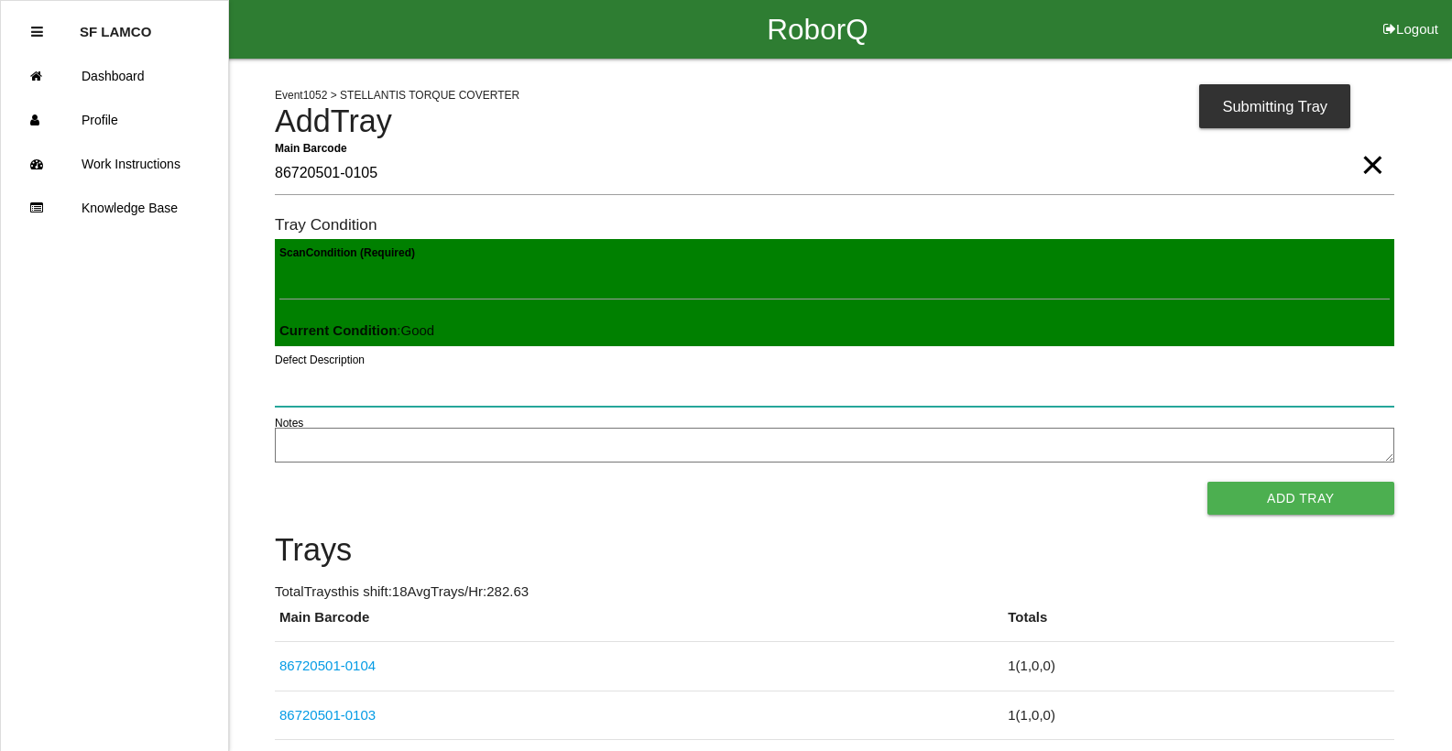
click at [1207, 482] on button "Add Tray" at bounding box center [1300, 498] width 187 height 33
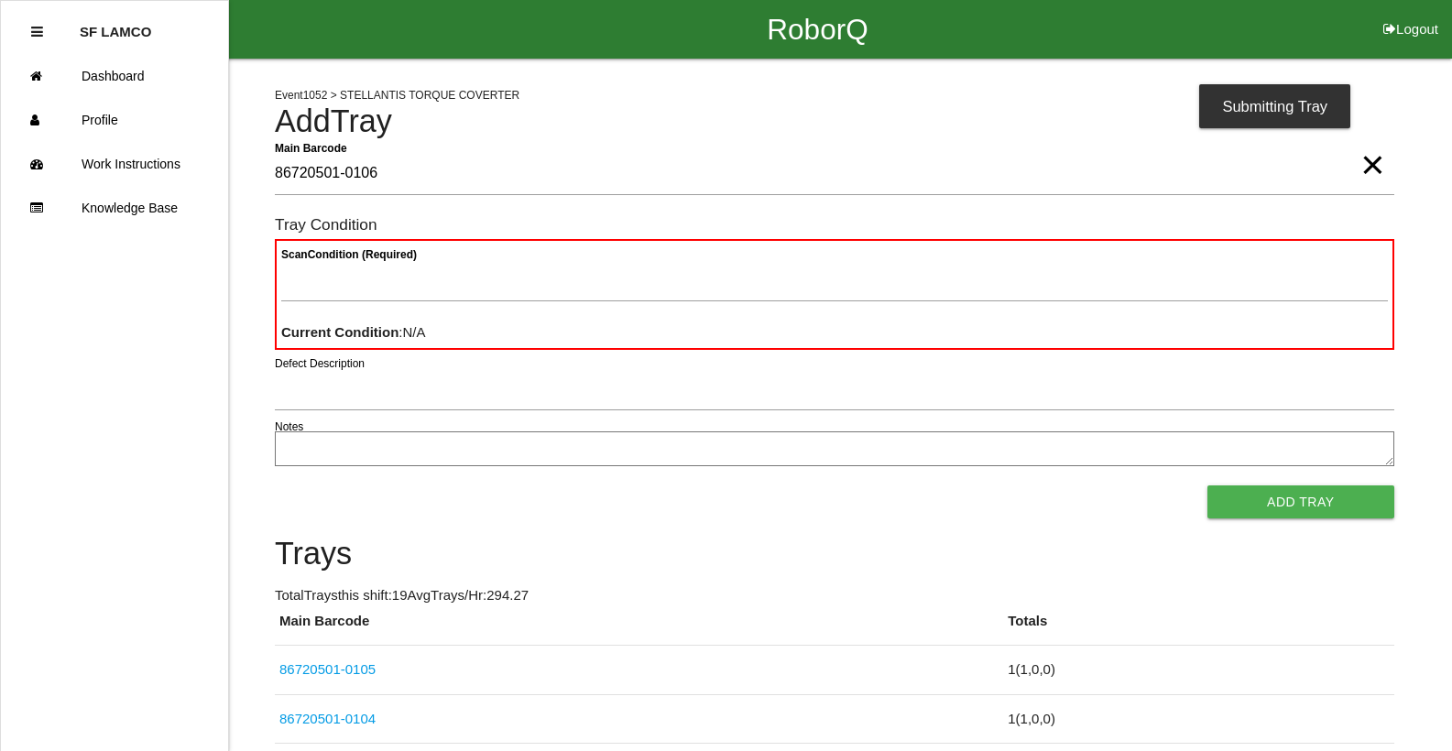
type Barcode "86720501-0106"
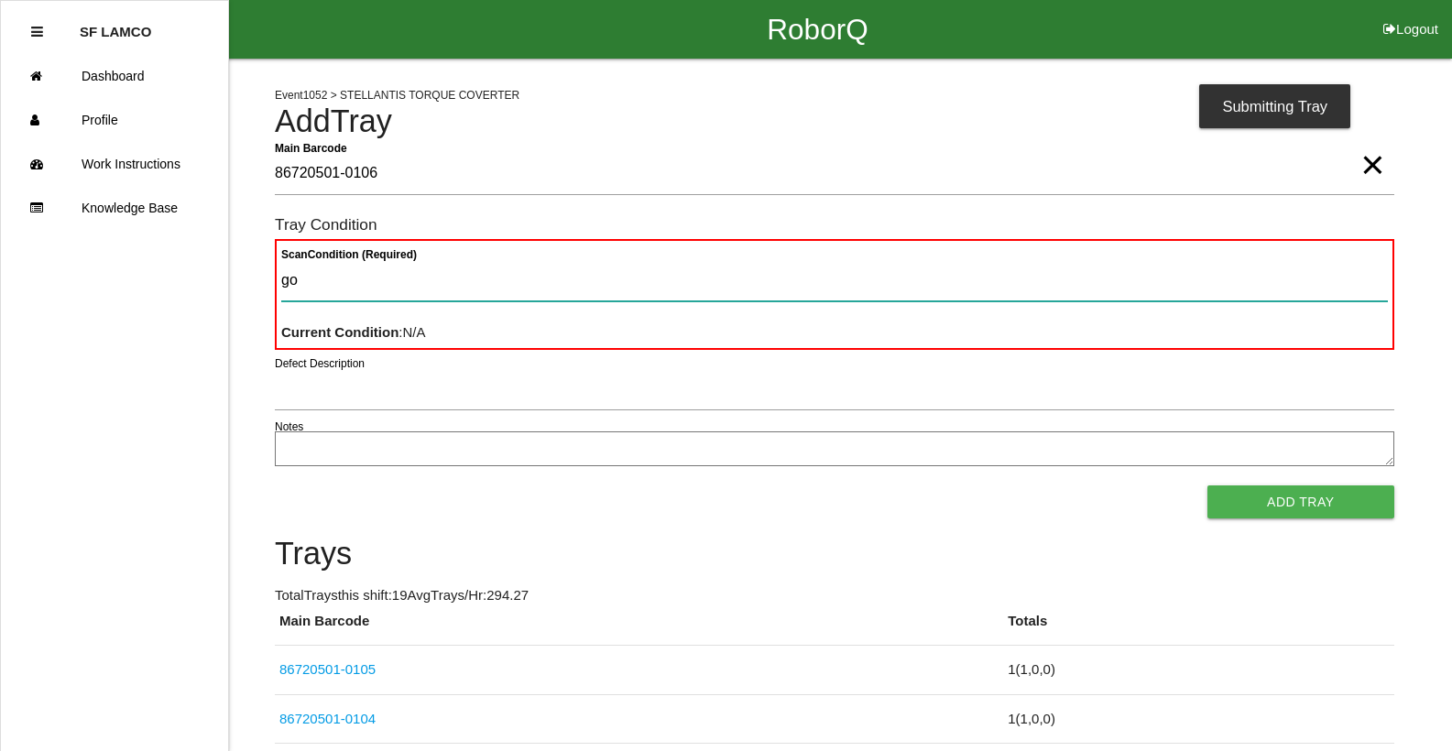
type Condition "goo"
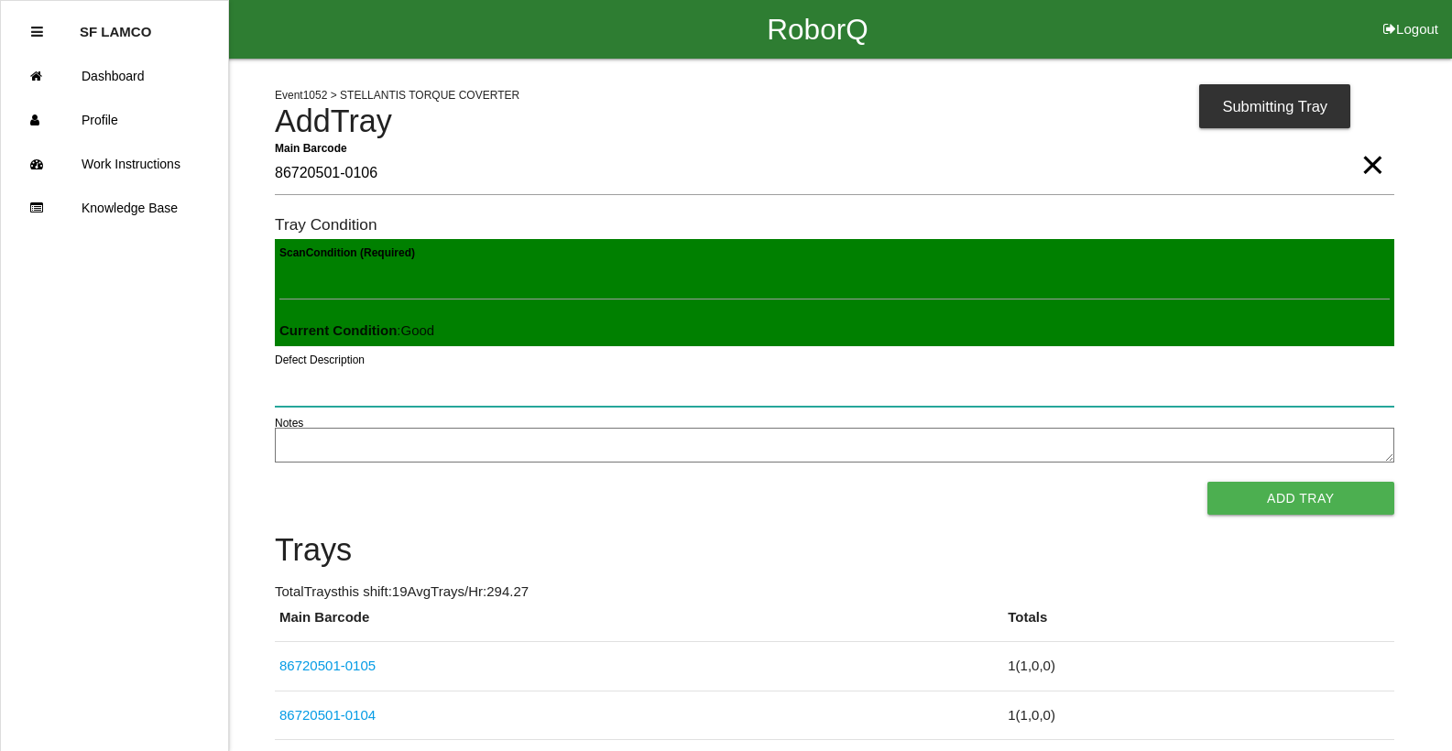
click at [1207, 482] on button "Add Tray" at bounding box center [1300, 498] width 187 height 33
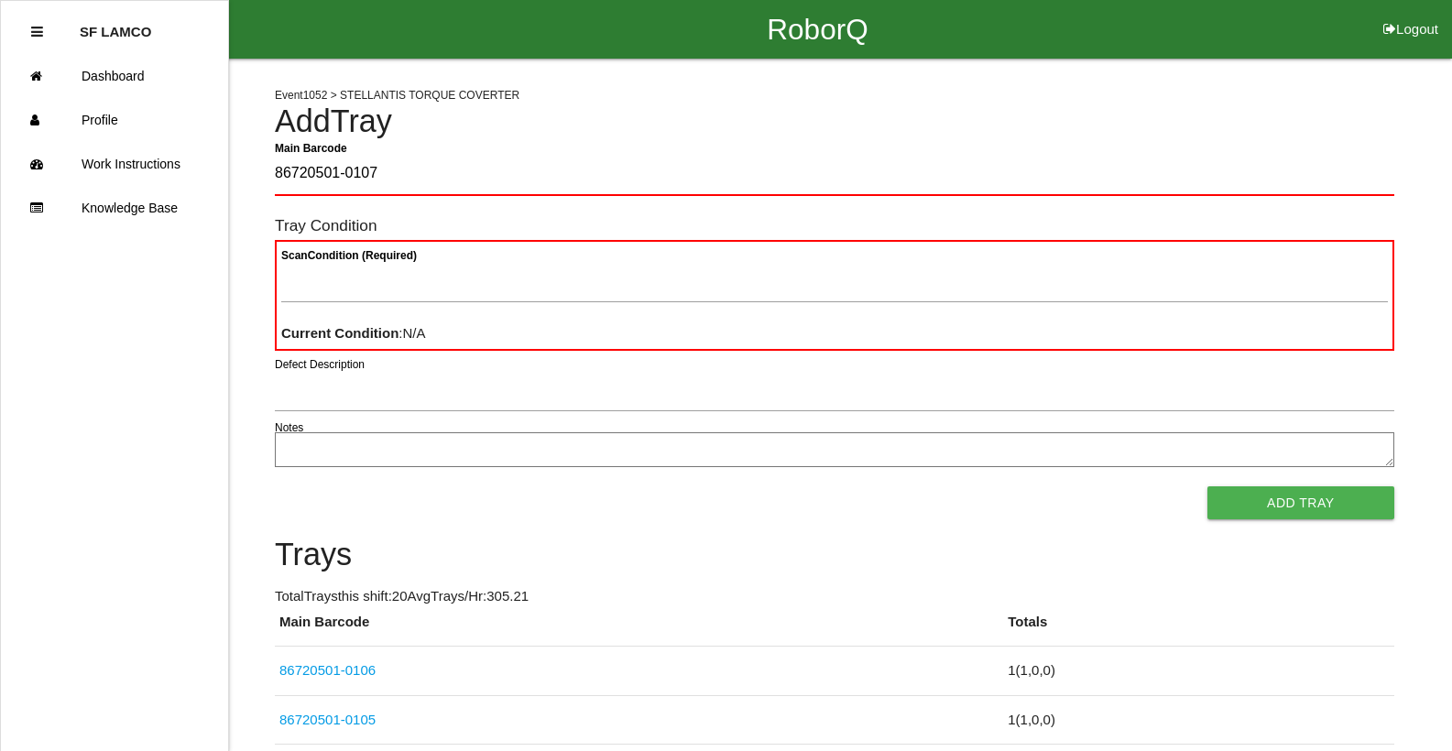
type Barcode "86720501-0107"
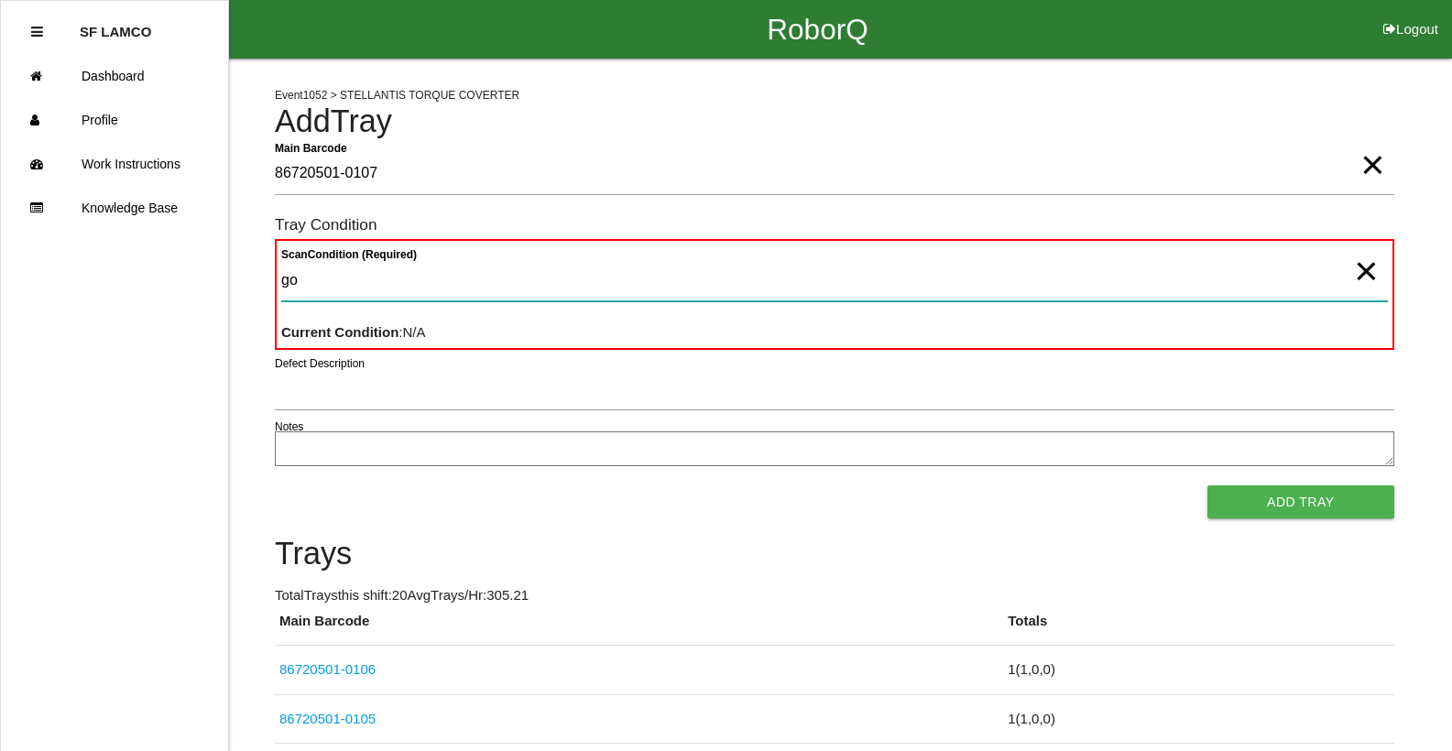
type Condition "goo"
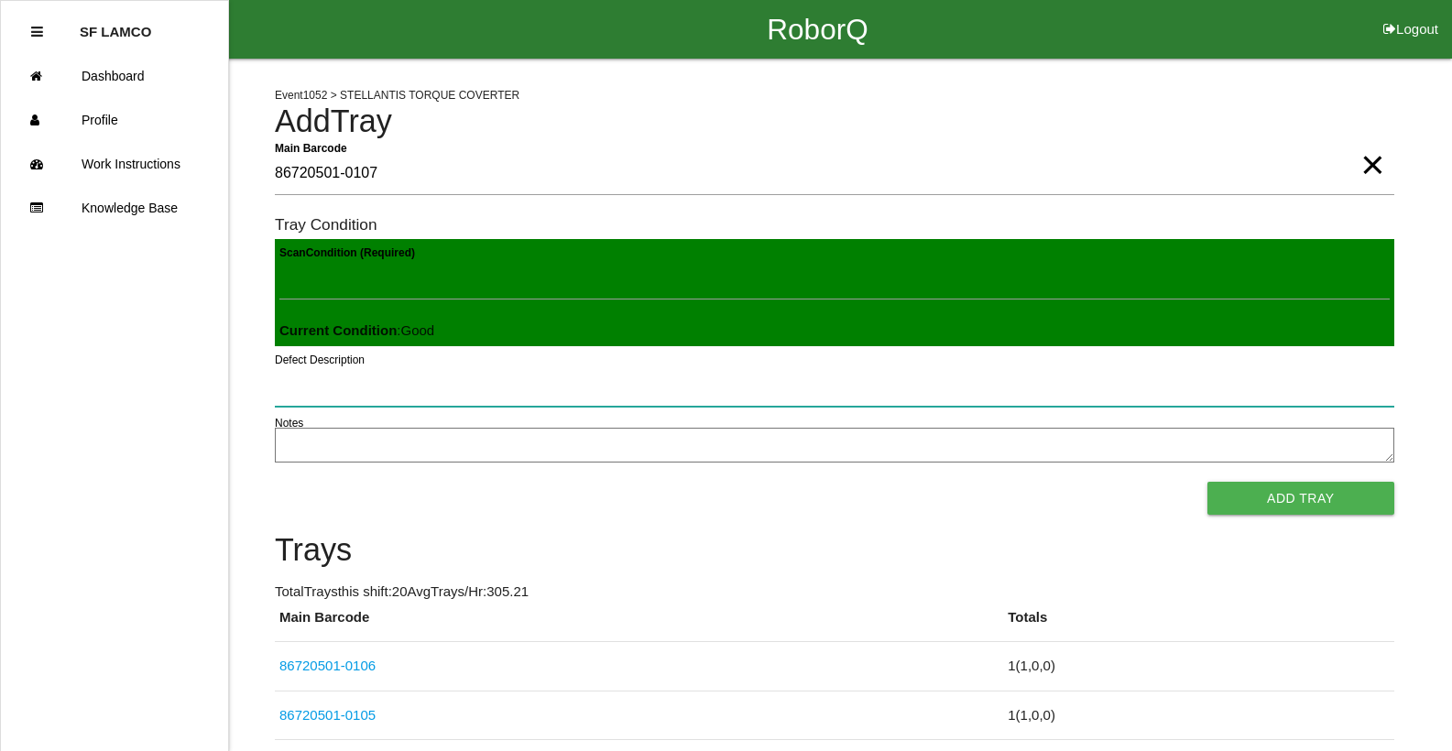
click at [1207, 482] on button "Add Tray" at bounding box center [1300, 498] width 187 height 33
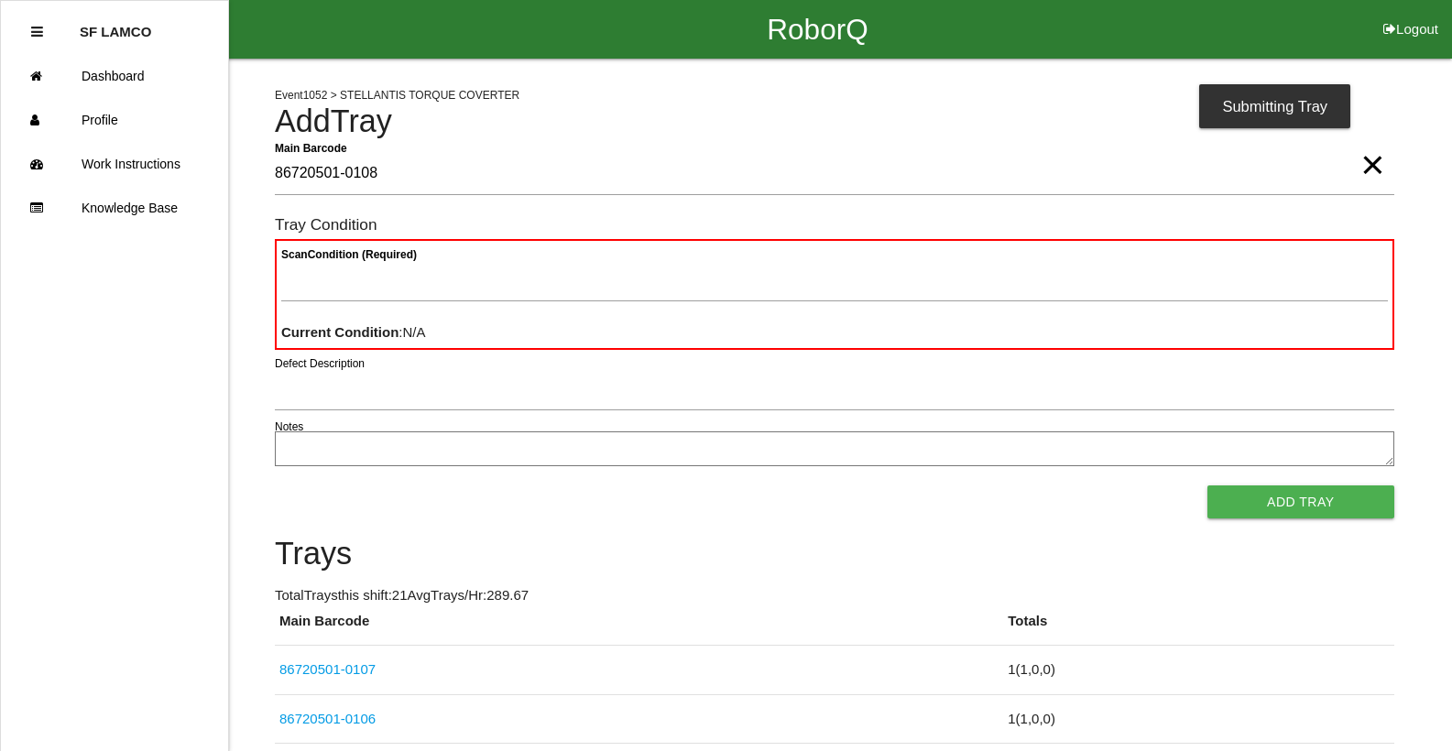
type Barcode "86720501-0108"
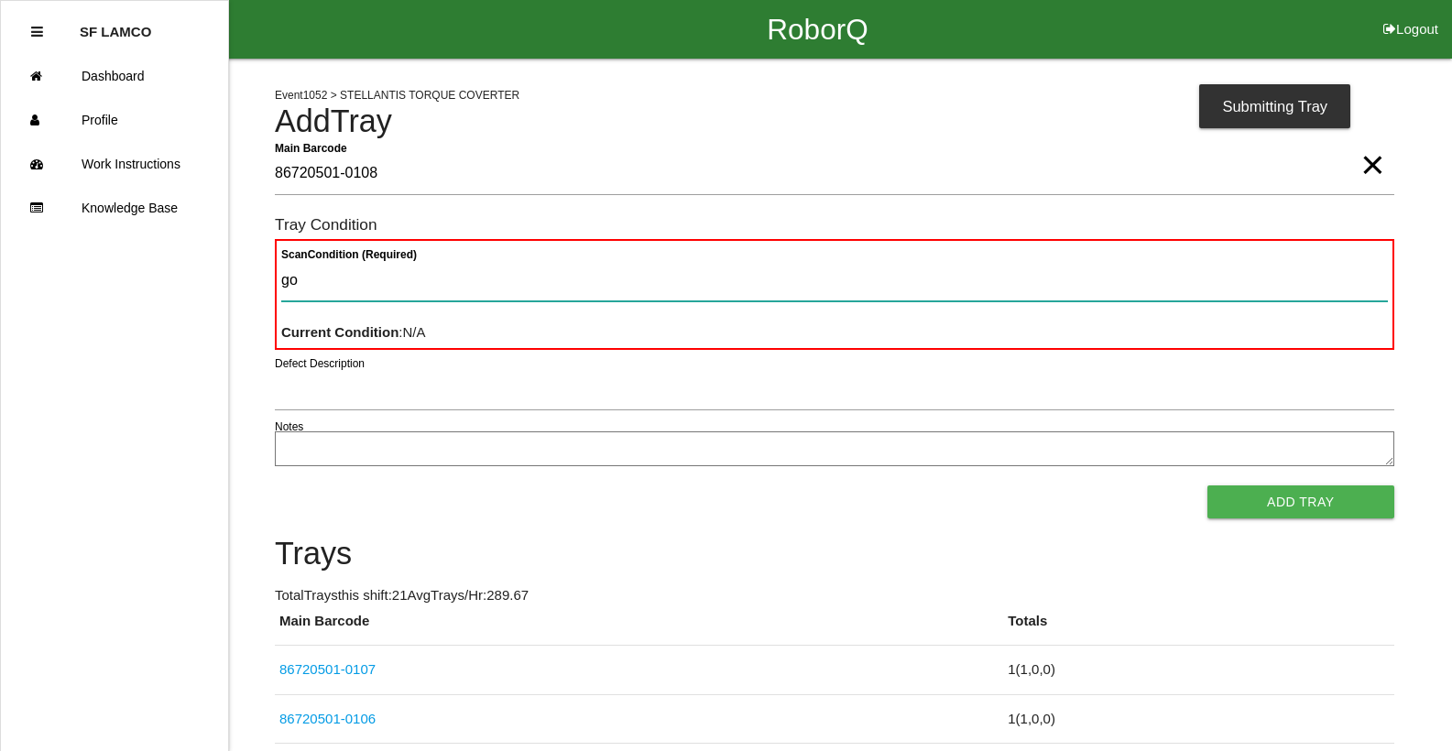
type Condition "goo"
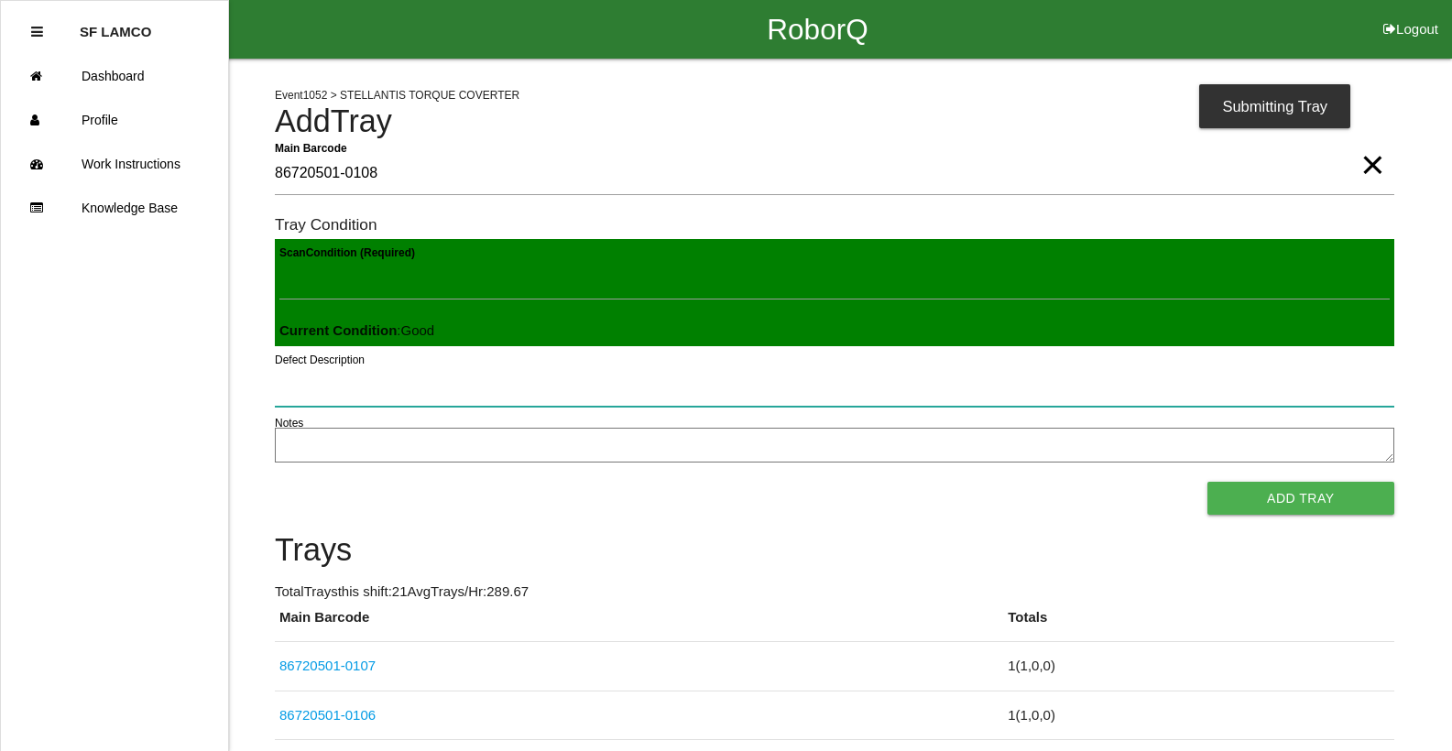
click at [1207, 482] on button "Add Tray" at bounding box center [1300, 498] width 187 height 33
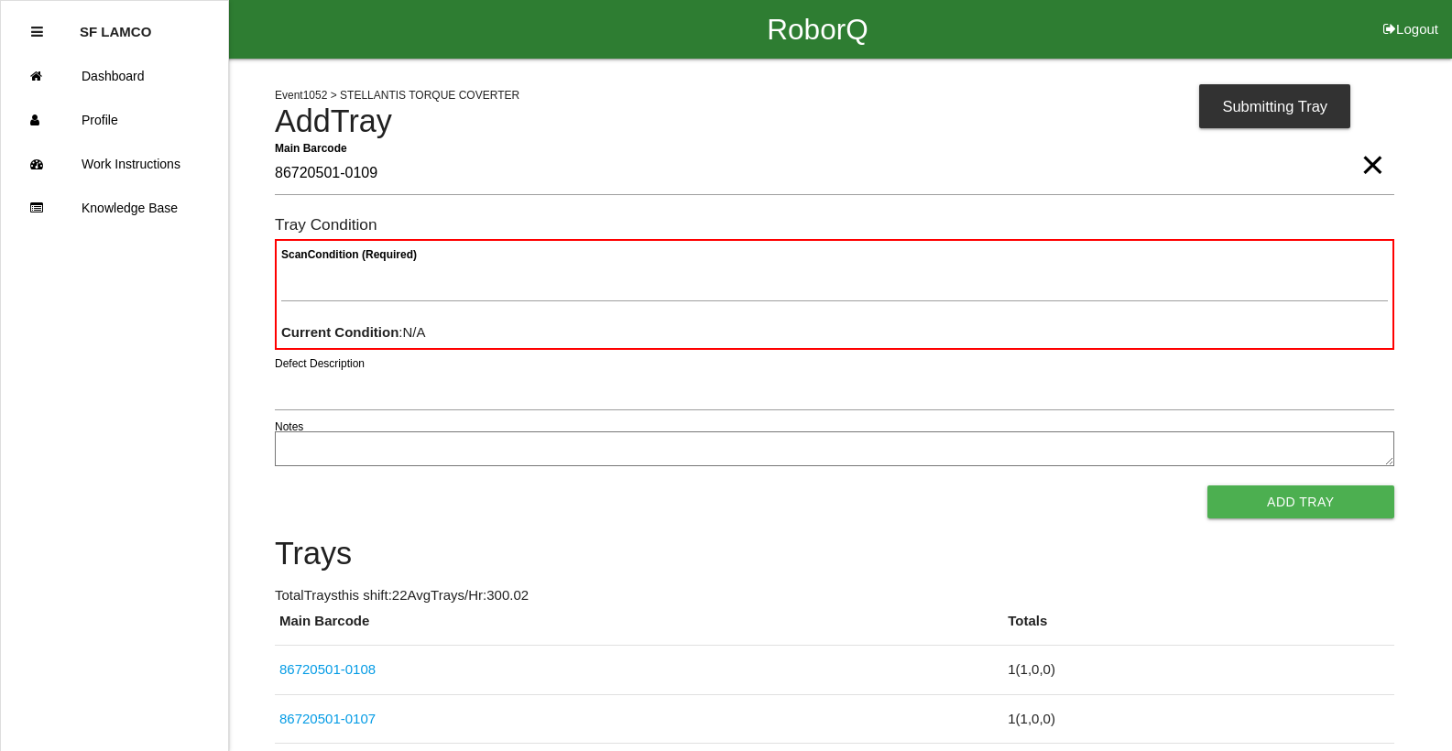
type Barcode "86720501-0109"
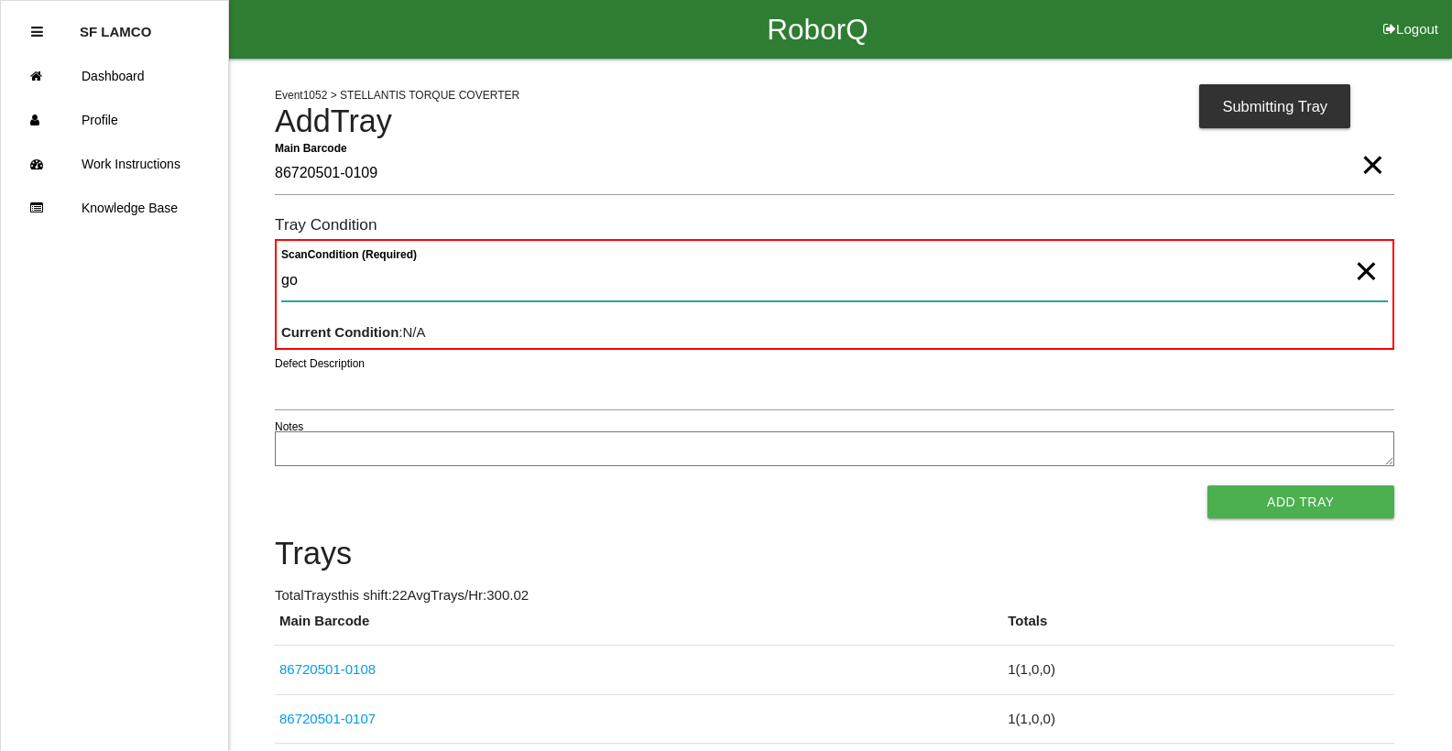
type Condition "goo"
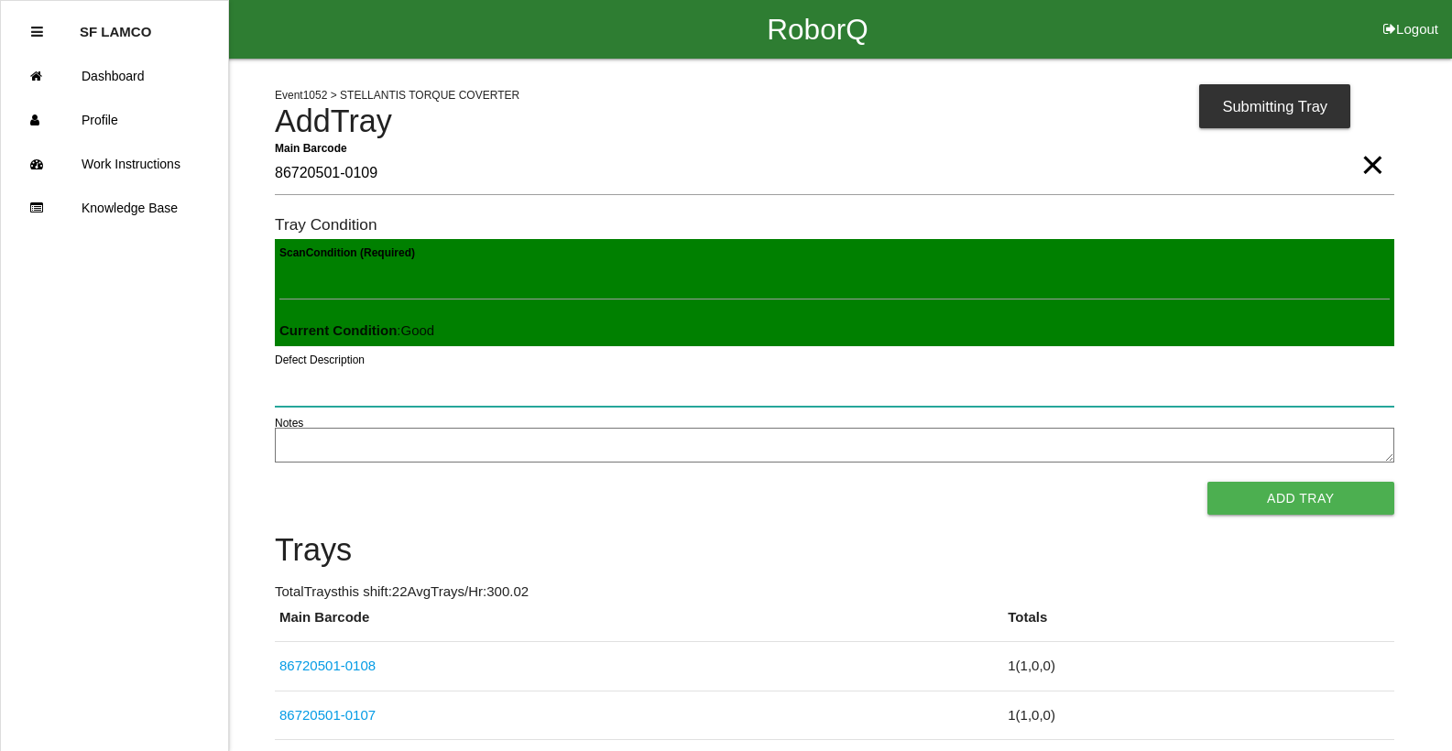
click at [1207, 482] on button "Add Tray" at bounding box center [1300, 498] width 187 height 33
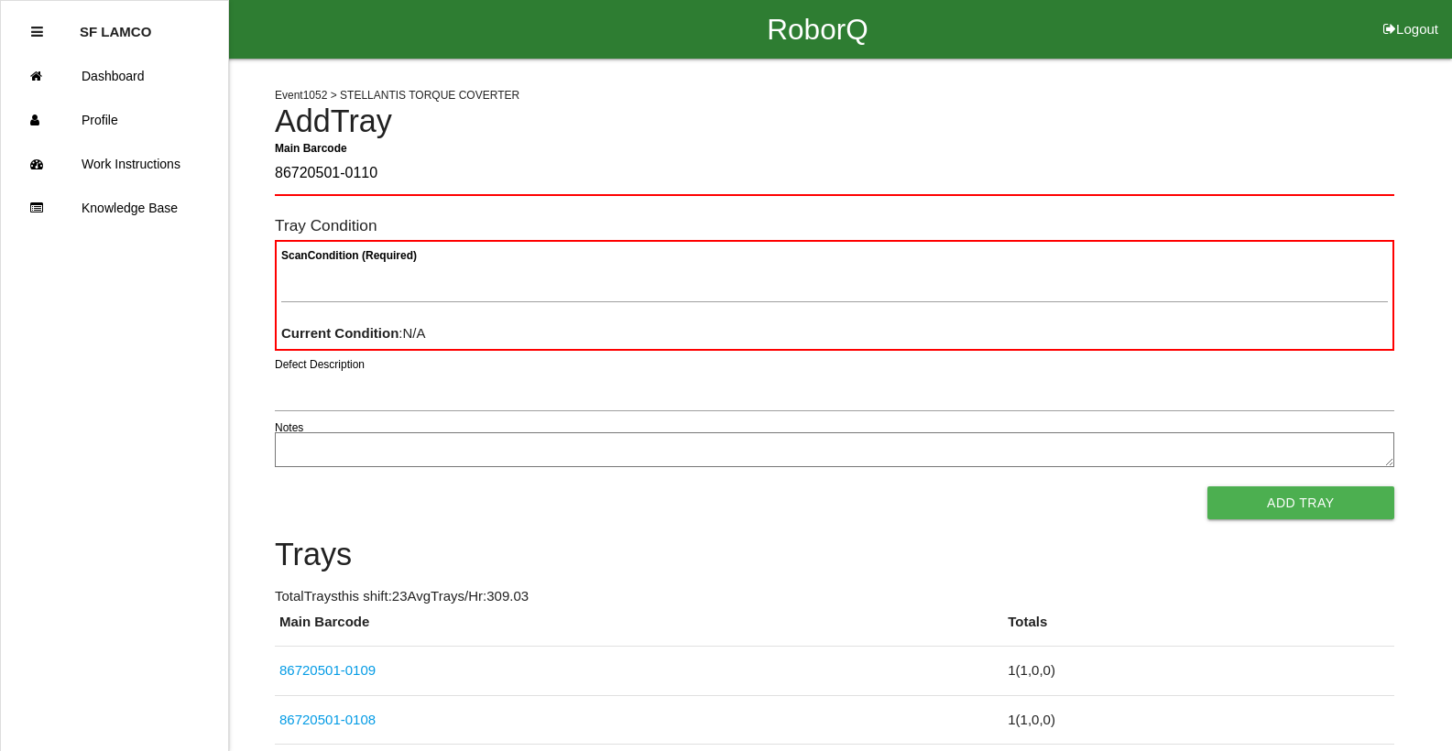
type Barcode "86720501-0110"
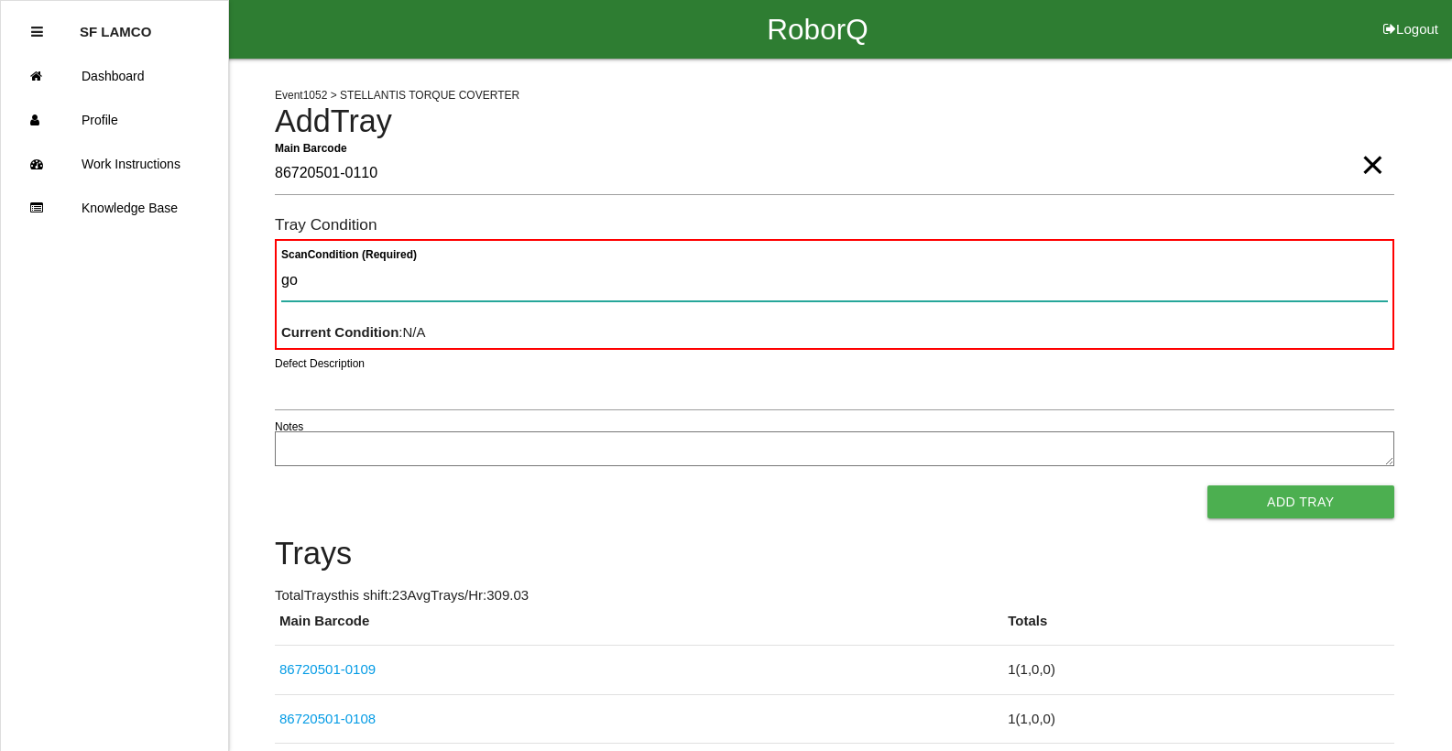
type Condition "goo"
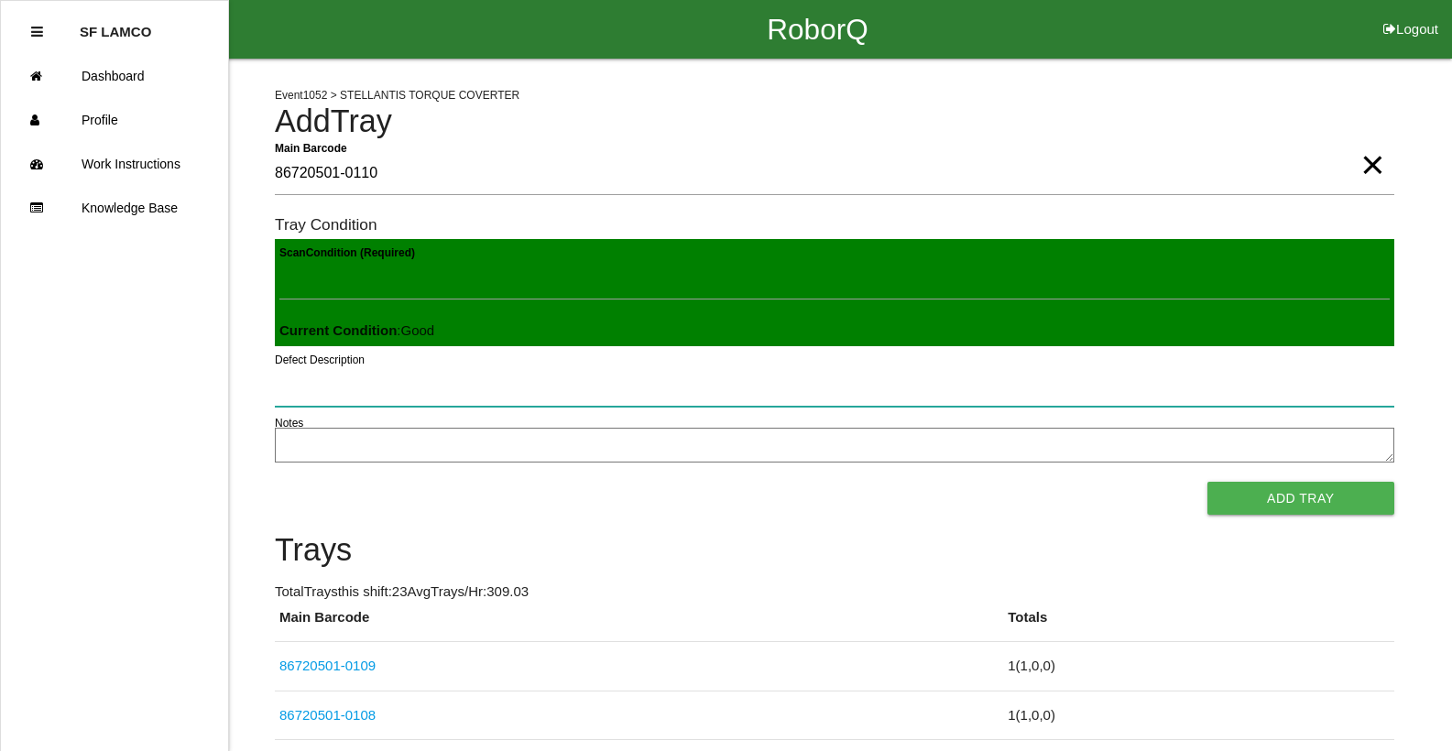
click at [1207, 482] on button "Add Tray" at bounding box center [1300, 498] width 187 height 33
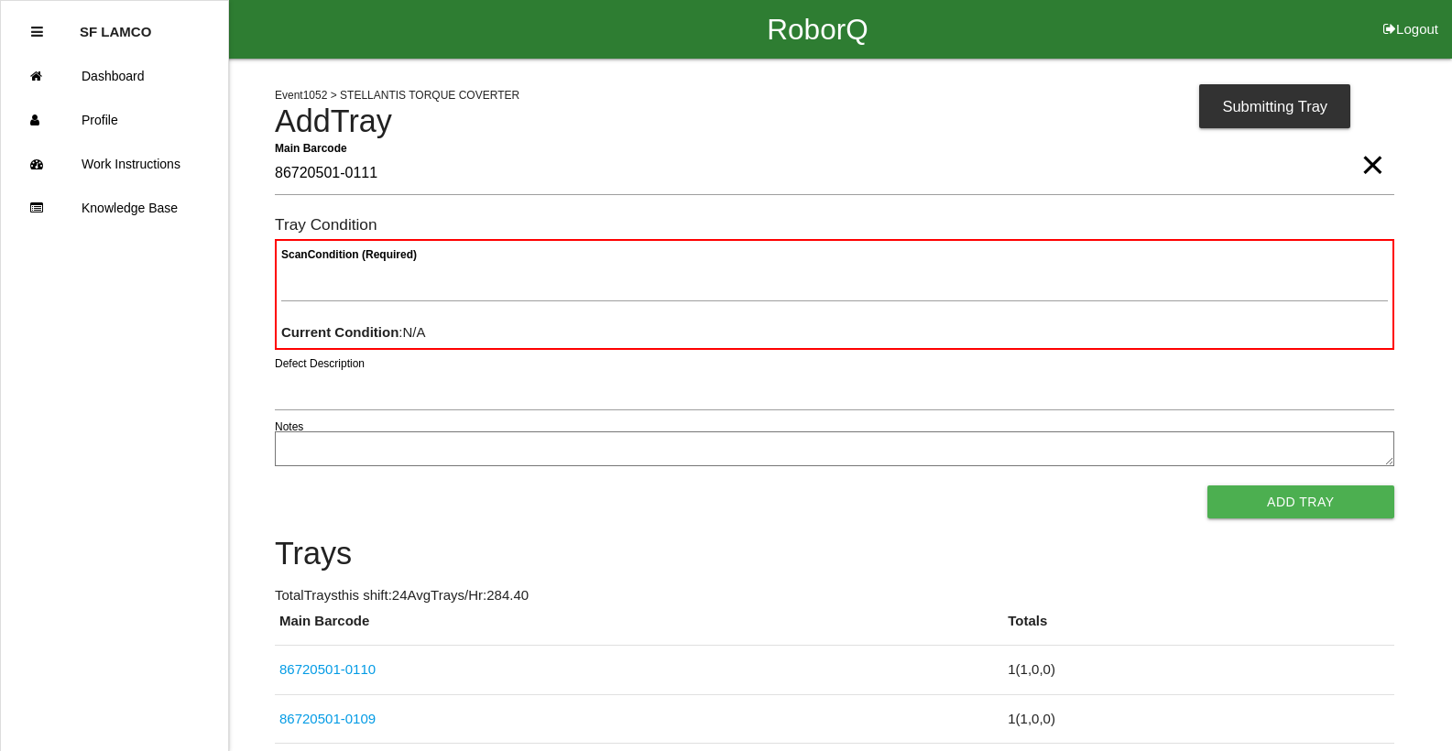
type Barcode "86720501-0111"
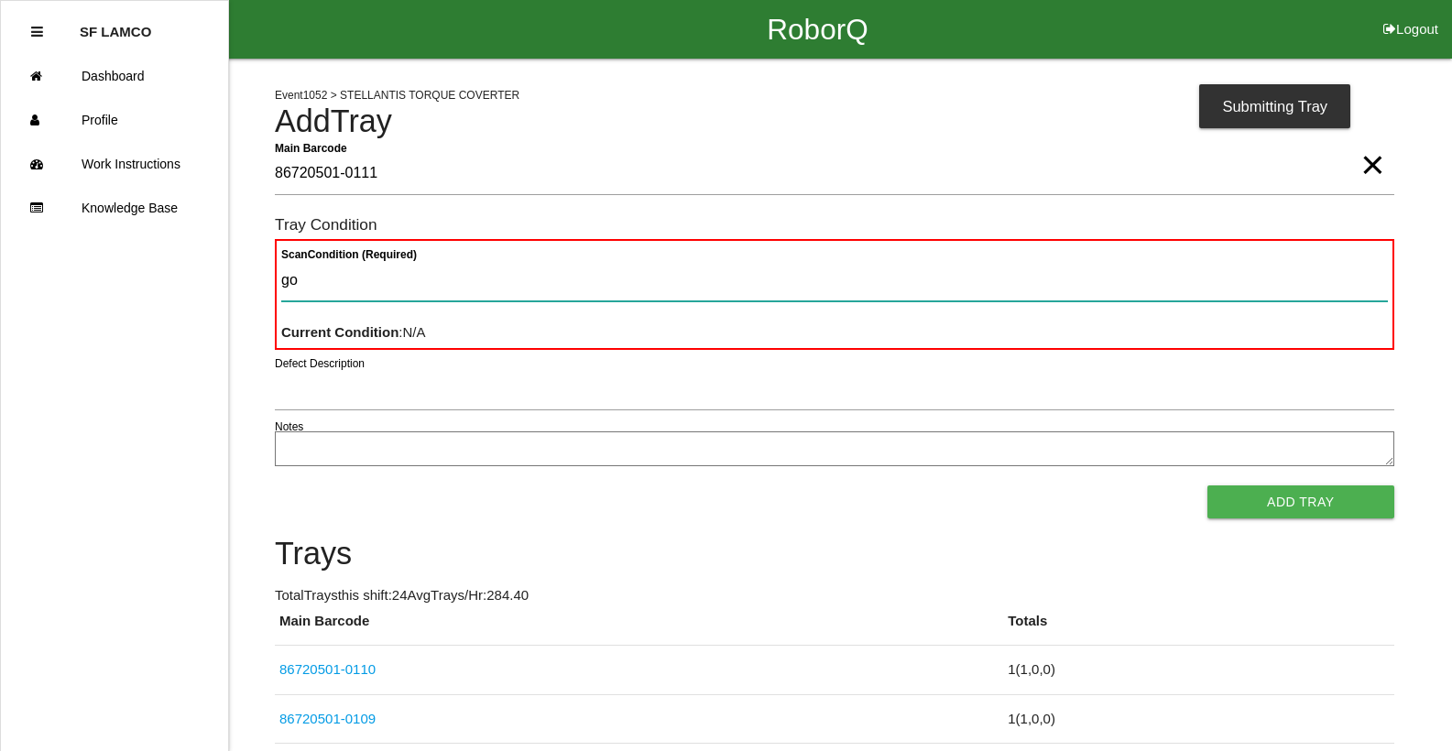
type Condition "goo"
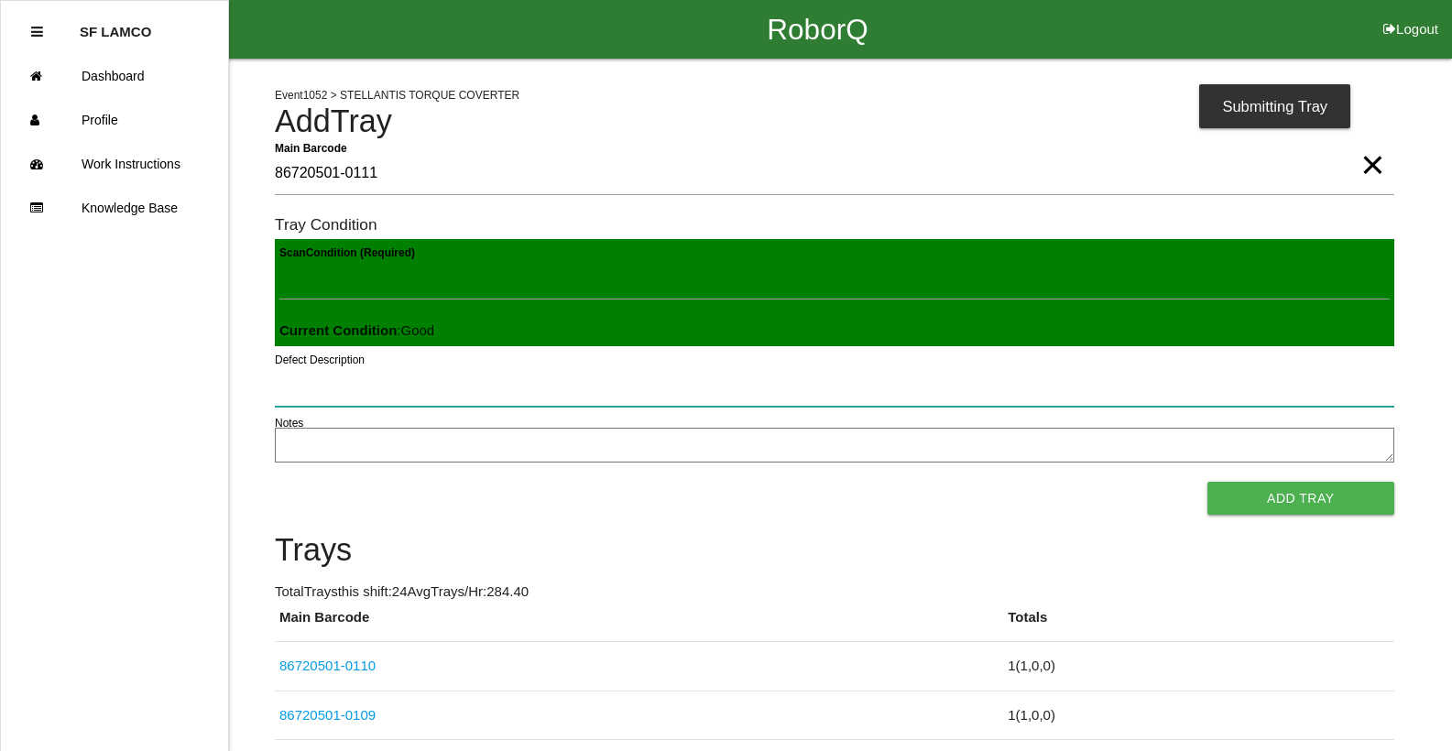
click at [1207, 482] on button "Add Tray" at bounding box center [1300, 498] width 187 height 33
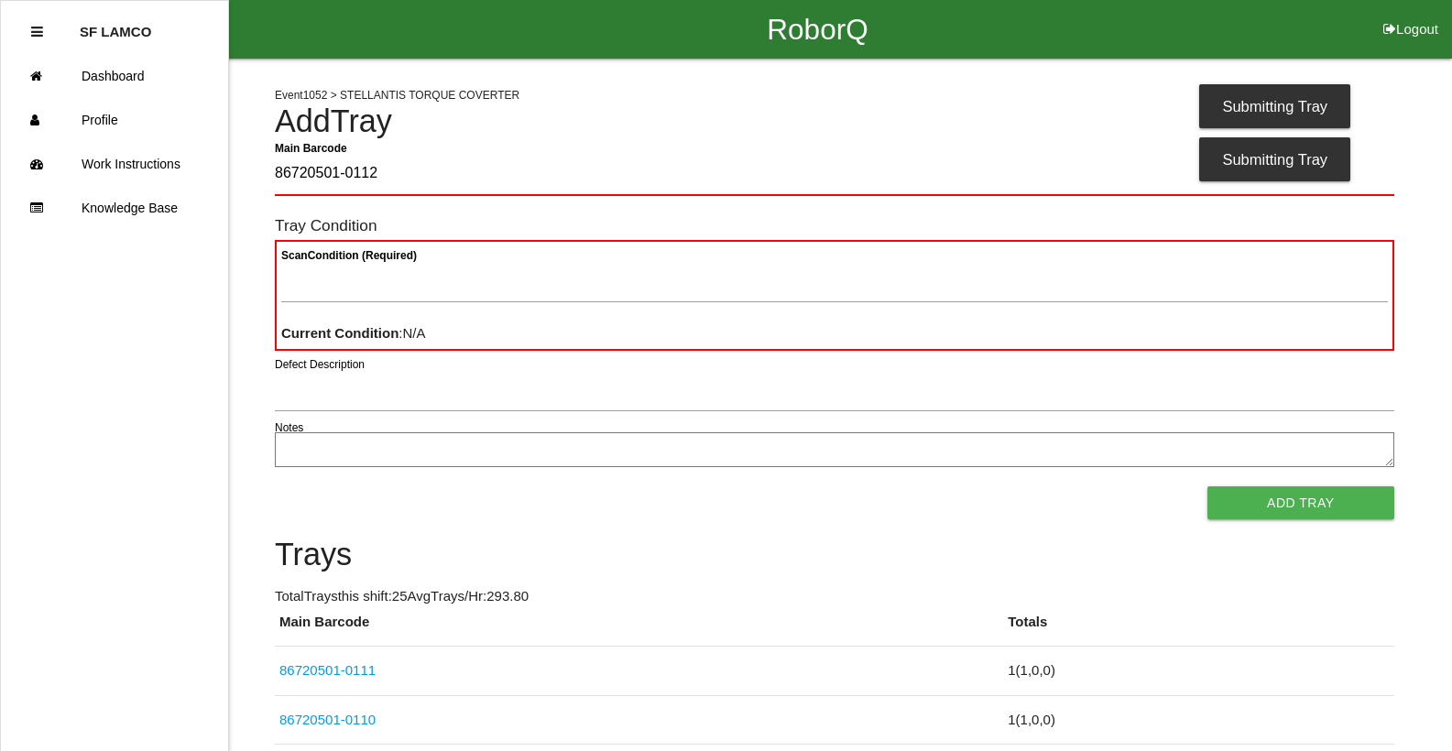
type Barcode "86720501-0112"
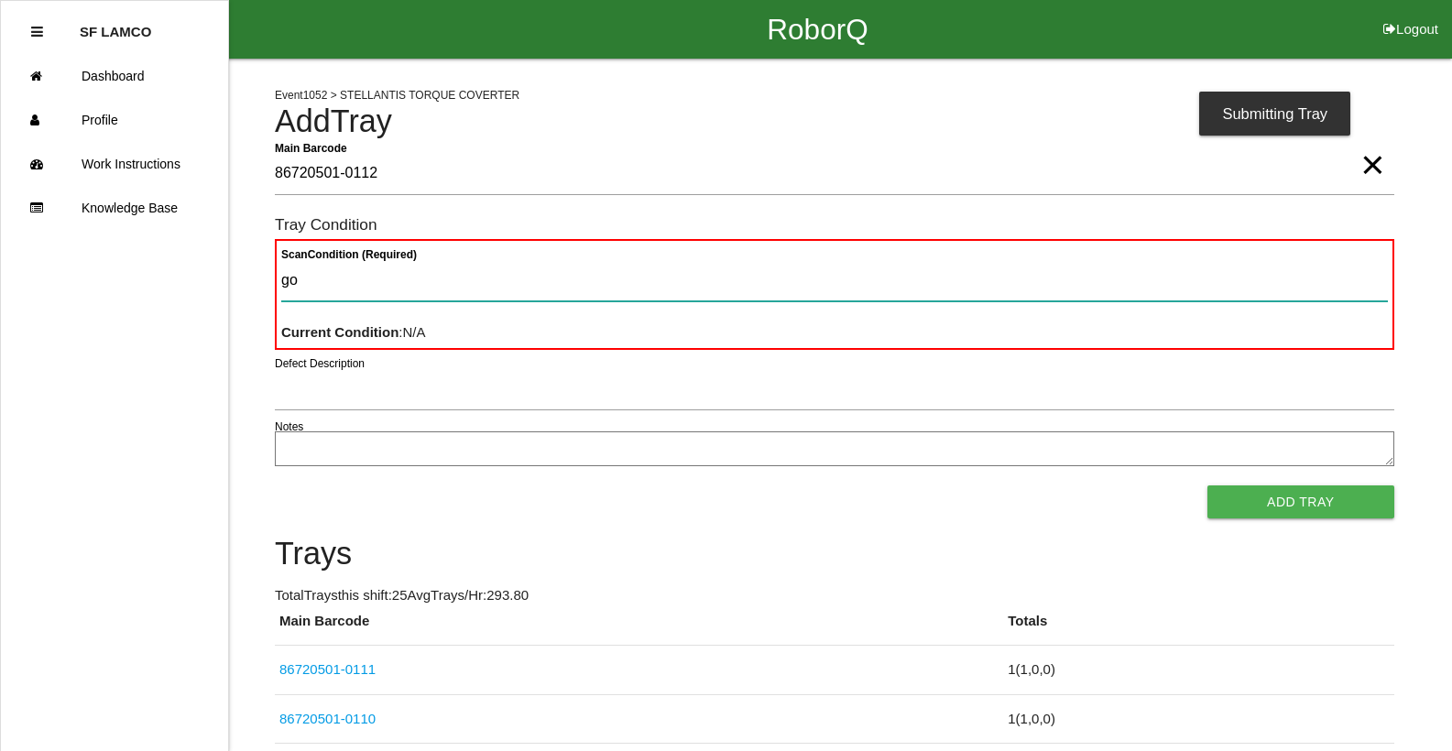
type Condition "goo"
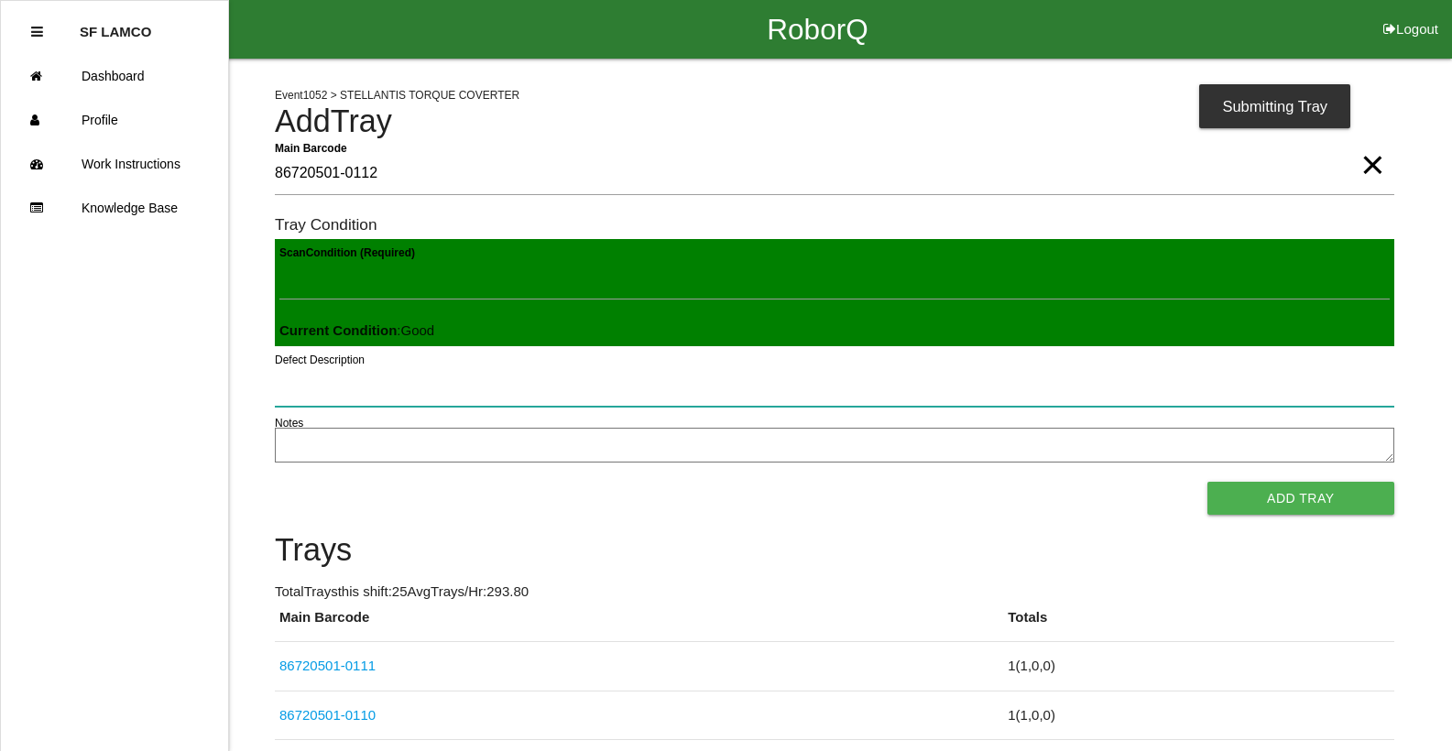
click at [1207, 482] on button "Add Tray" at bounding box center [1300, 498] width 187 height 33
